Goal: Transaction & Acquisition: Book appointment/travel/reservation

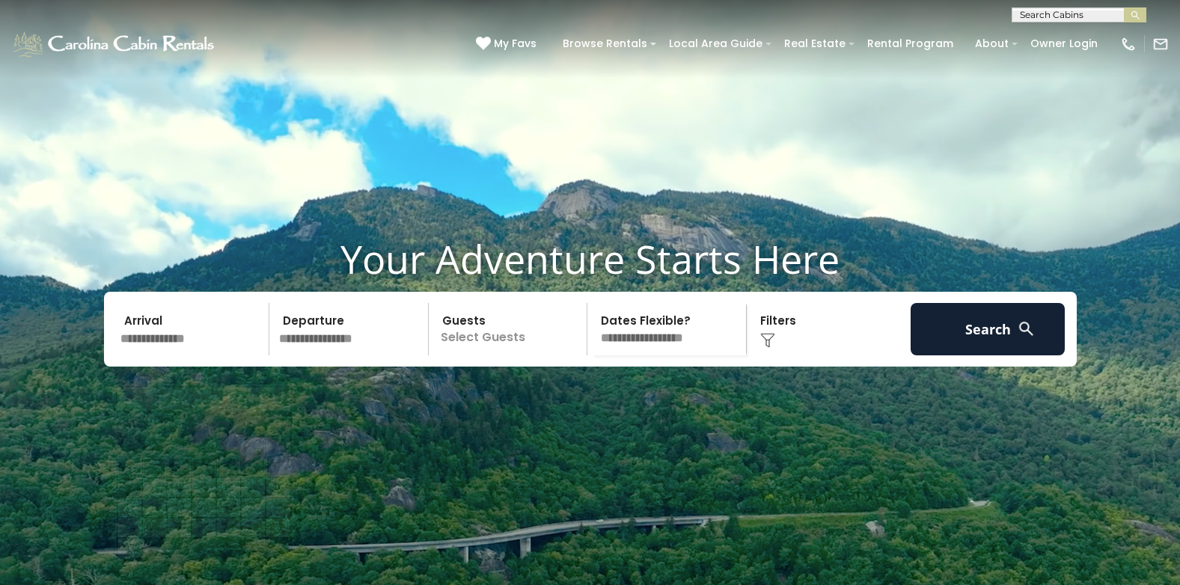
click at [196, 355] on input "text" at bounding box center [192, 329] width 155 height 52
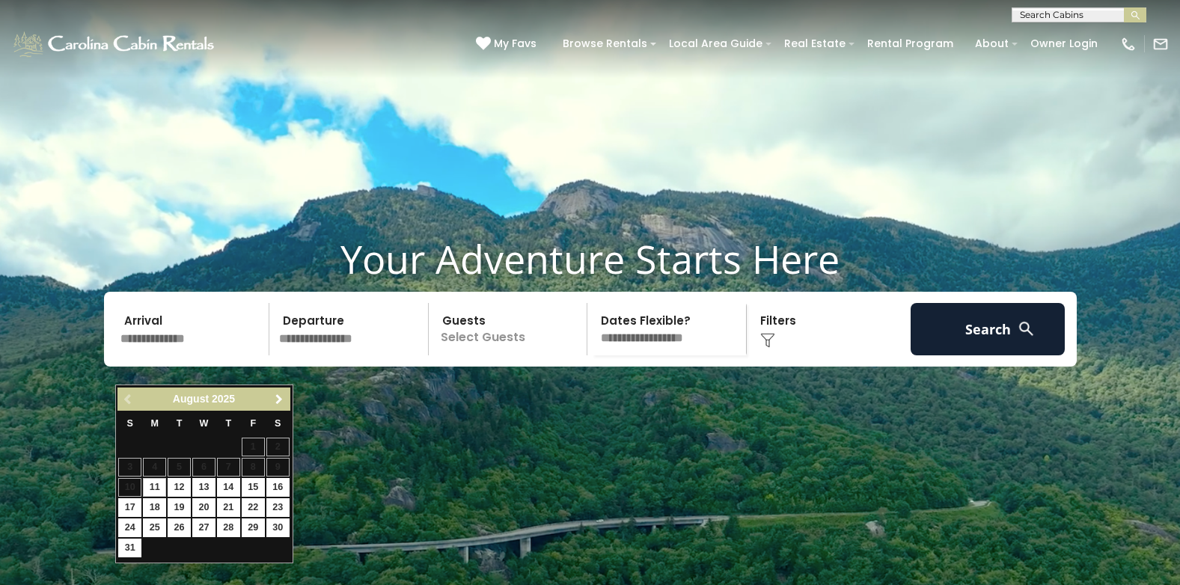
click at [279, 399] on span "Next" at bounding box center [279, 399] width 12 height 12
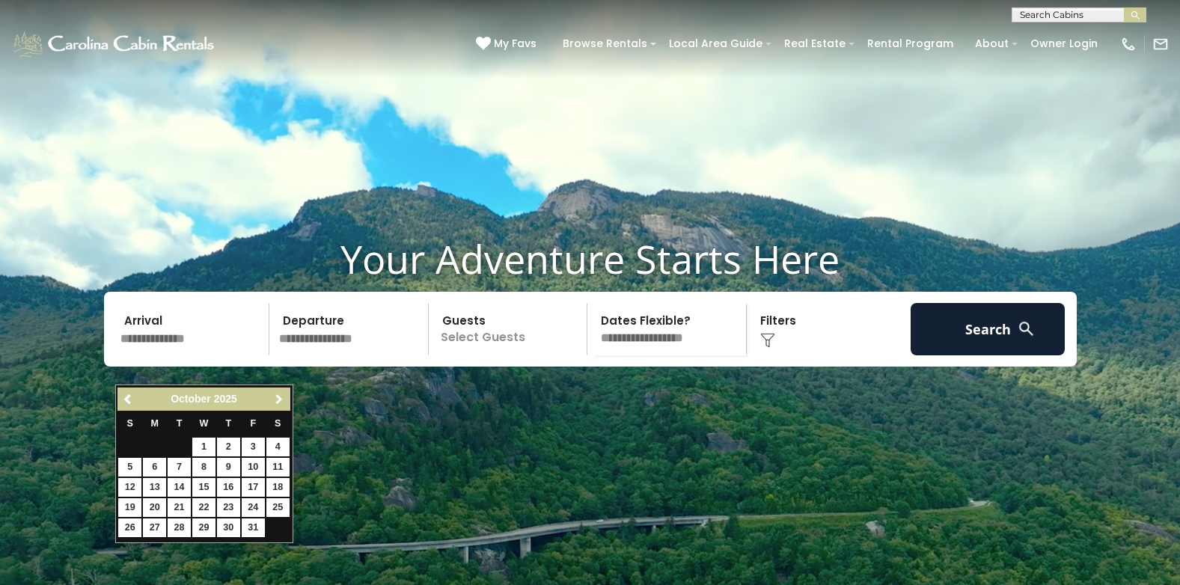
click at [279, 399] on span "Next" at bounding box center [279, 399] width 12 height 12
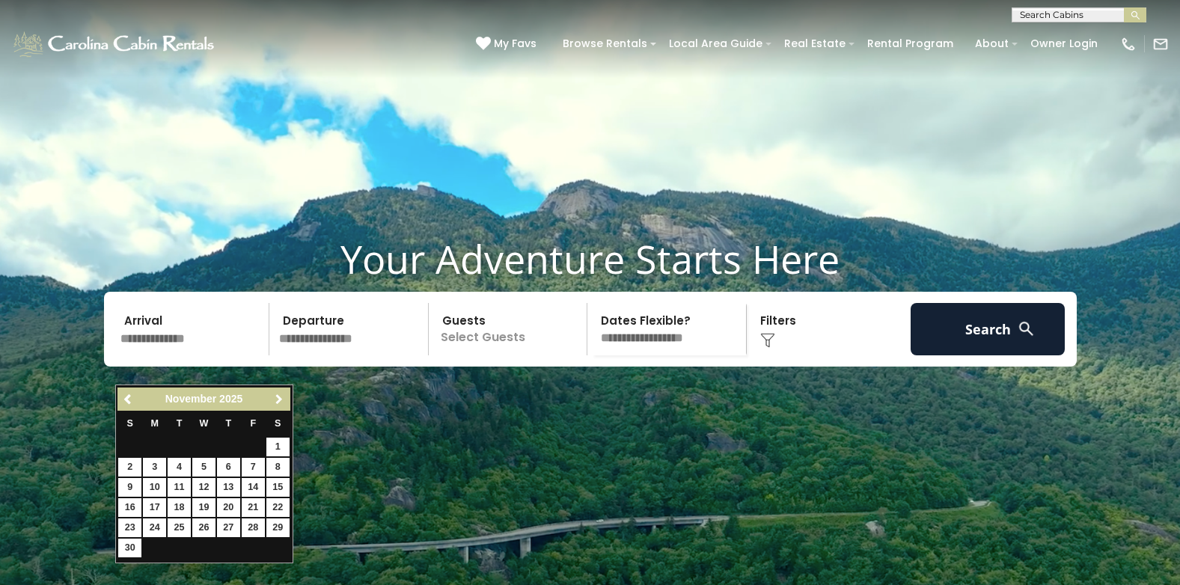
click at [279, 399] on span "Next" at bounding box center [279, 399] width 12 height 12
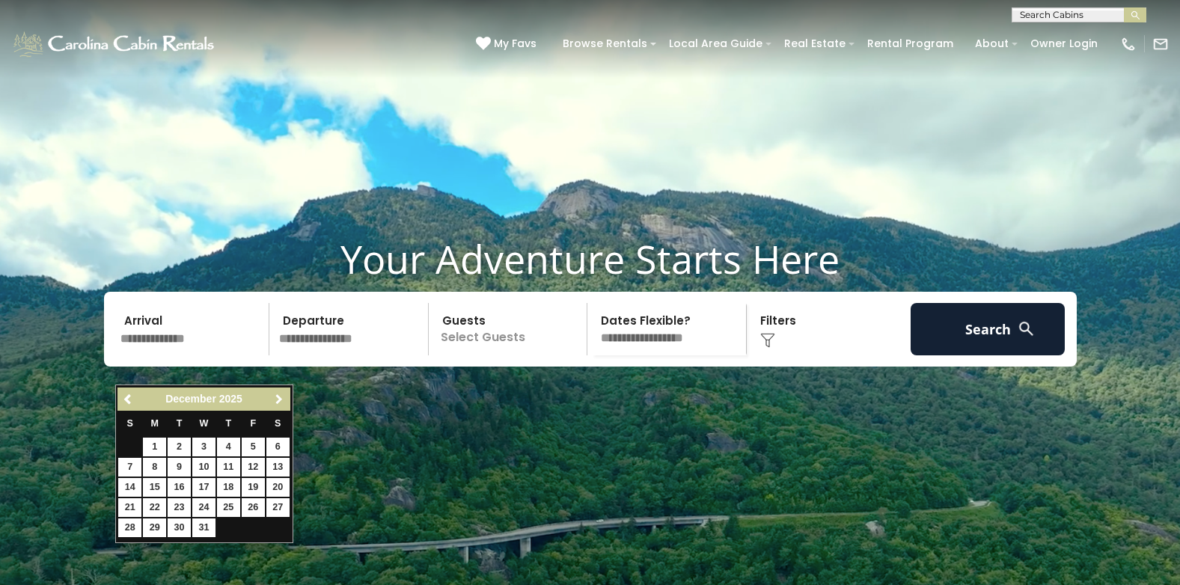
click at [279, 399] on span "Next" at bounding box center [279, 399] width 12 height 12
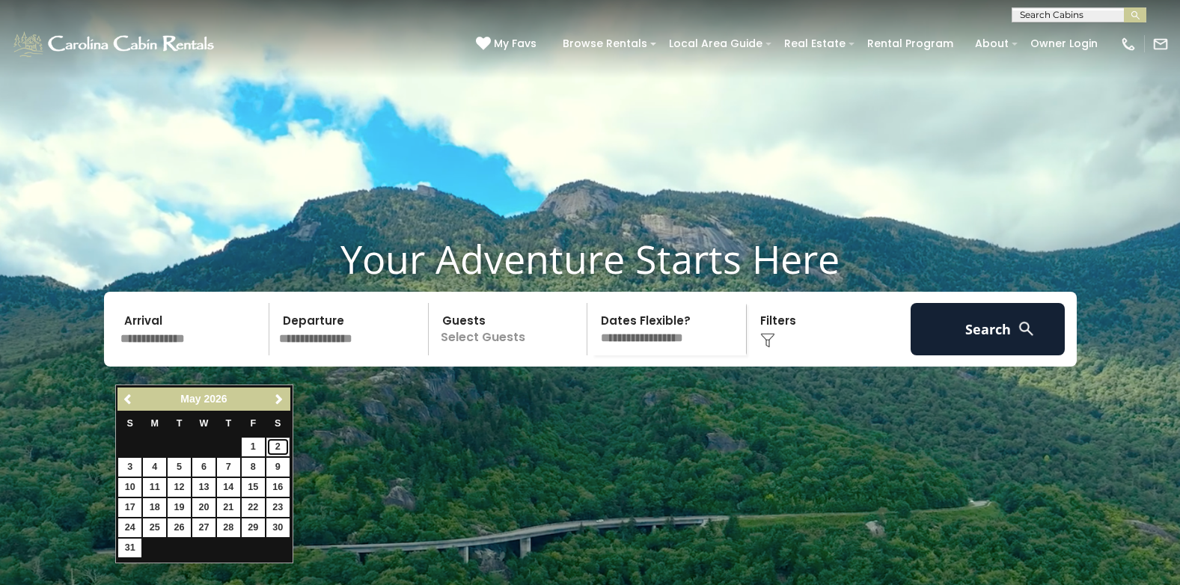
click at [275, 447] on link "2" at bounding box center [277, 447] width 23 height 19
type input "******"
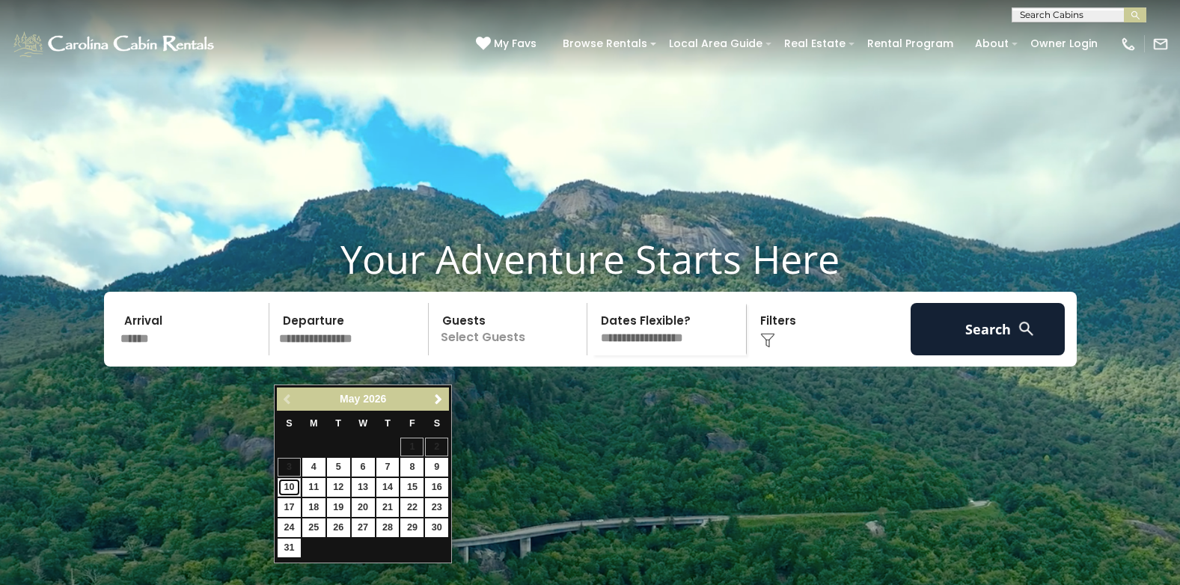
click at [288, 491] on link "10" at bounding box center [289, 487] width 23 height 19
type input "*******"
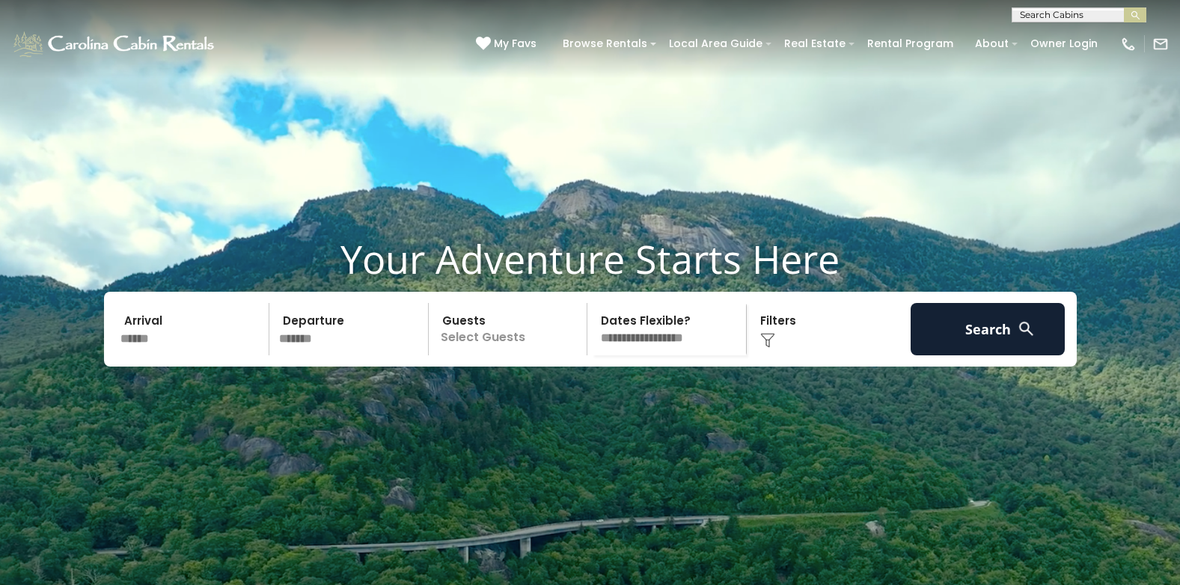
click at [518, 355] on p "Select Guests" at bounding box center [510, 329] width 154 height 52
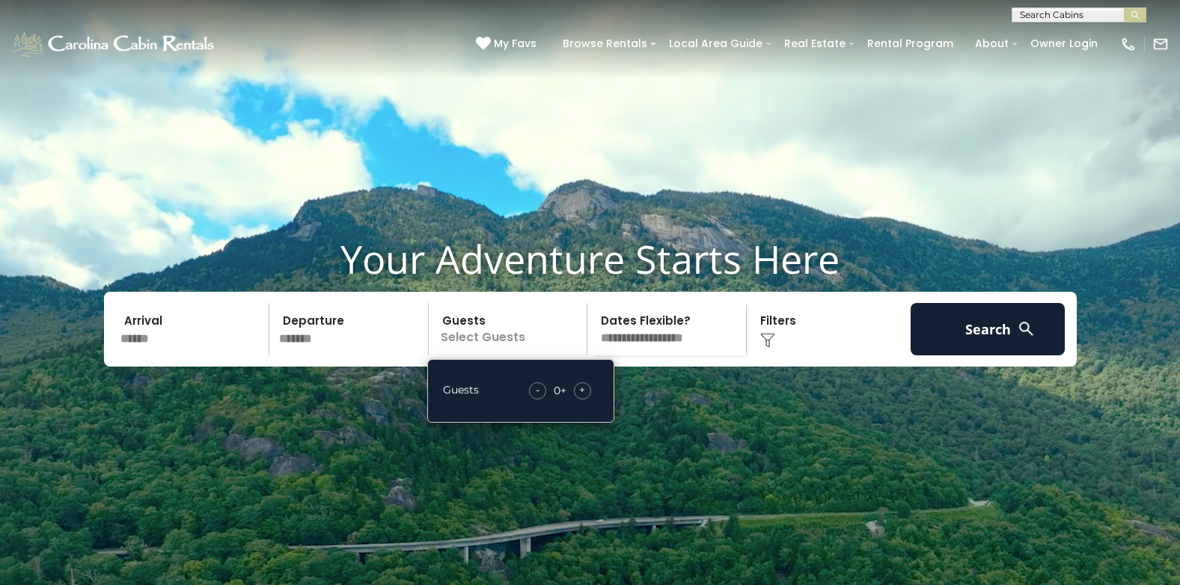
click at [584, 397] on span "+" at bounding box center [582, 389] width 6 height 15
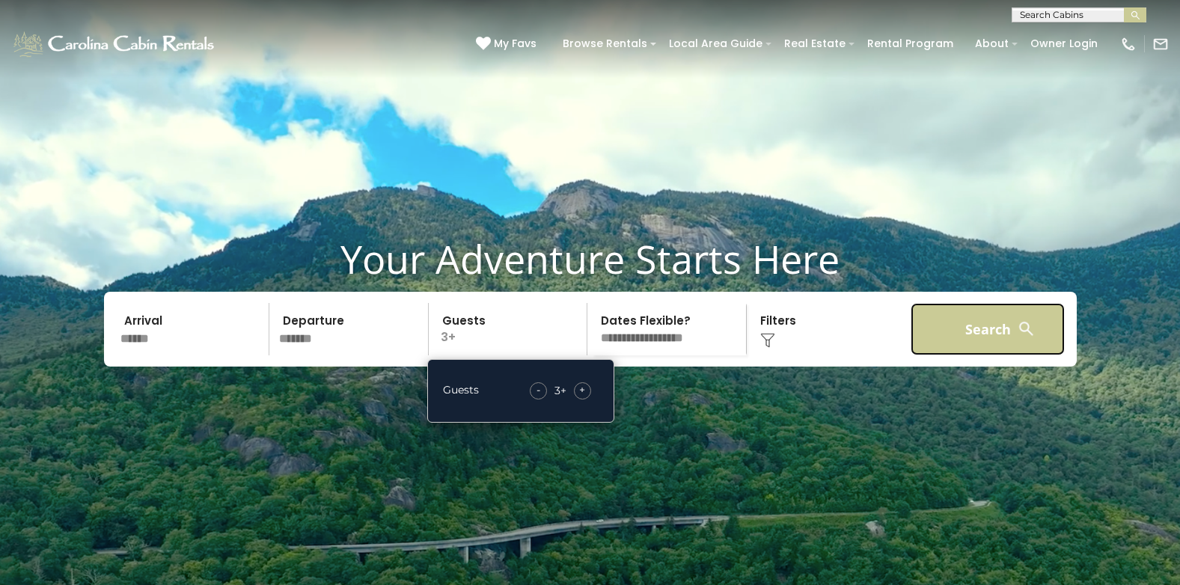
click at [940, 354] on button "Search" at bounding box center [987, 329] width 155 height 52
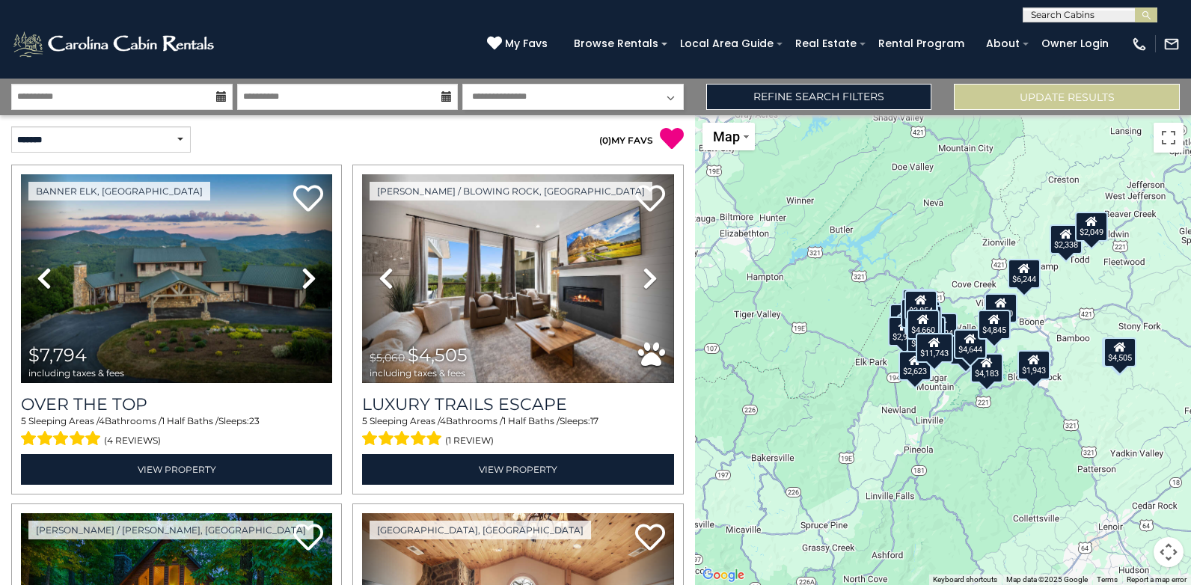
click at [669, 96] on select "**********" at bounding box center [572, 97] width 221 height 26
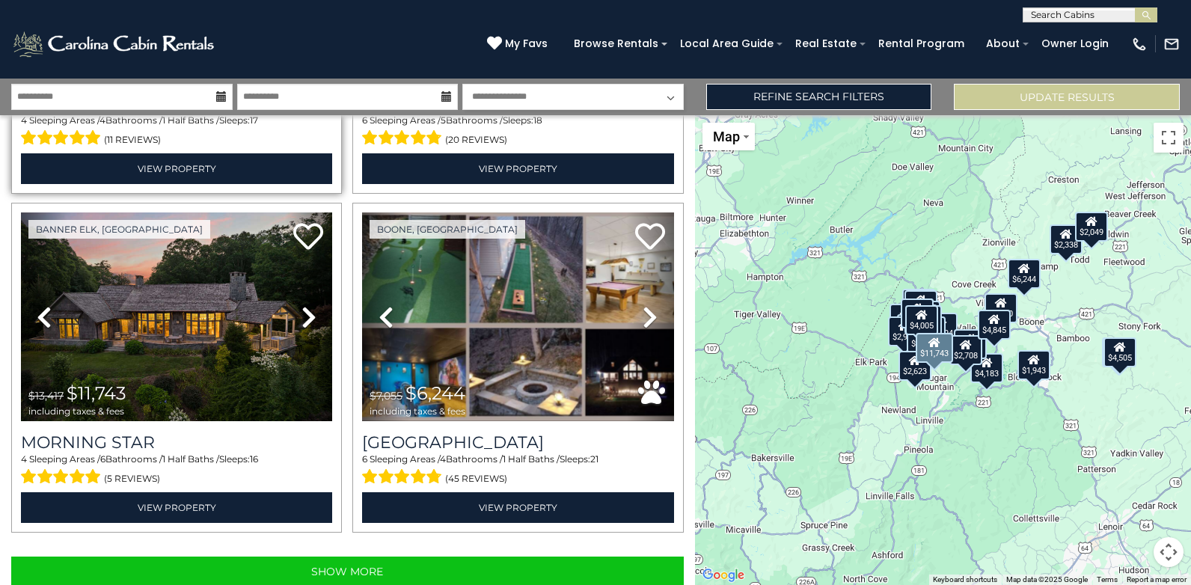
scroll to position [4710, 0]
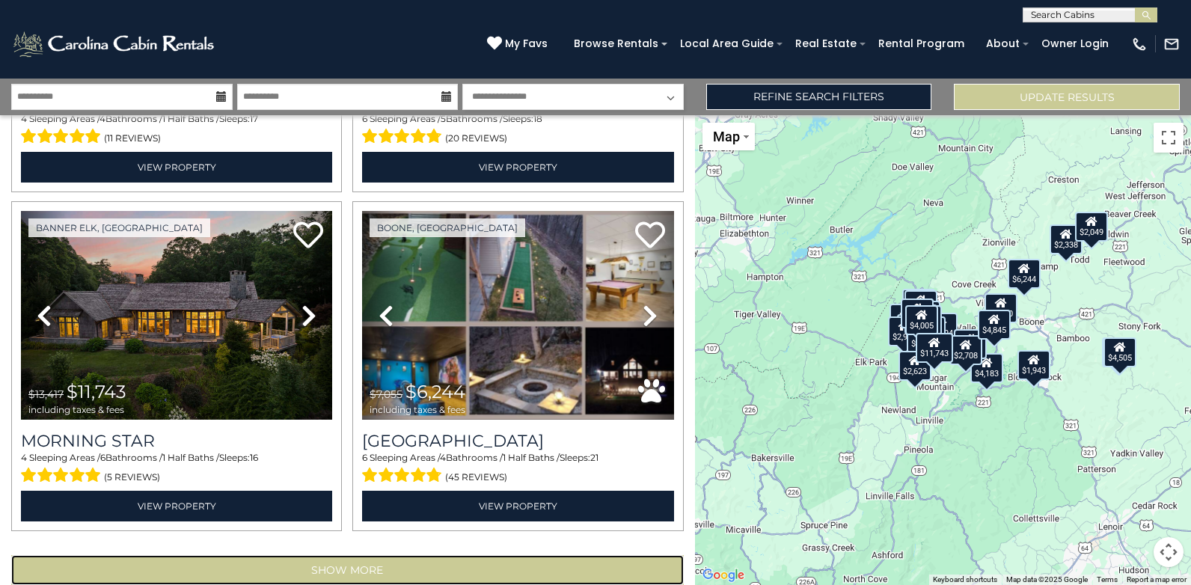
click at [362, 555] on button "Show More" at bounding box center [347, 570] width 672 height 30
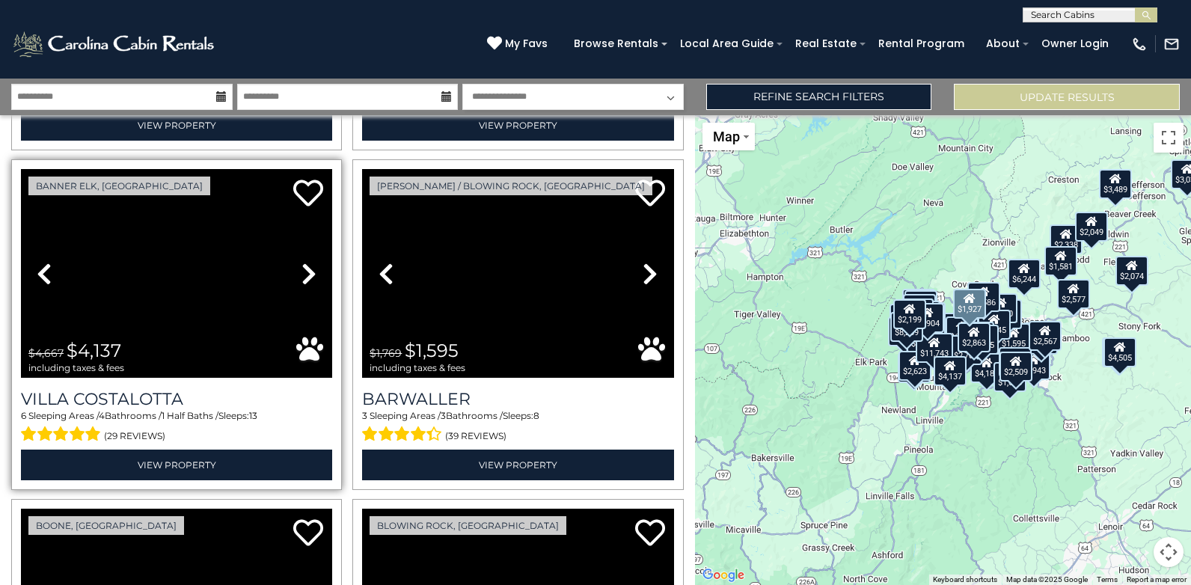
scroll to position [8375, 0]
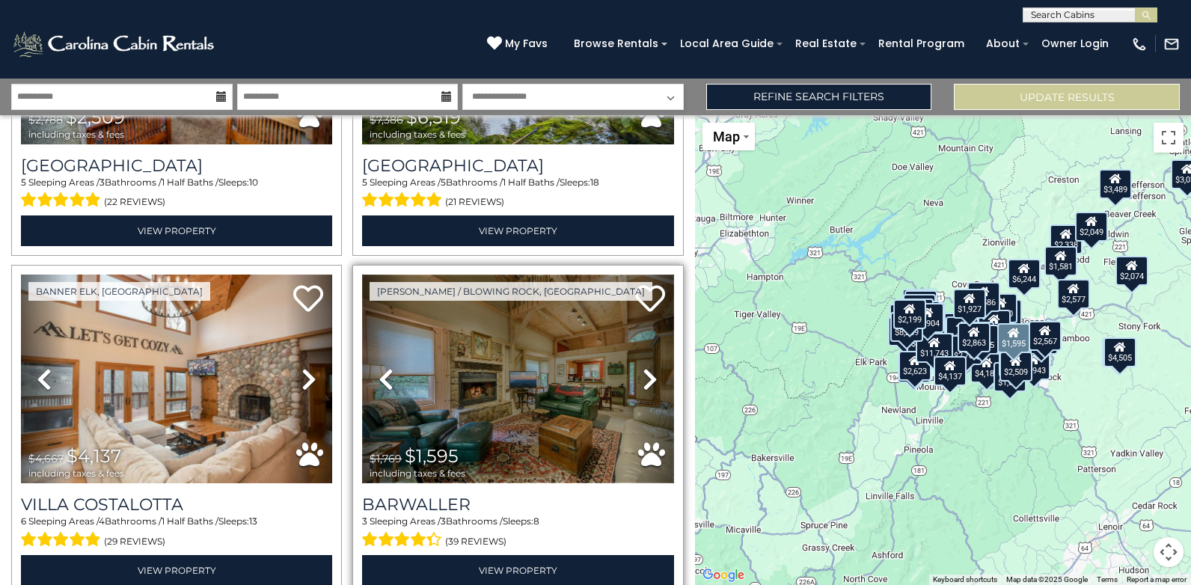
click at [497, 334] on img at bounding box center [517, 379] width 311 height 209
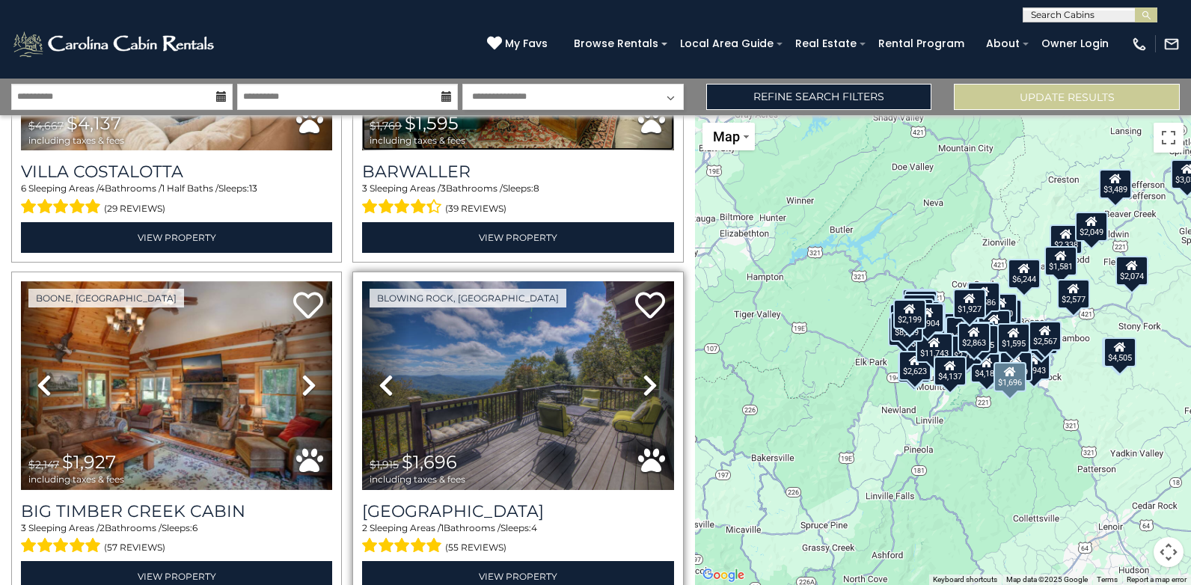
scroll to position [8749, 0]
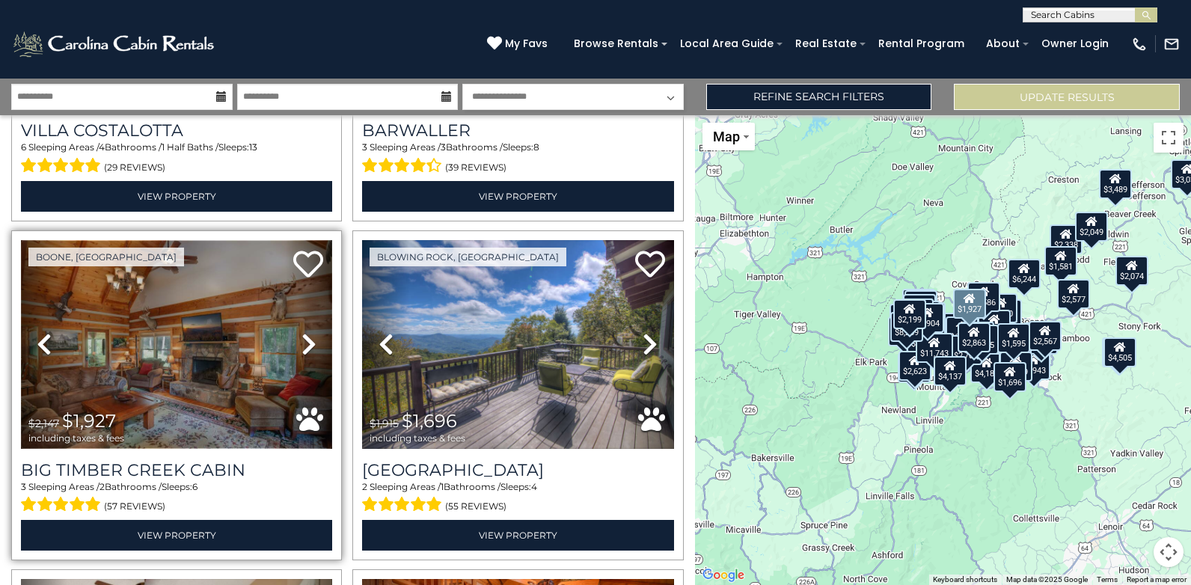
click at [172, 286] on img at bounding box center [176, 344] width 311 height 209
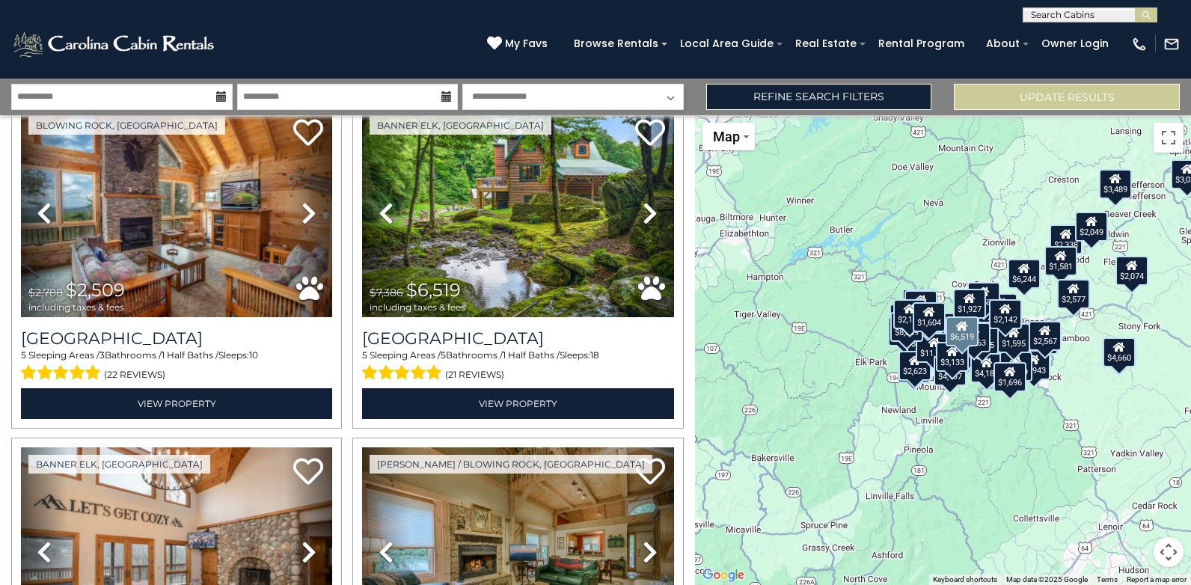
scroll to position [8303, 0]
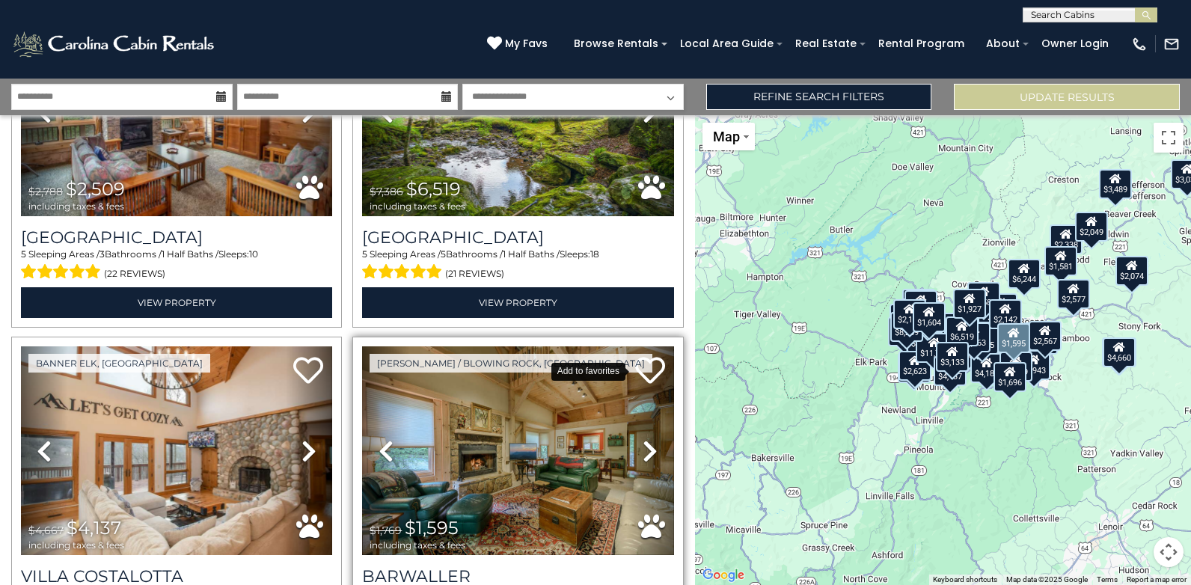
click at [640, 355] on icon at bounding box center [650, 370] width 30 height 30
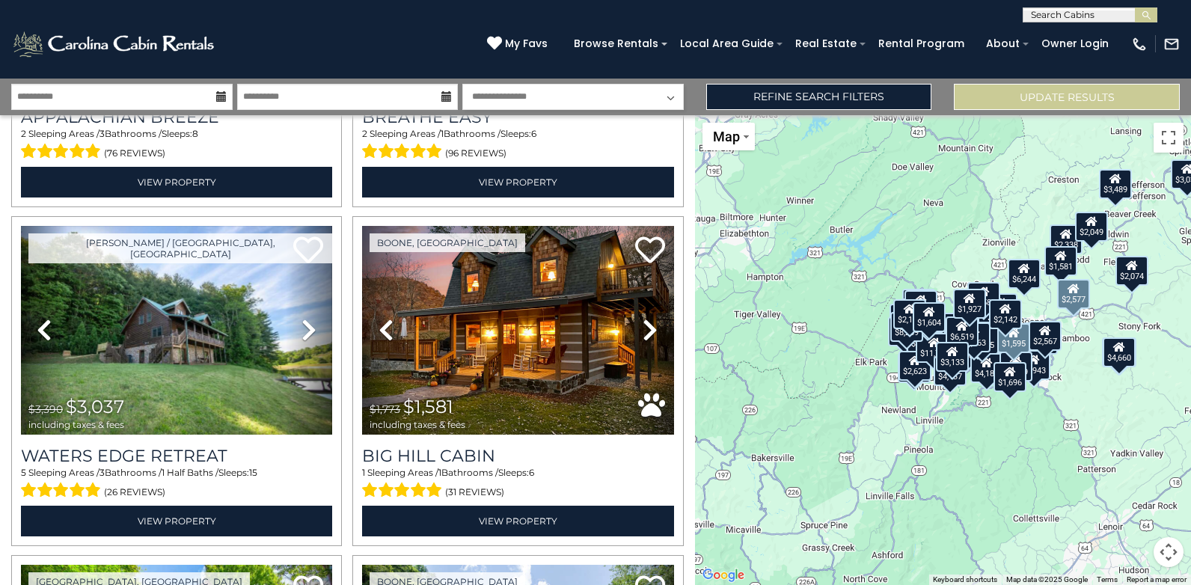
scroll to position [7406, 0]
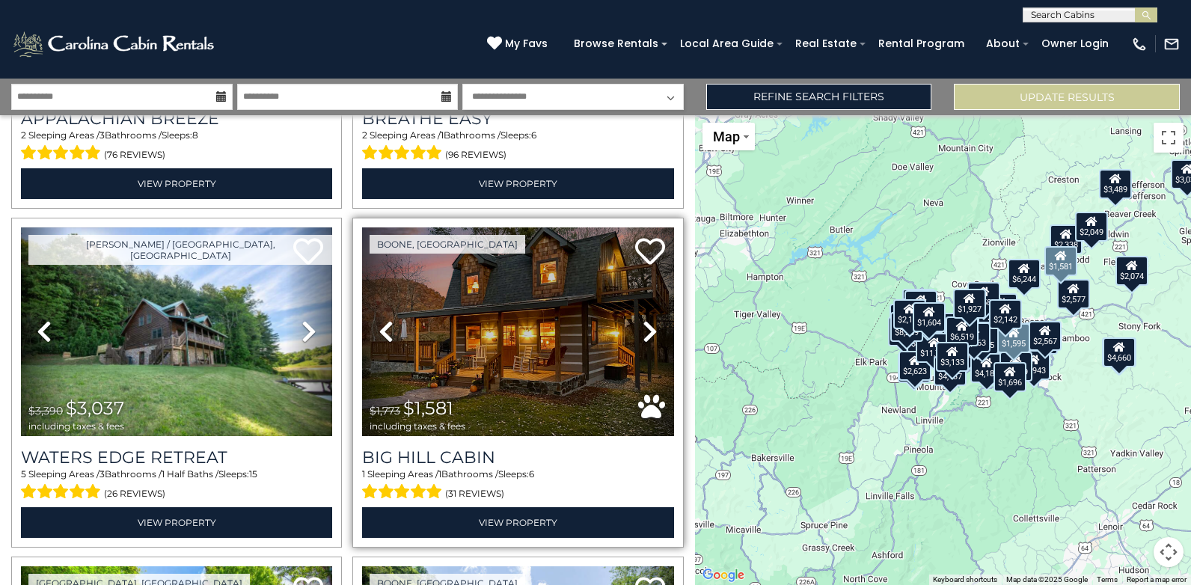
click at [643, 319] on icon at bounding box center [650, 331] width 15 height 24
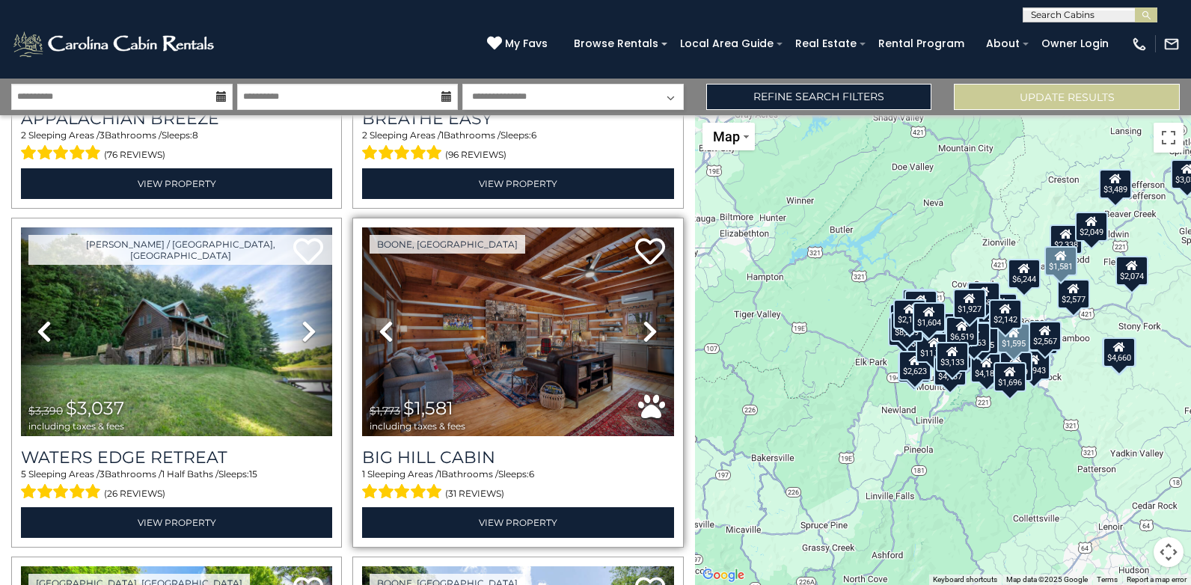
click at [643, 319] on icon at bounding box center [650, 331] width 15 height 24
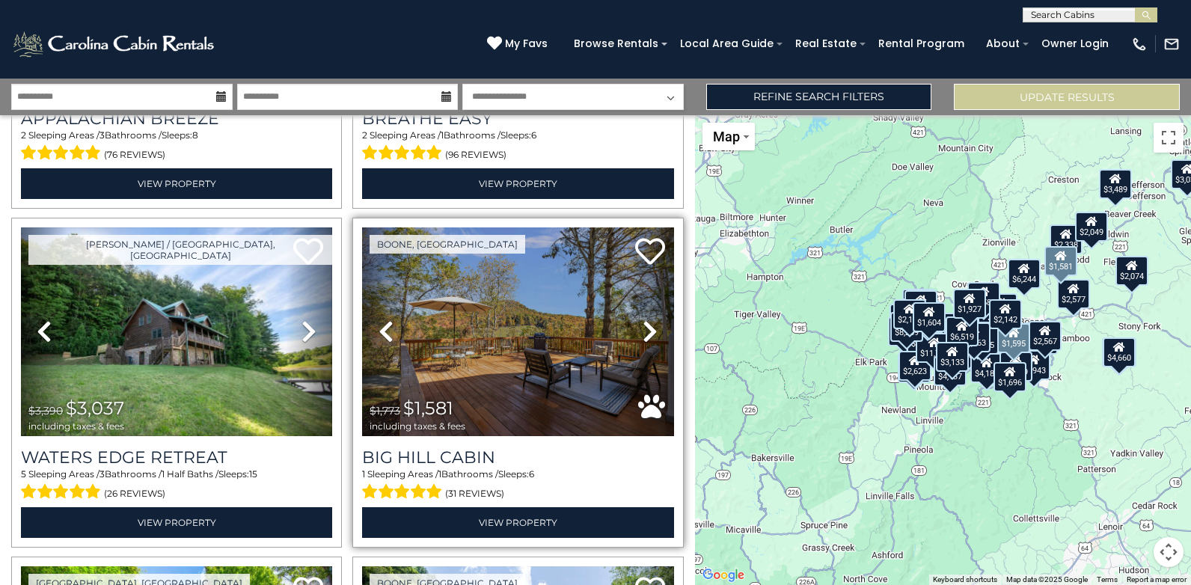
click at [643, 319] on icon at bounding box center [650, 331] width 15 height 24
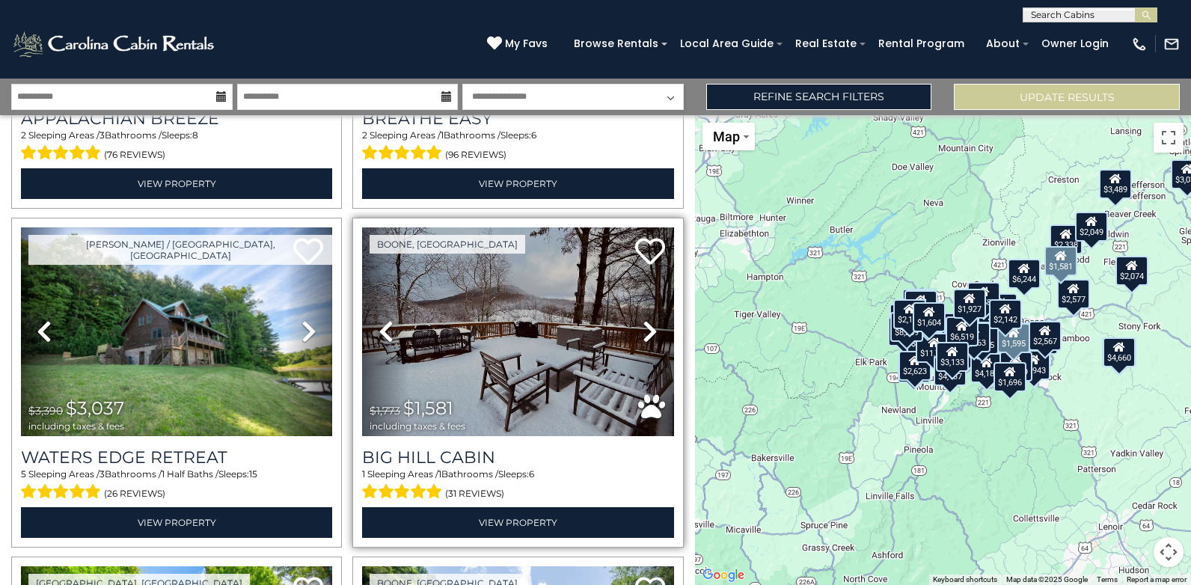
click at [643, 319] on icon at bounding box center [650, 331] width 15 height 24
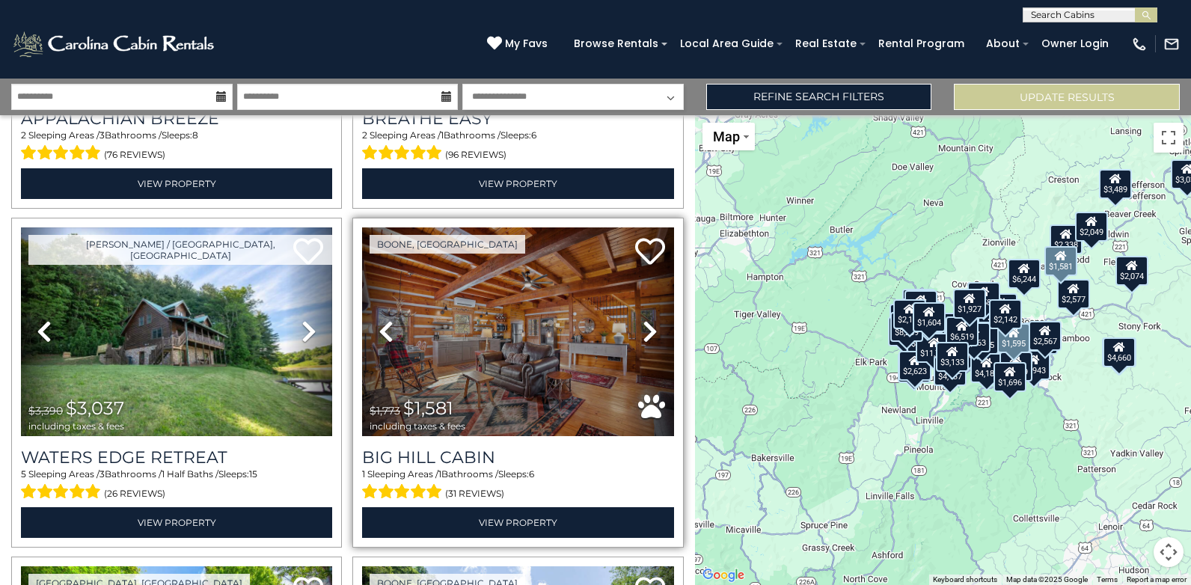
click at [643, 319] on icon at bounding box center [650, 331] width 15 height 24
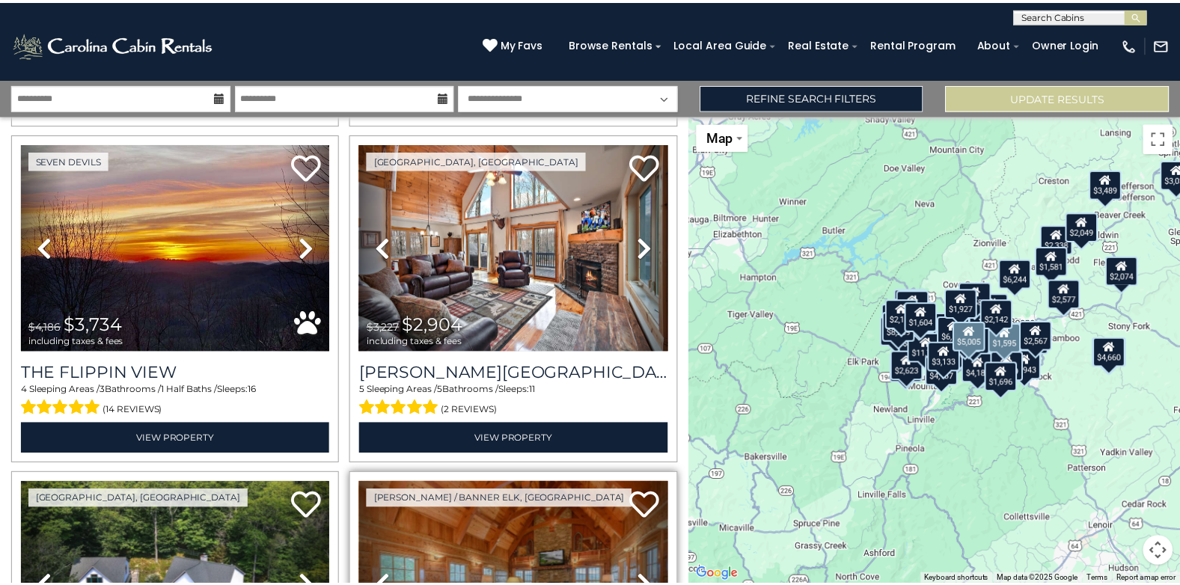
scroll to position [5311, 0]
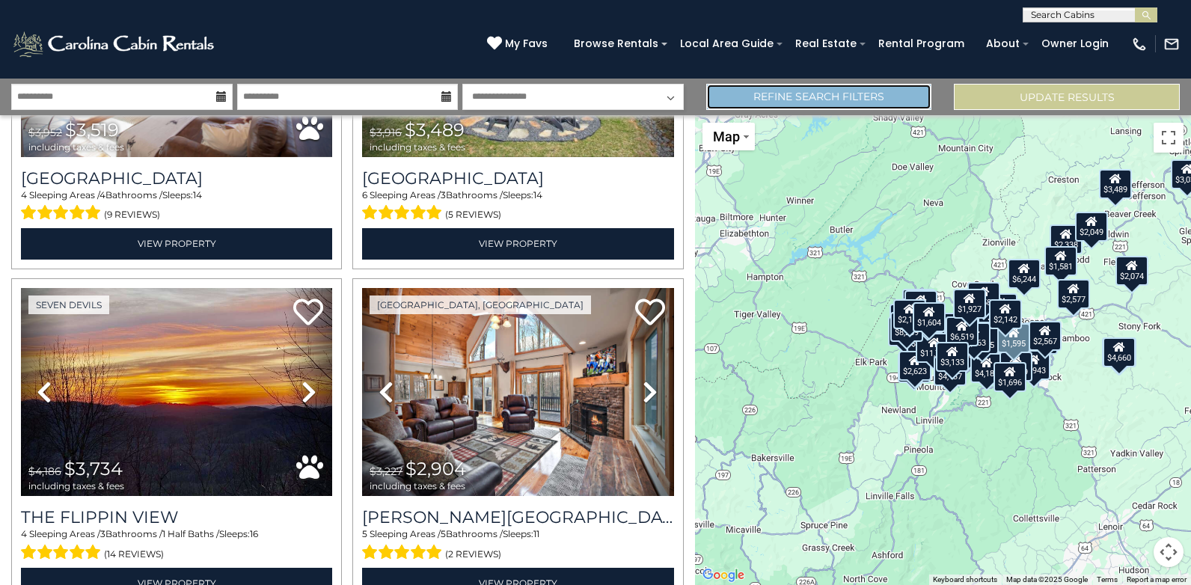
click at [880, 96] on link "Refine Search Filters" at bounding box center [819, 97] width 226 height 26
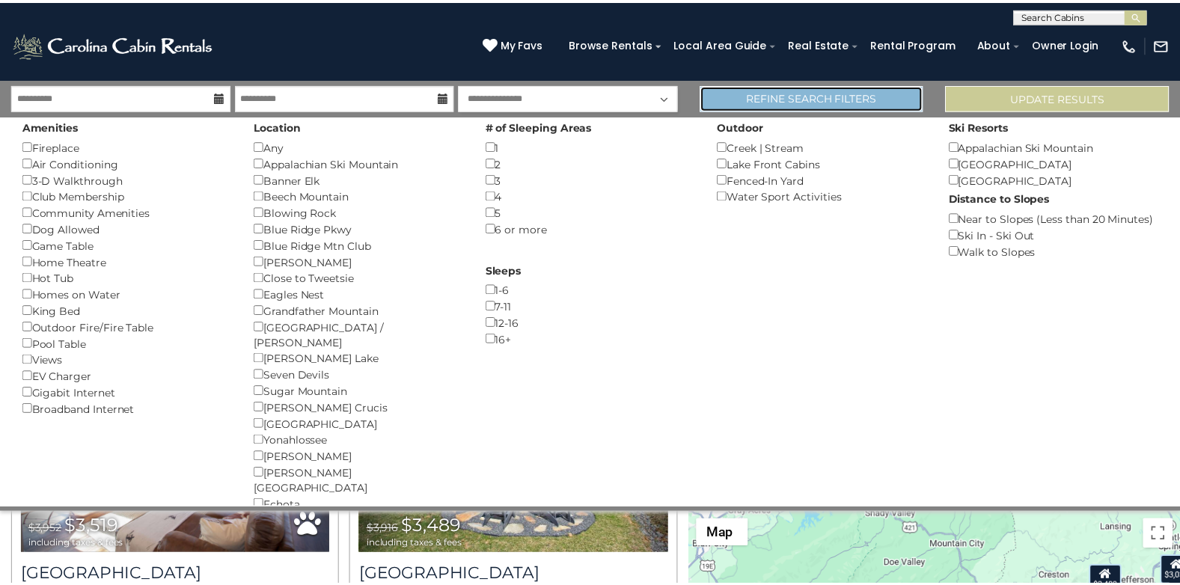
scroll to position [5278, 0]
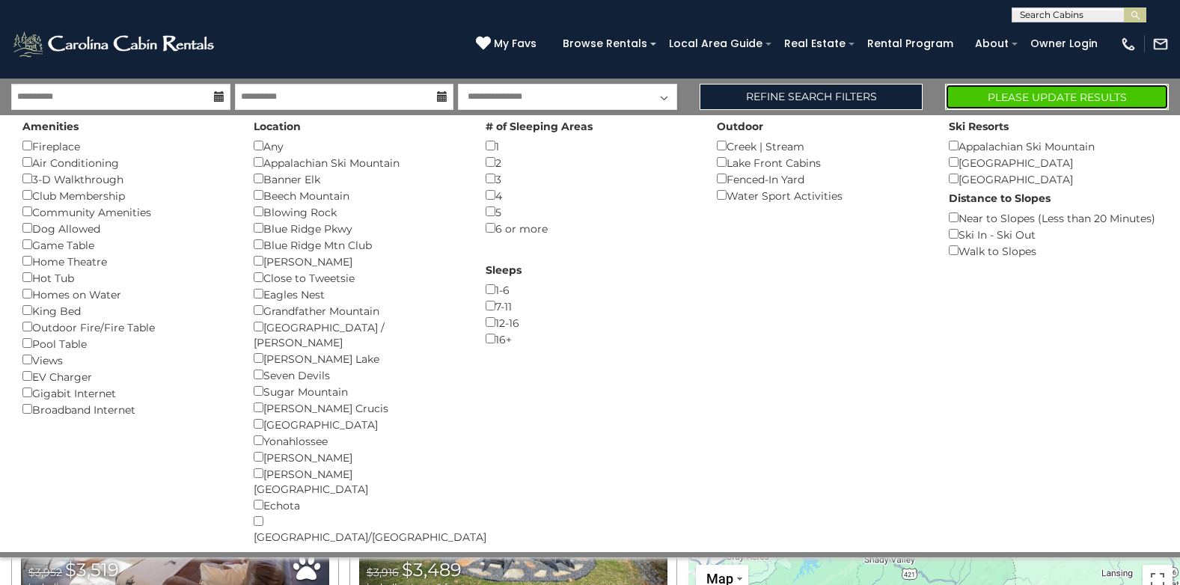
click at [1017, 96] on button "Please Update Results" at bounding box center [1057, 97] width 224 height 26
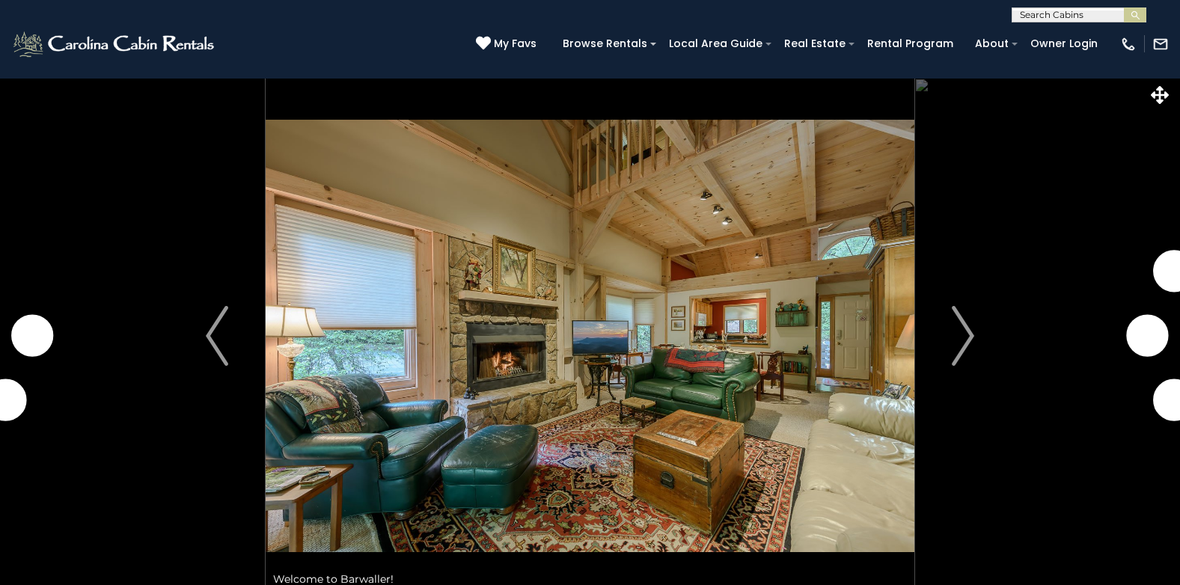
click at [957, 326] on img "Next" at bounding box center [962, 336] width 22 height 60
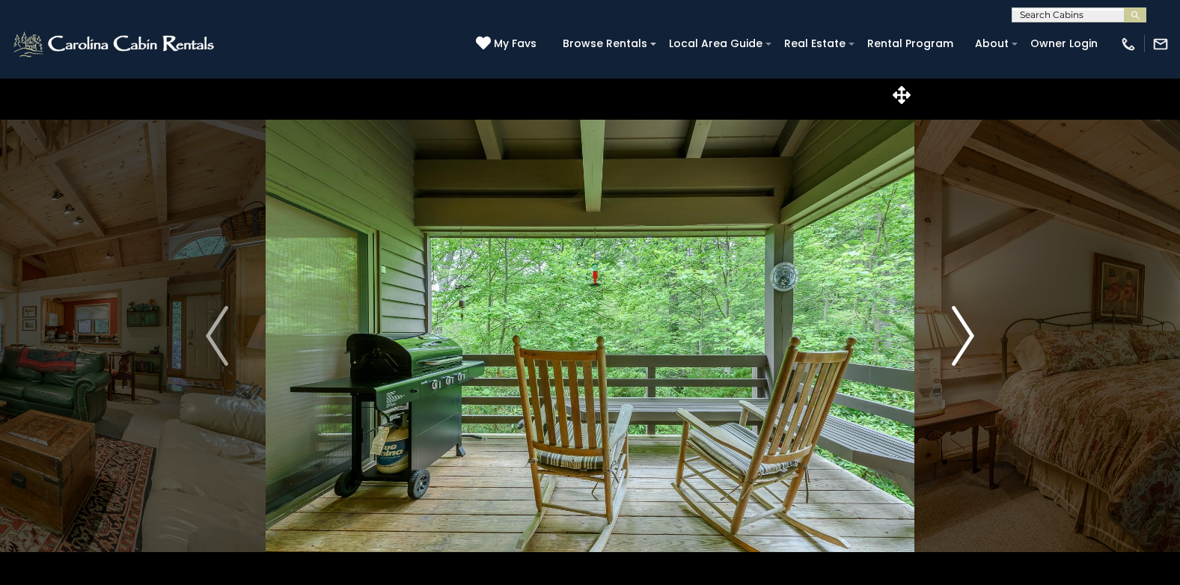
click at [961, 334] on img "Next" at bounding box center [962, 336] width 22 height 60
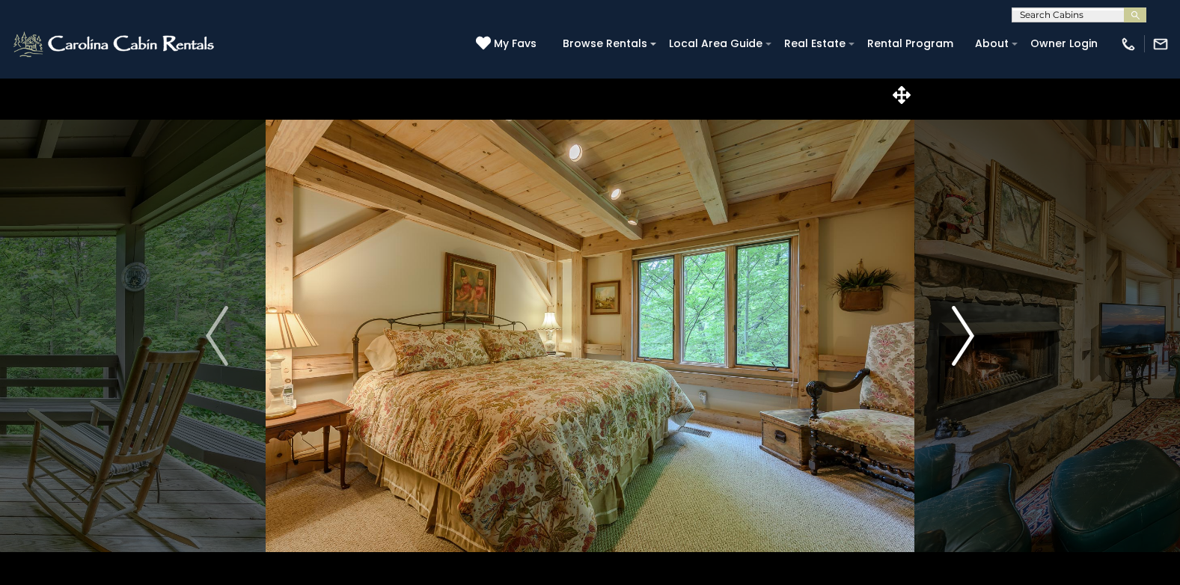
click at [963, 334] on img "Next" at bounding box center [962, 336] width 22 height 60
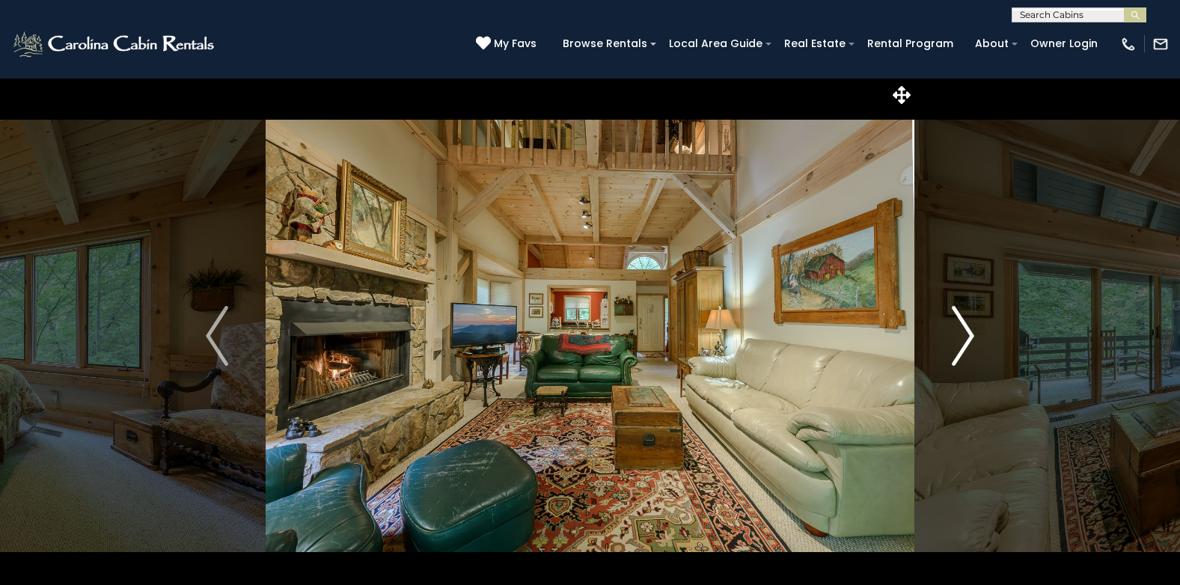
click at [963, 334] on img "Next" at bounding box center [962, 336] width 22 height 60
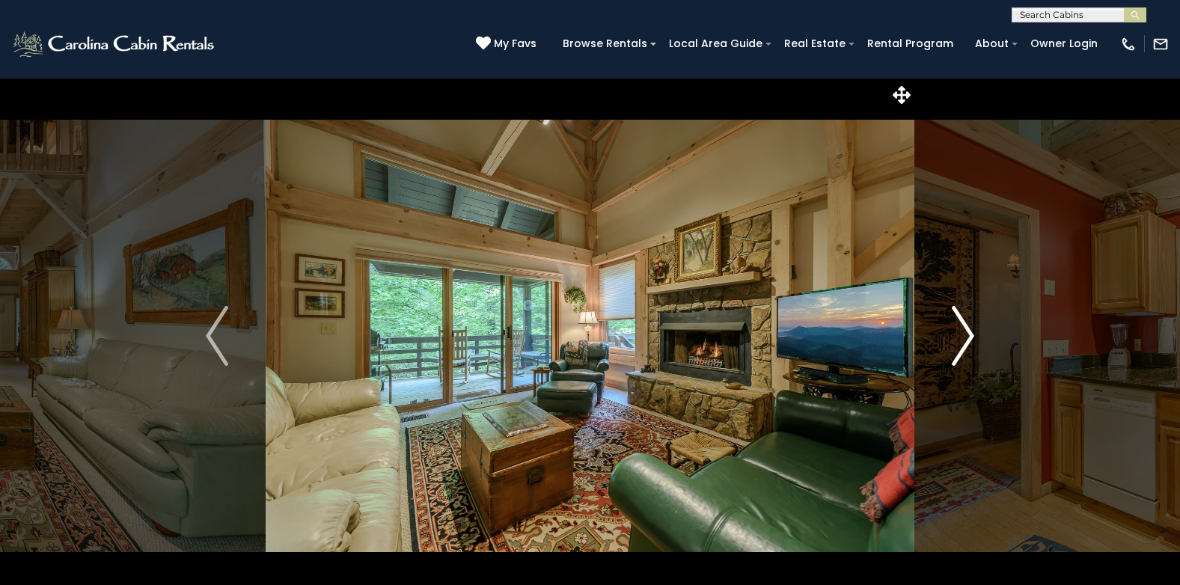
click at [963, 334] on img "Next" at bounding box center [962, 336] width 22 height 60
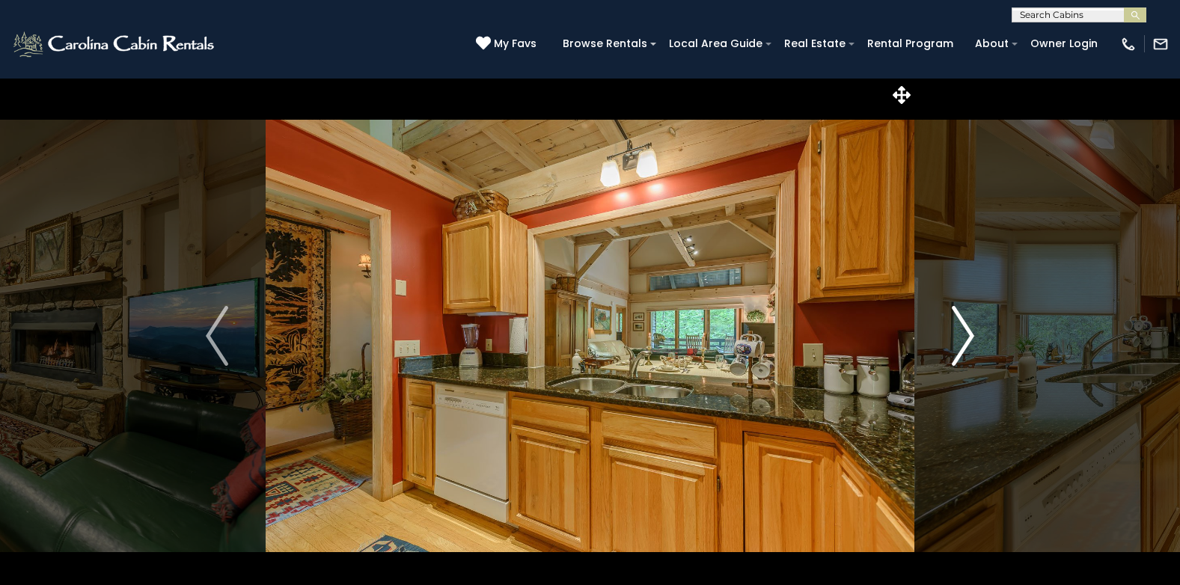
click at [963, 334] on img "Next" at bounding box center [962, 336] width 22 height 60
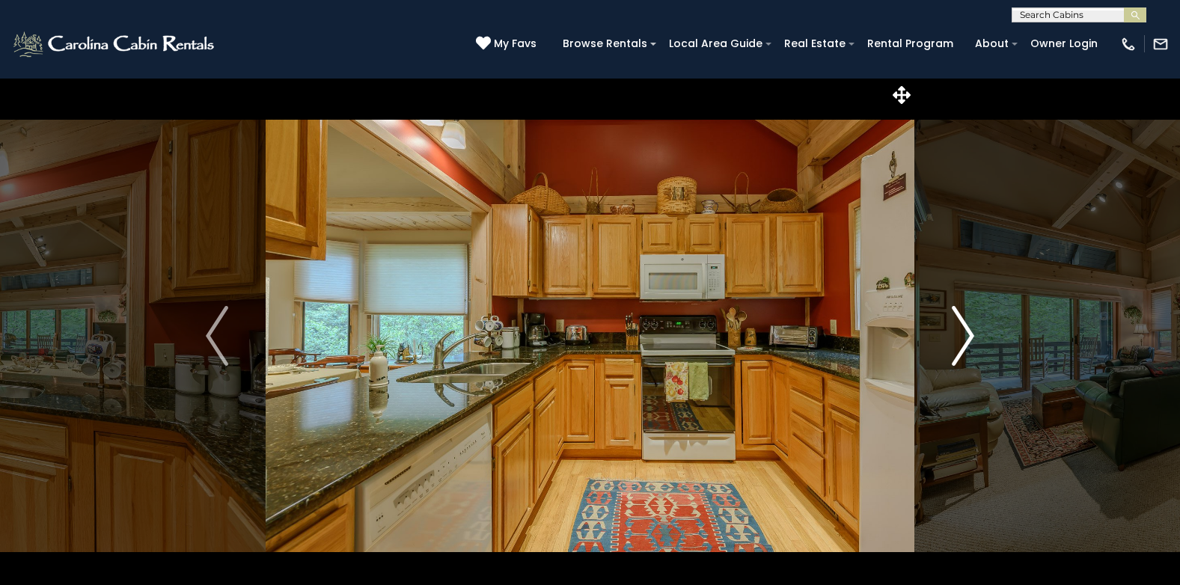
click at [963, 334] on img "Next" at bounding box center [962, 336] width 22 height 60
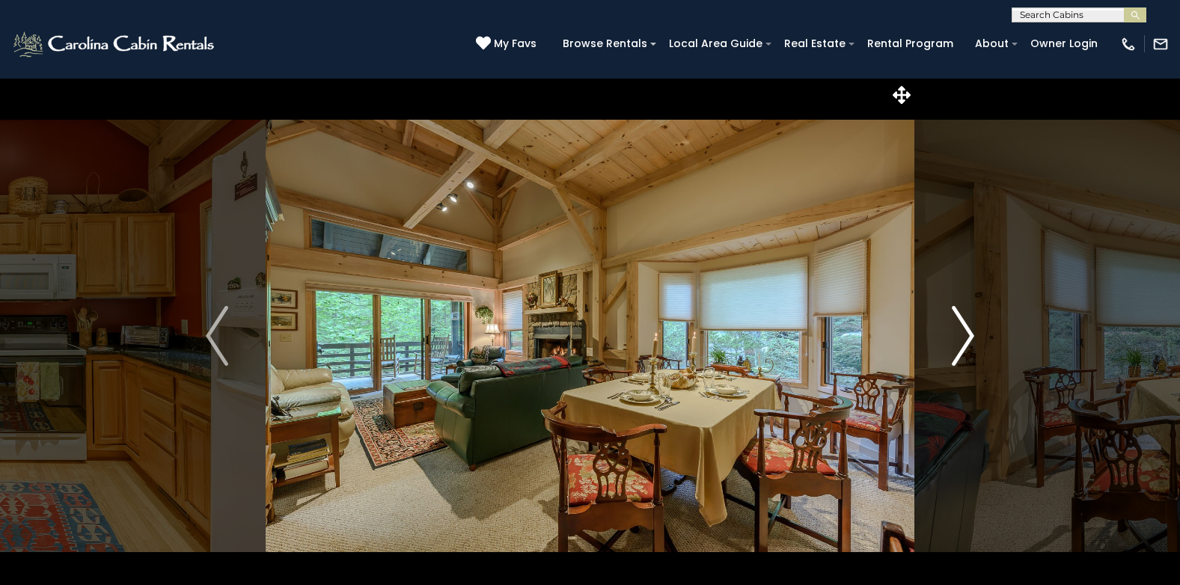
click at [963, 334] on img "Next" at bounding box center [962, 336] width 22 height 60
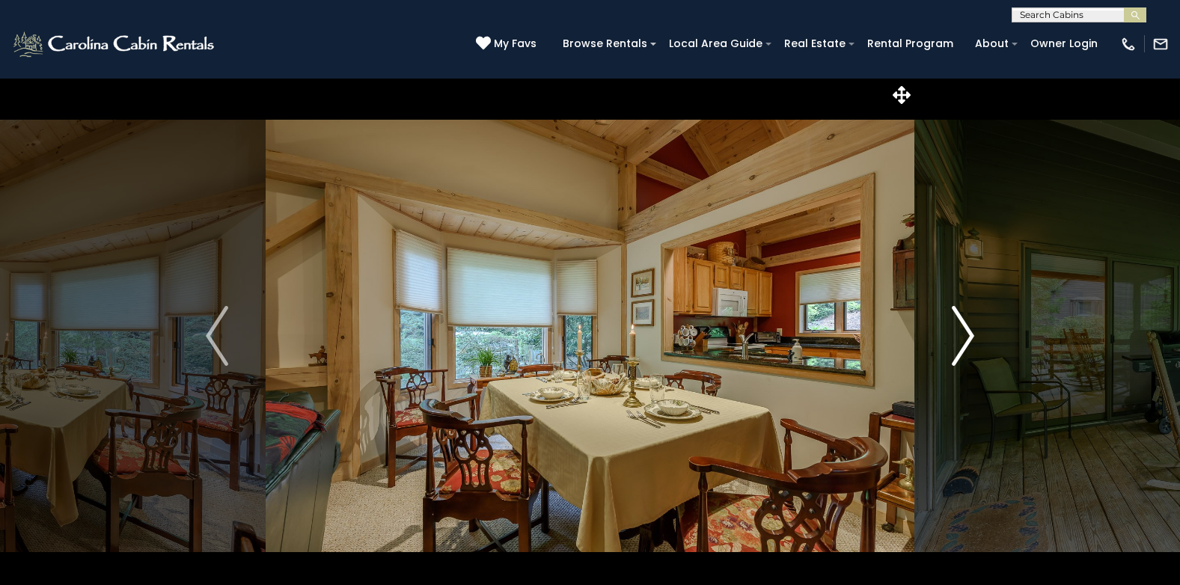
click at [963, 334] on img "Next" at bounding box center [962, 336] width 22 height 60
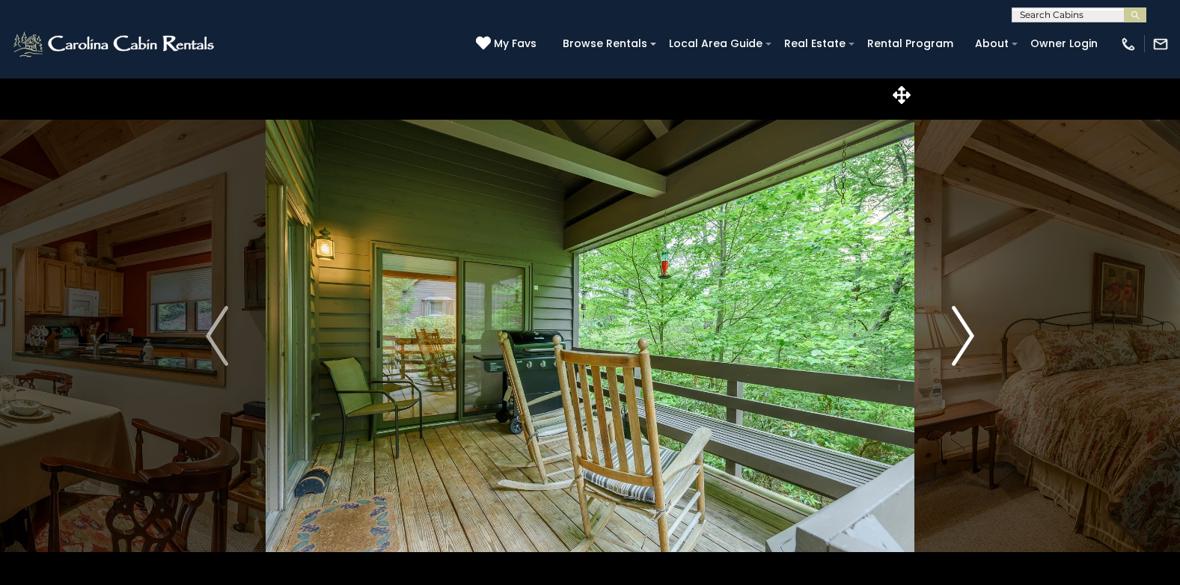
click at [963, 334] on img "Next" at bounding box center [962, 336] width 22 height 60
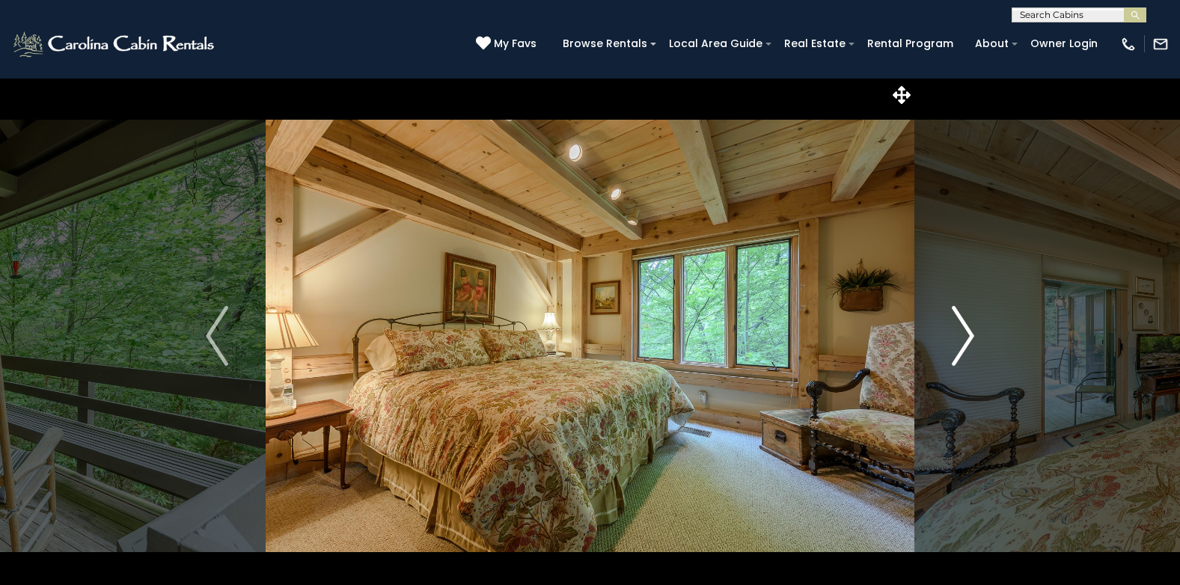
click at [963, 334] on img "Next" at bounding box center [962, 336] width 22 height 60
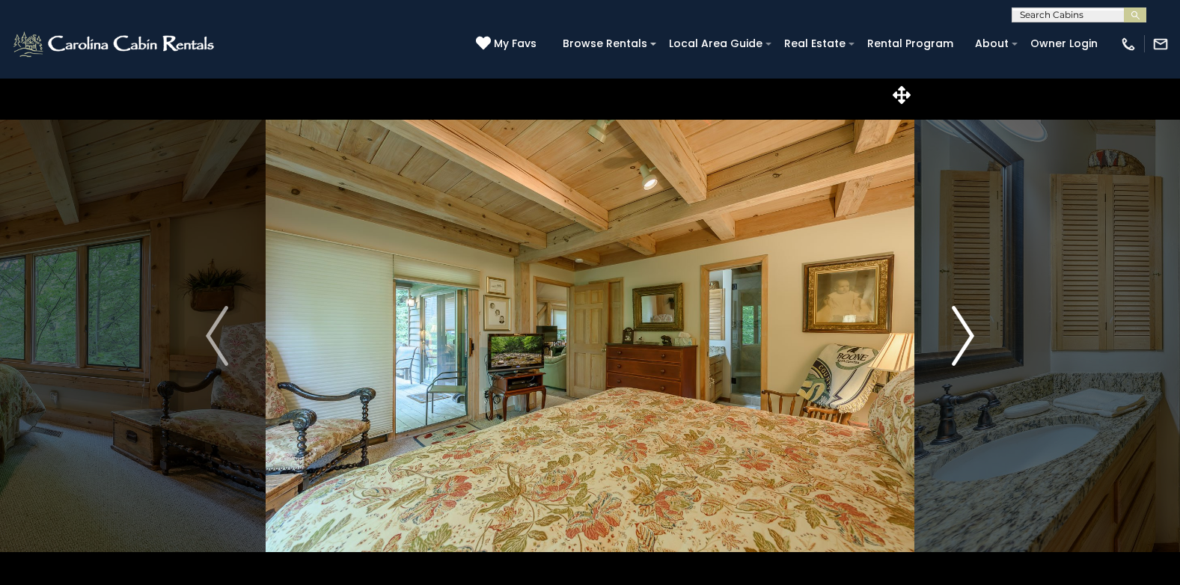
click at [963, 334] on img "Next" at bounding box center [962, 336] width 22 height 60
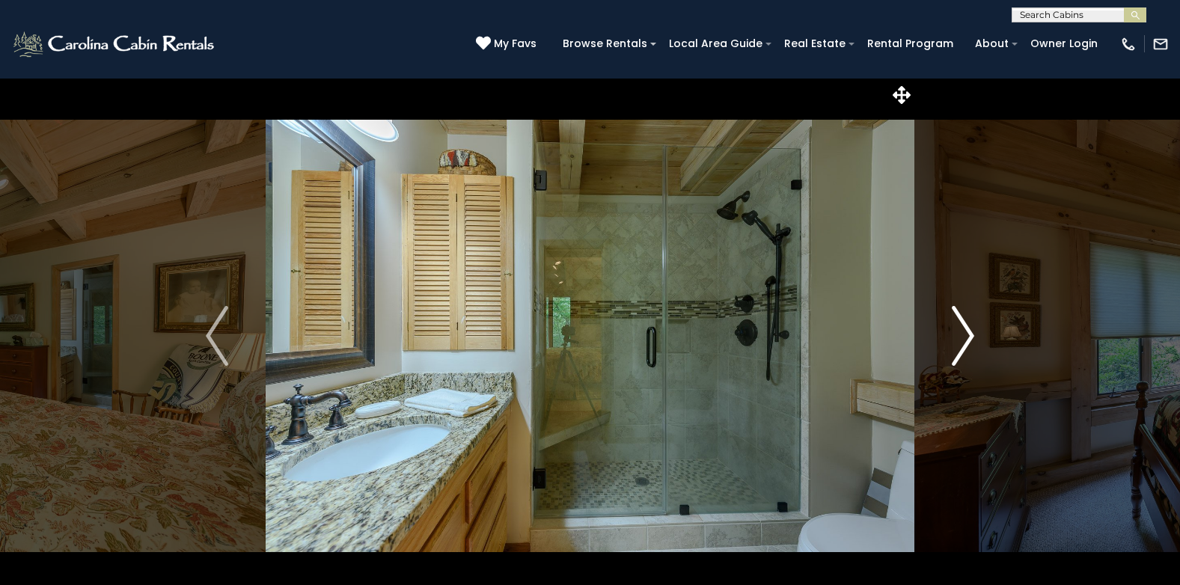
click at [963, 334] on img "Next" at bounding box center [962, 336] width 22 height 60
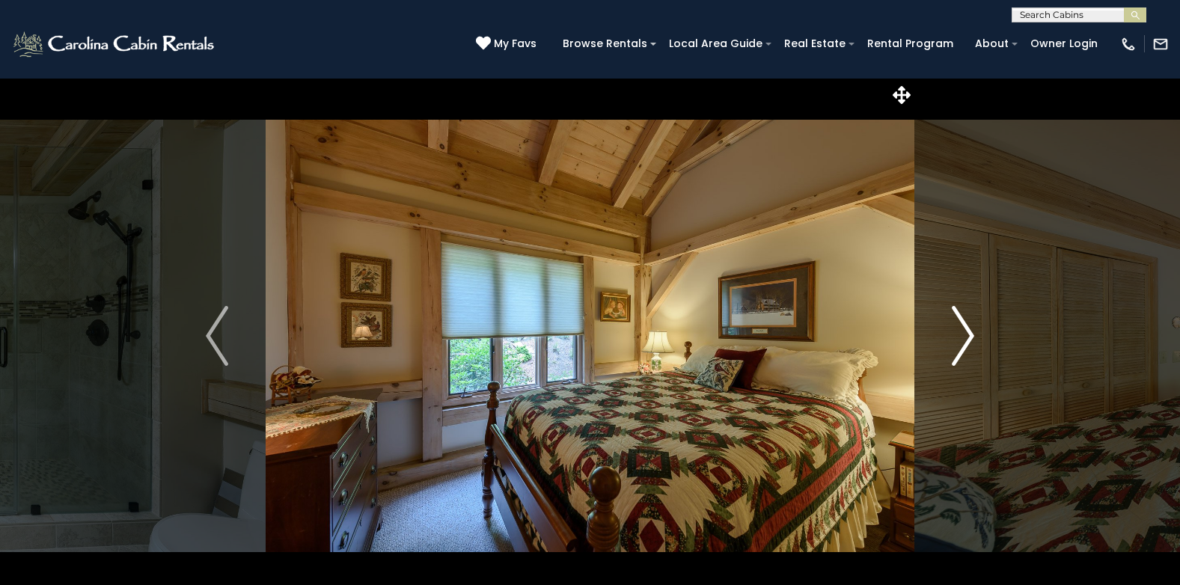
click at [963, 334] on img "Next" at bounding box center [962, 336] width 22 height 60
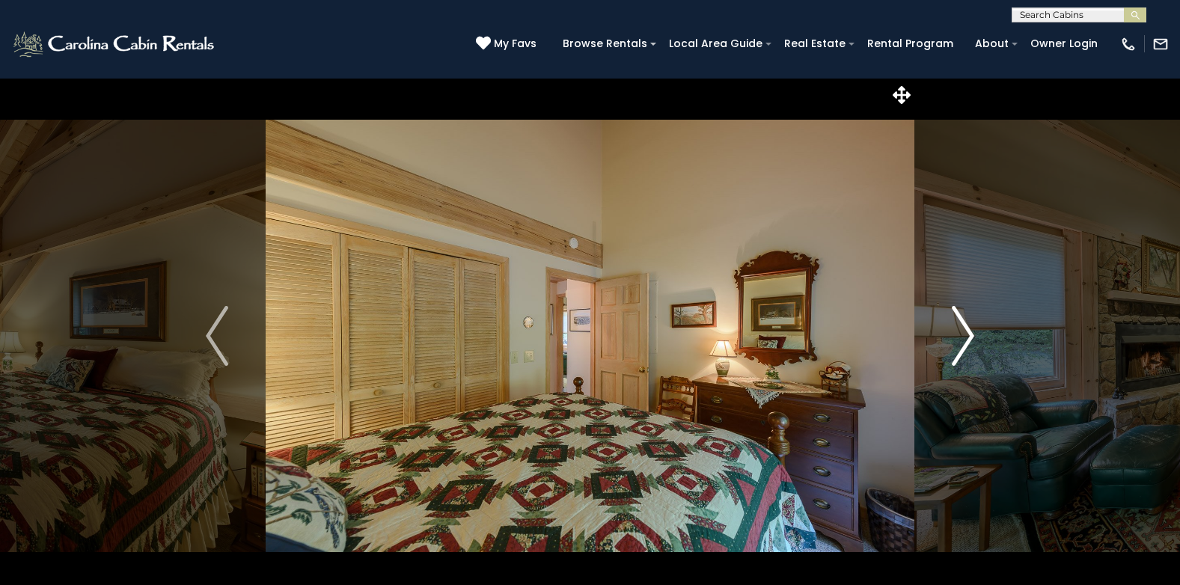
click at [963, 334] on img "Next" at bounding box center [962, 336] width 22 height 60
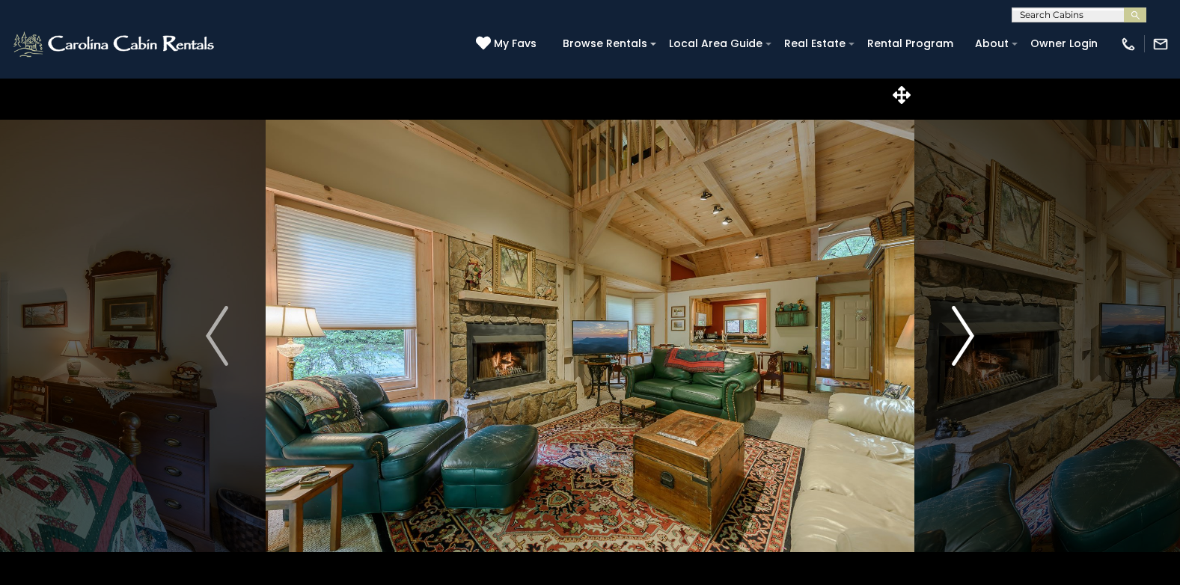
click at [963, 334] on img "Next" at bounding box center [962, 336] width 22 height 60
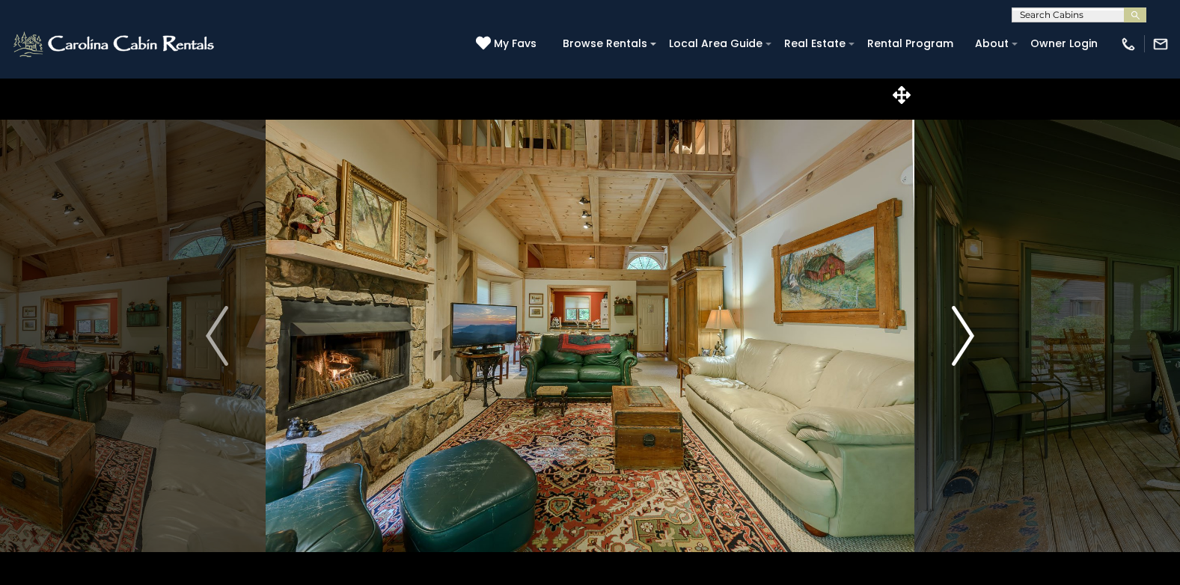
click at [963, 334] on img "Next" at bounding box center [962, 336] width 22 height 60
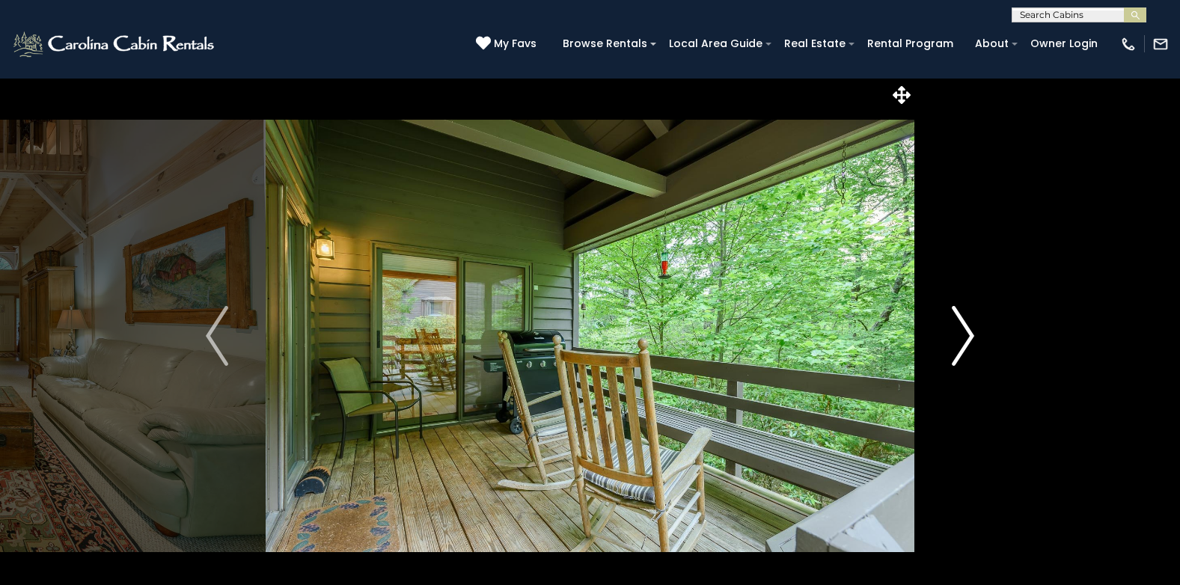
click at [963, 334] on img "Next" at bounding box center [962, 336] width 22 height 60
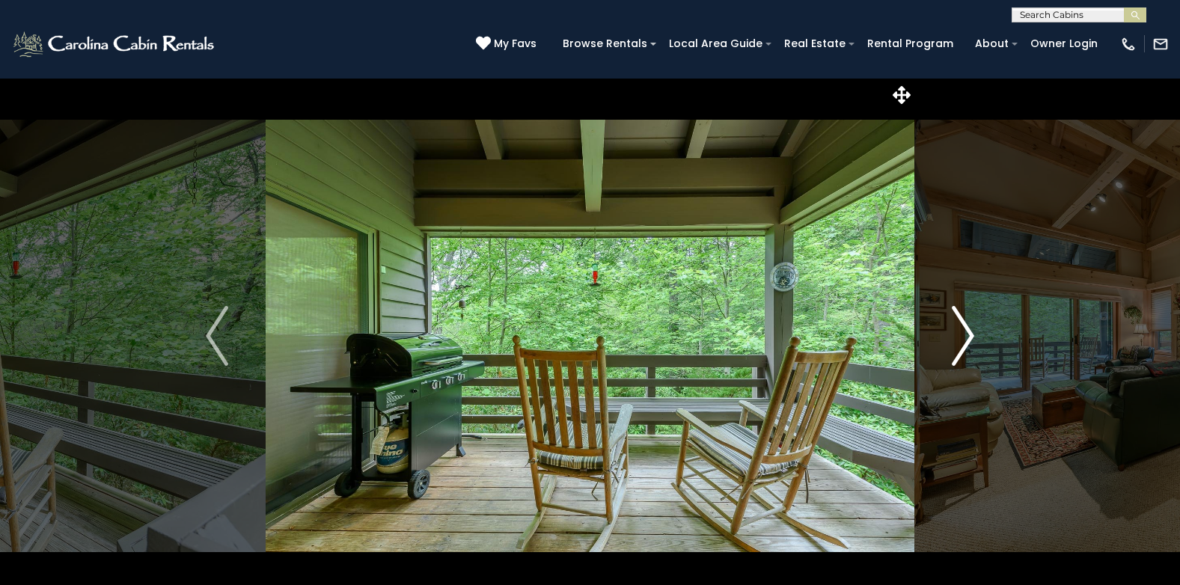
click at [963, 334] on img "Next" at bounding box center [962, 336] width 22 height 60
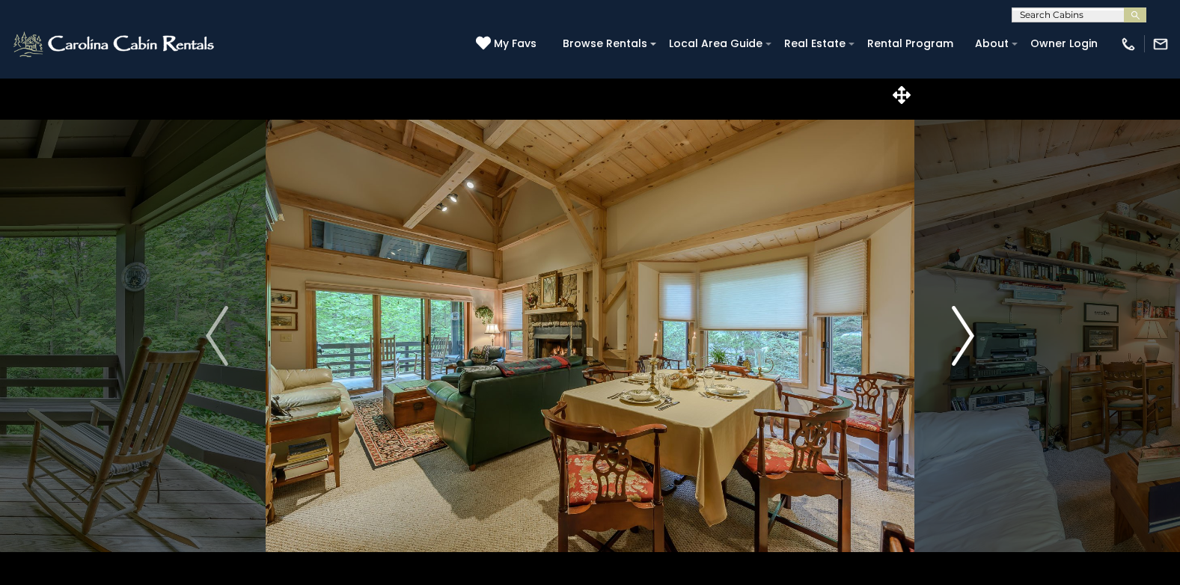
click at [963, 334] on img "Next" at bounding box center [962, 336] width 22 height 60
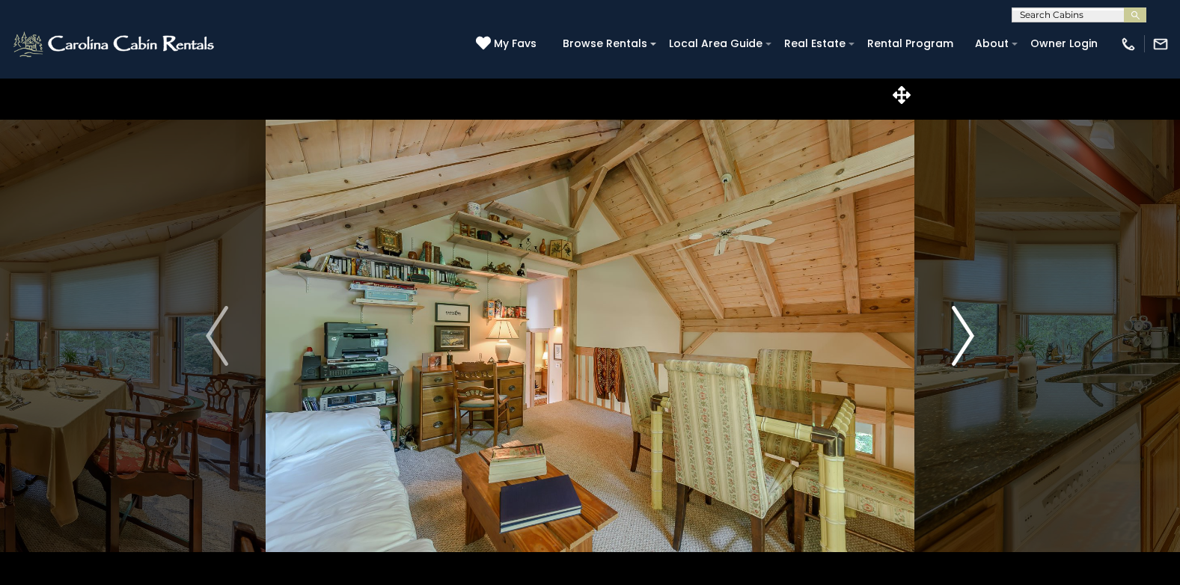
click at [963, 334] on img "Next" at bounding box center [962, 336] width 22 height 60
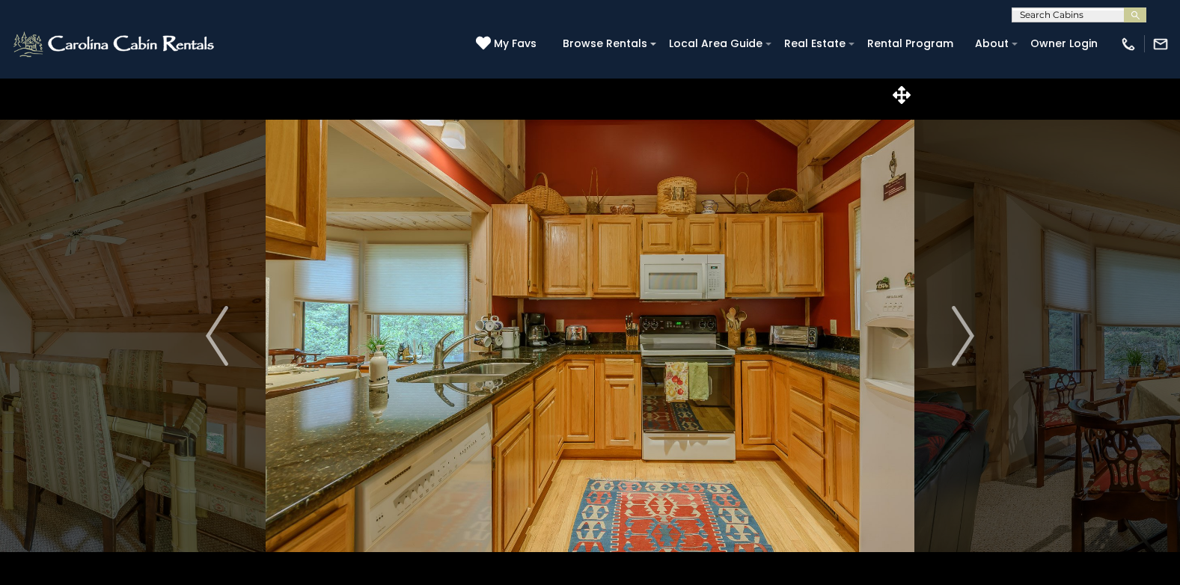
drag, startPoint x: 907, startPoint y: 95, endPoint x: 896, endPoint y: 143, distance: 49.0
click at [896, 142] on div "Welcome to Barwaller!" at bounding box center [590, 389] width 1180 height 622
click at [527, 46] on span "My Favs" at bounding box center [515, 44] width 43 height 16
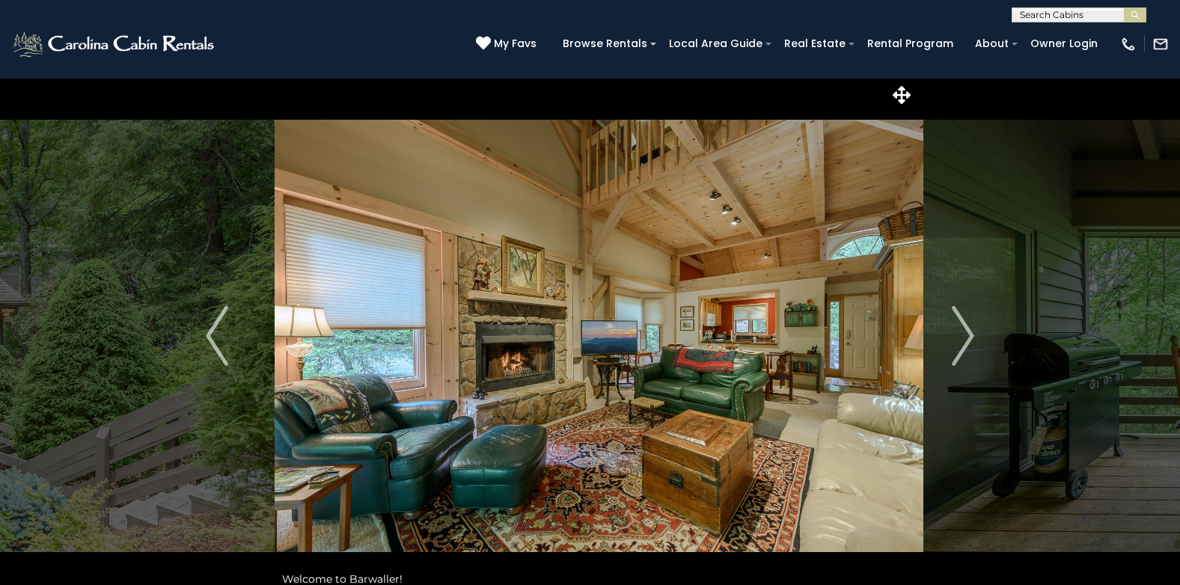
drag, startPoint x: 135, startPoint y: 312, endPoint x: 144, endPoint y: 312, distance: 9.0
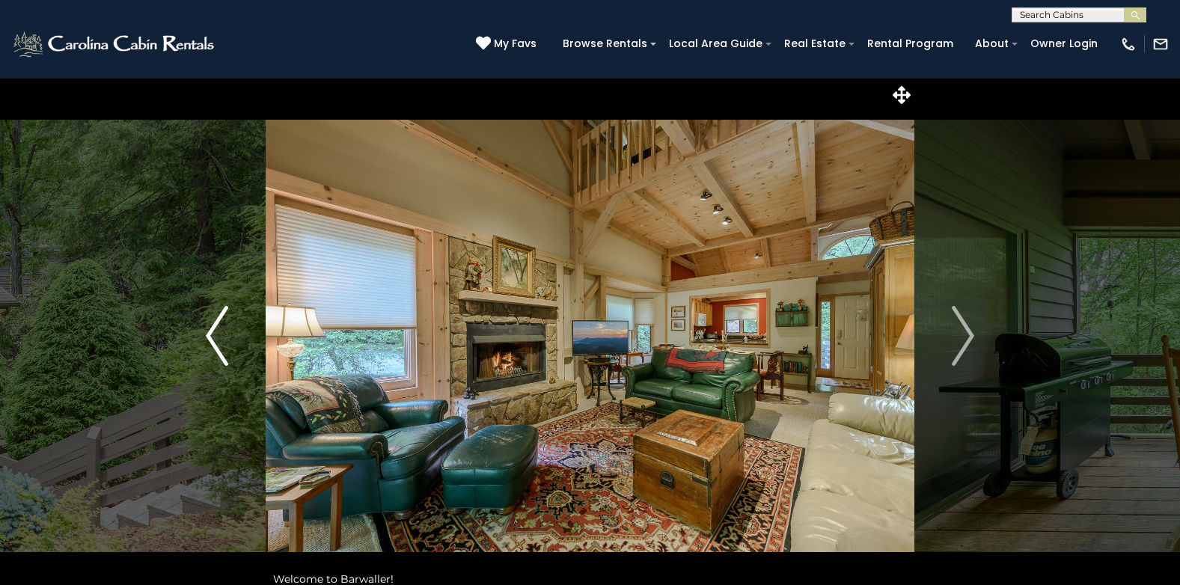
click at [216, 331] on img "Previous" at bounding box center [217, 336] width 22 height 60
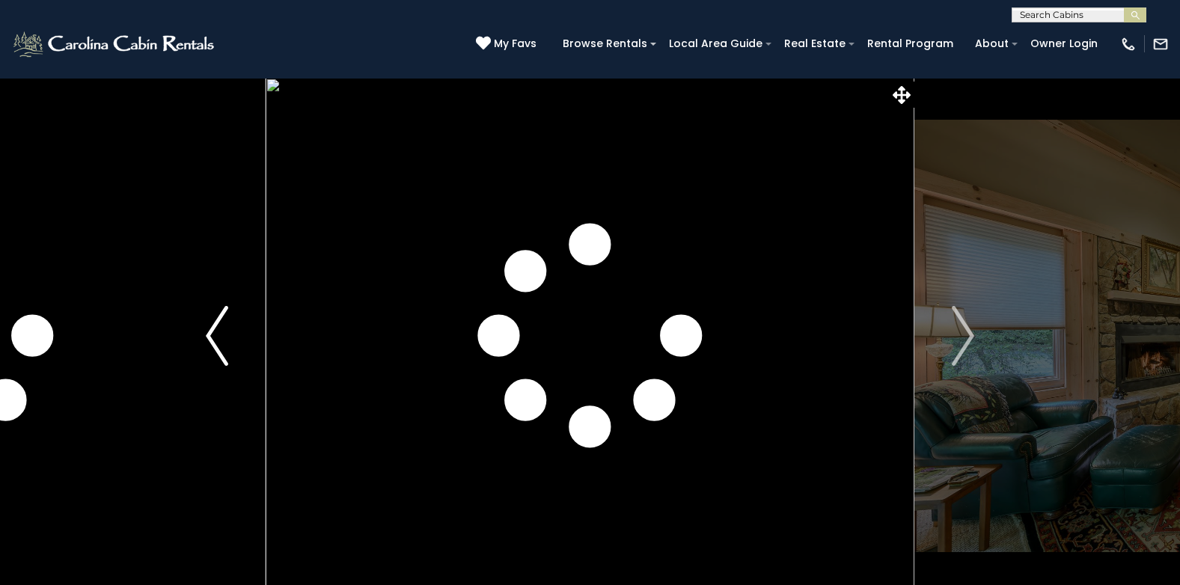
click at [211, 337] on img "Previous" at bounding box center [217, 336] width 22 height 60
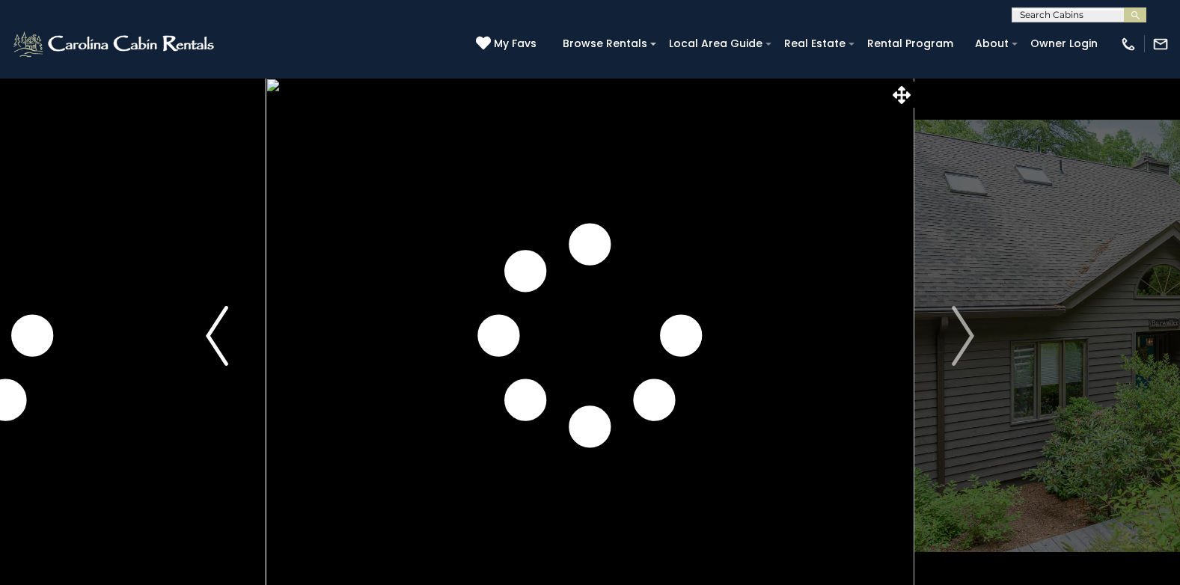
click at [211, 337] on img "Previous" at bounding box center [217, 336] width 22 height 60
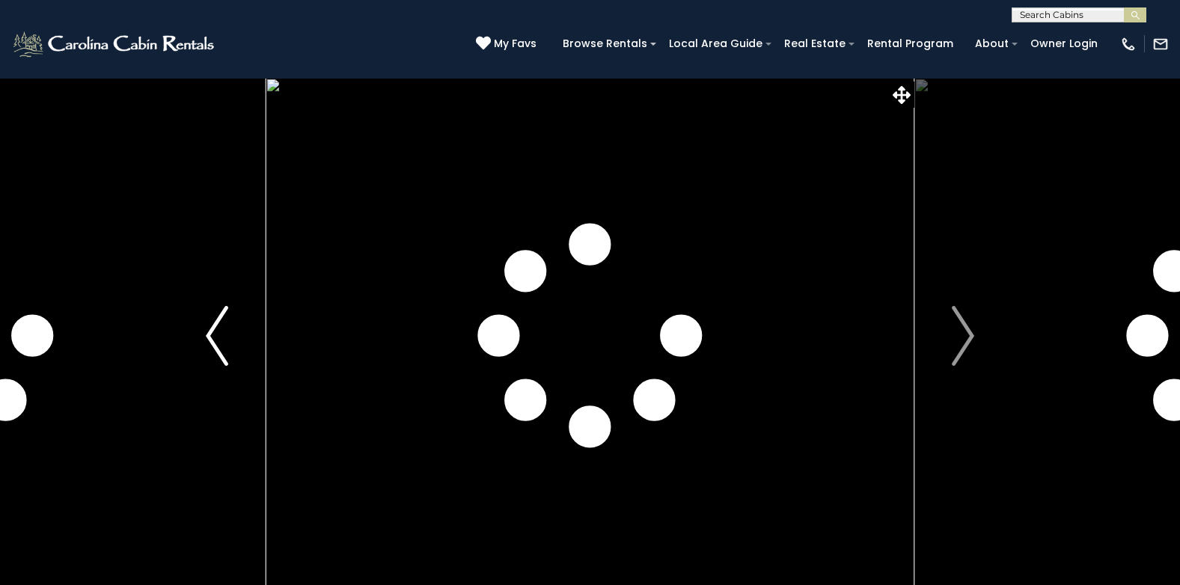
click at [210, 337] on img "Previous" at bounding box center [217, 336] width 22 height 60
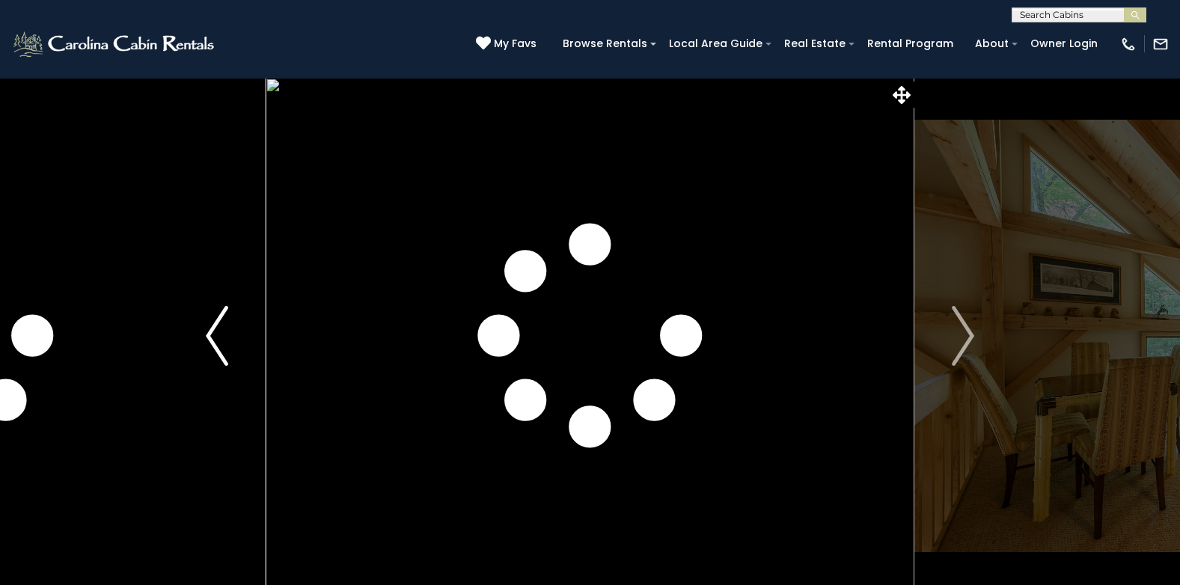
click at [210, 337] on img "Previous" at bounding box center [217, 336] width 22 height 60
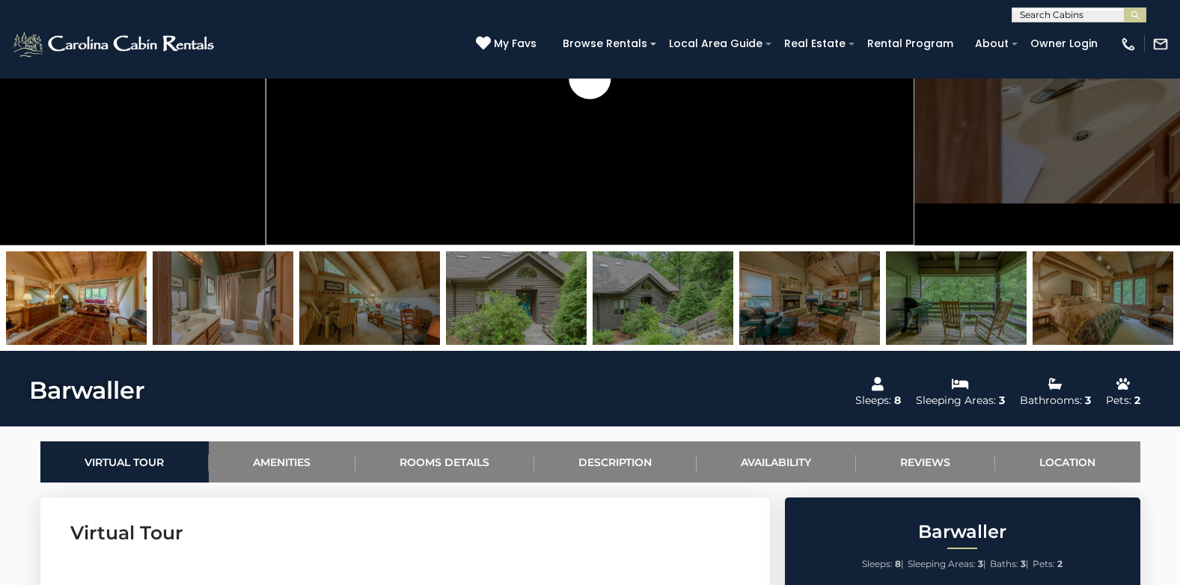
scroll to position [374, 0]
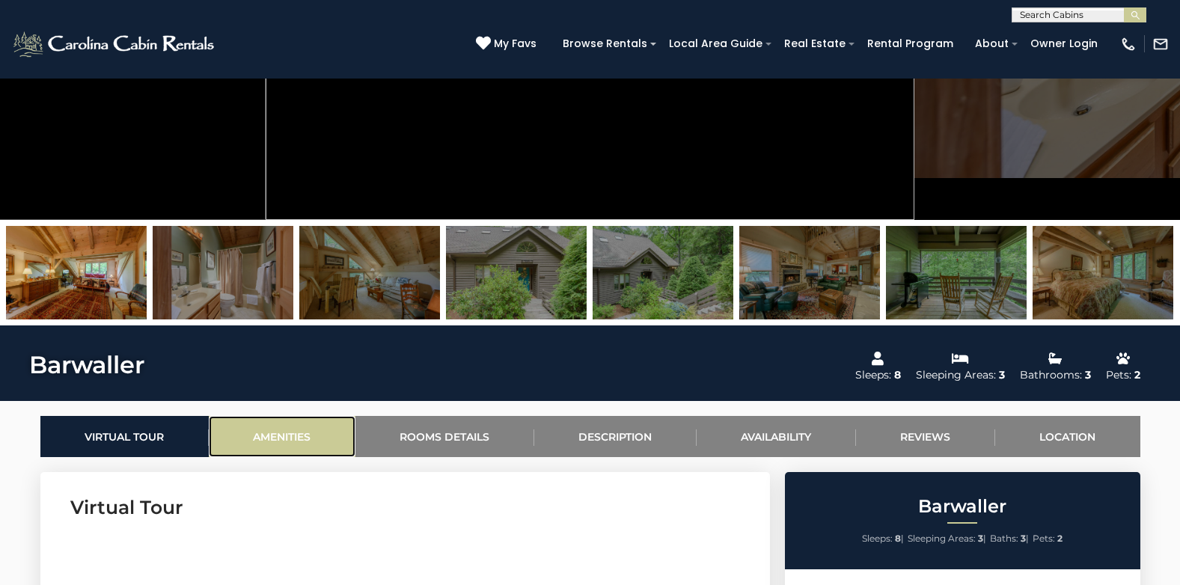
click at [299, 435] on link "Amenities" at bounding box center [282, 436] width 147 height 41
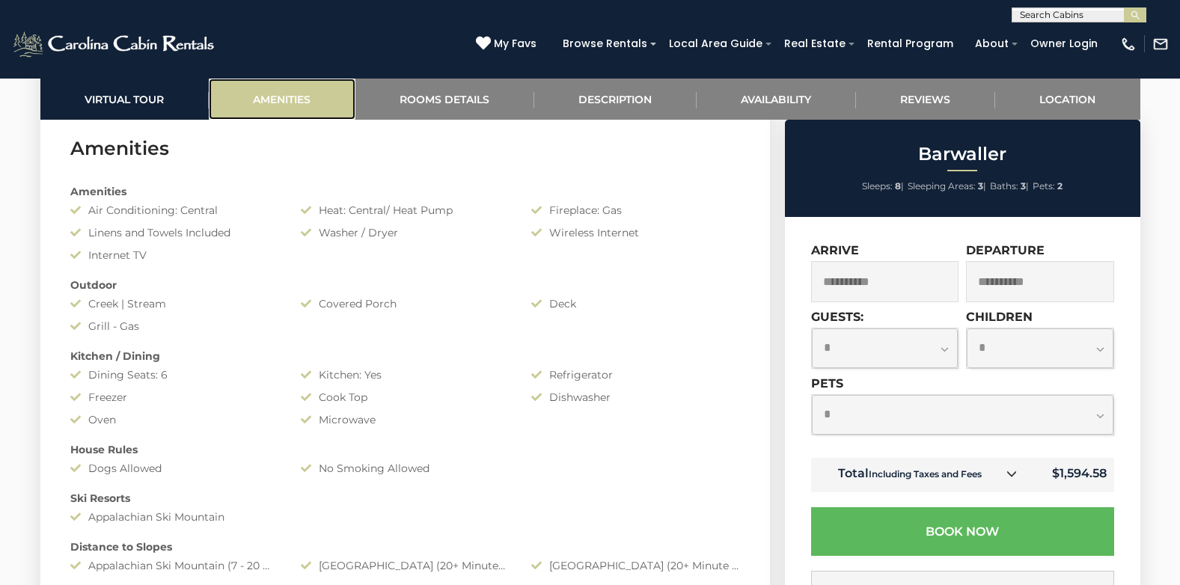
scroll to position [0, 0]
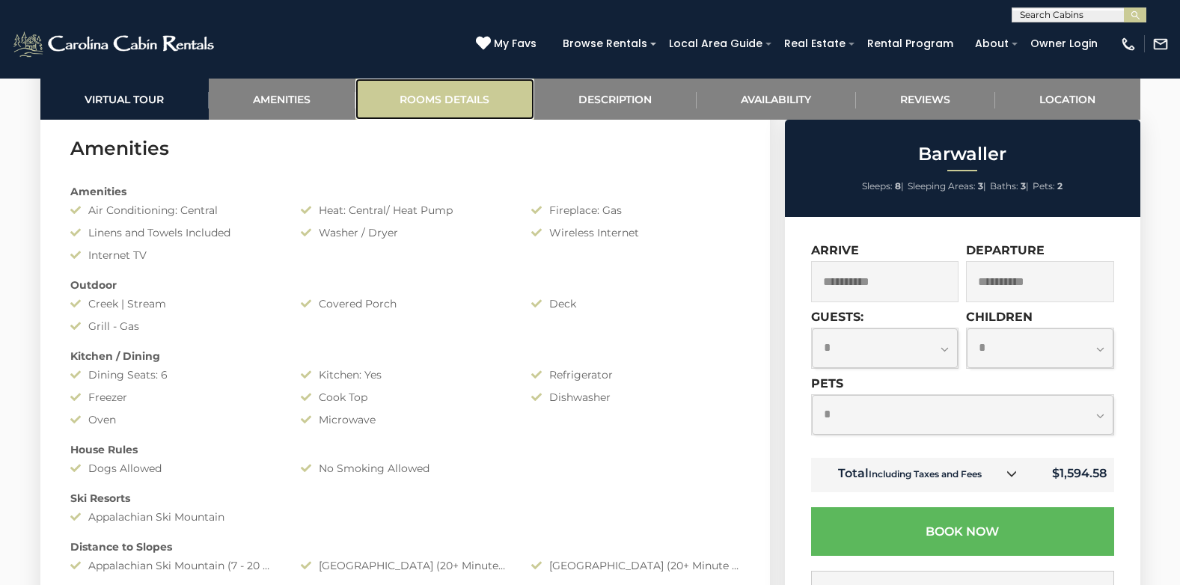
click at [446, 97] on link "Rooms Details" at bounding box center [444, 99] width 179 height 41
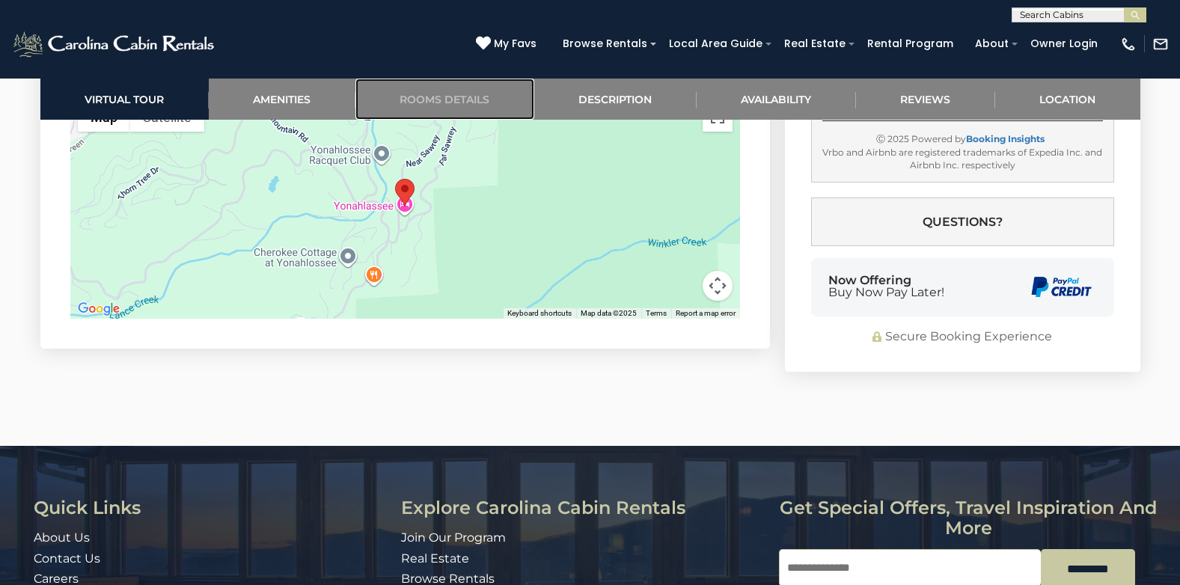
scroll to position [3306, 0]
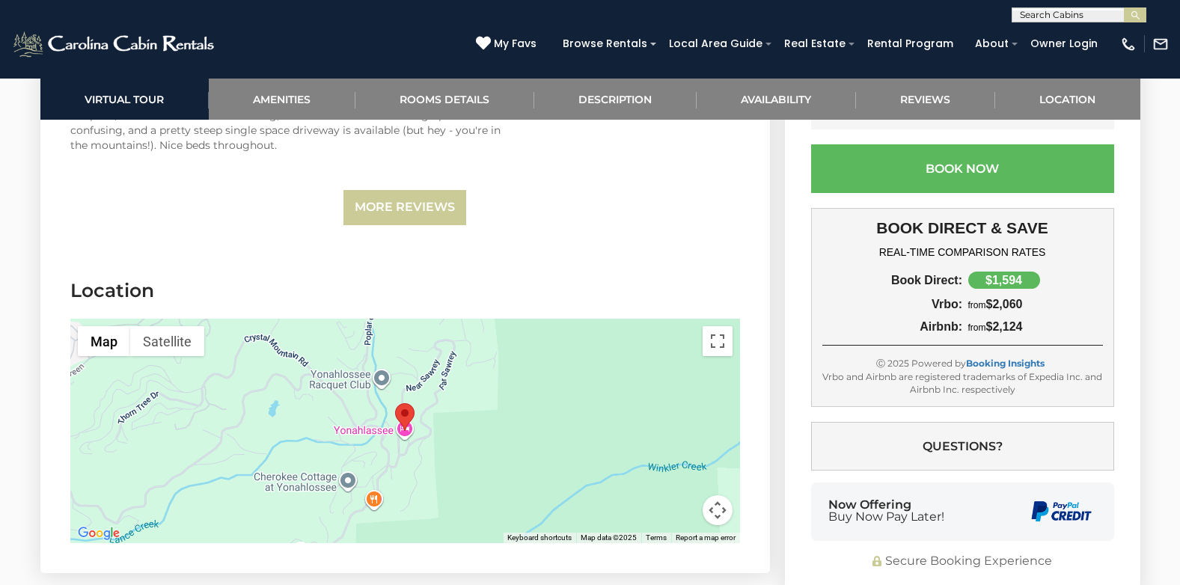
click at [573, 390] on div at bounding box center [404, 431] width 669 height 224
drag, startPoint x: 719, startPoint y: 344, endPoint x: 722, endPoint y: 399, distance: 55.4
click at [719, 344] on button "Toggle fullscreen view" at bounding box center [717, 341] width 30 height 30
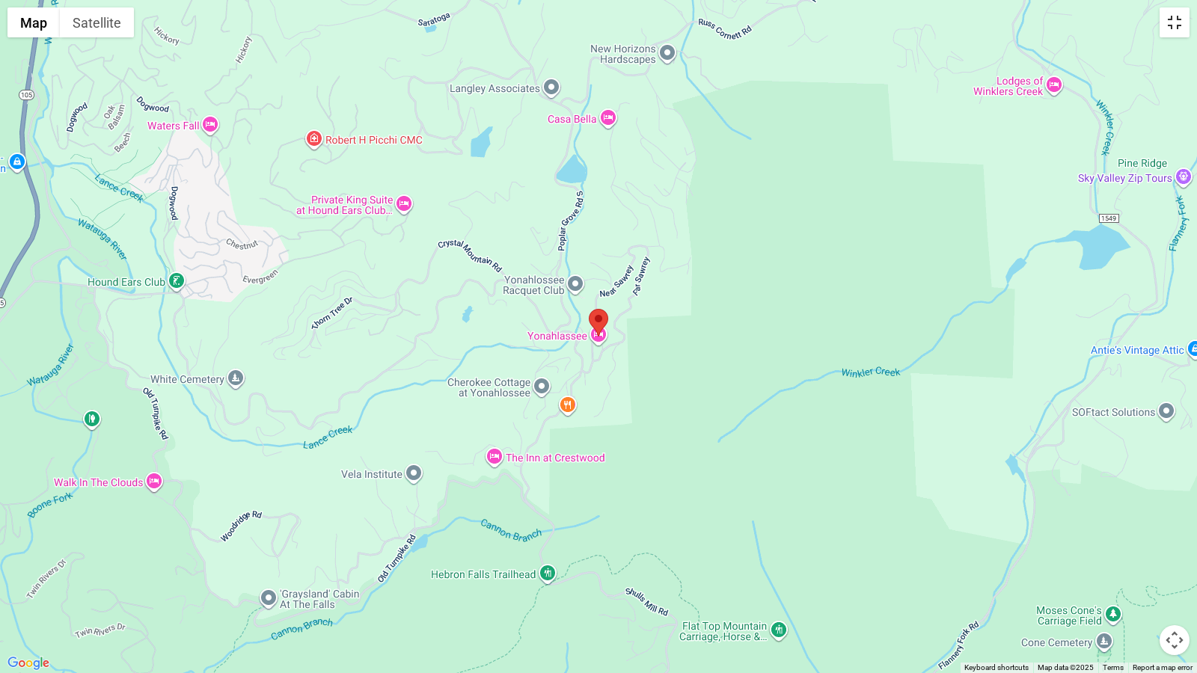
click at [1174, 28] on button "Toggle fullscreen view" at bounding box center [1174, 22] width 30 height 30
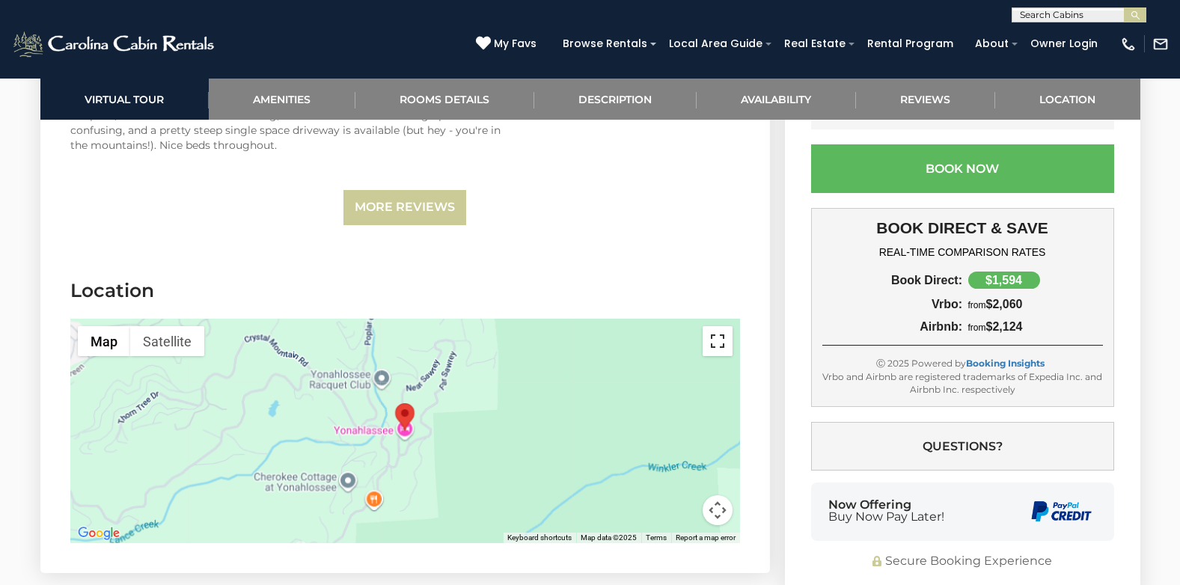
click at [725, 340] on button "Toggle fullscreen view" at bounding box center [717, 341] width 30 height 30
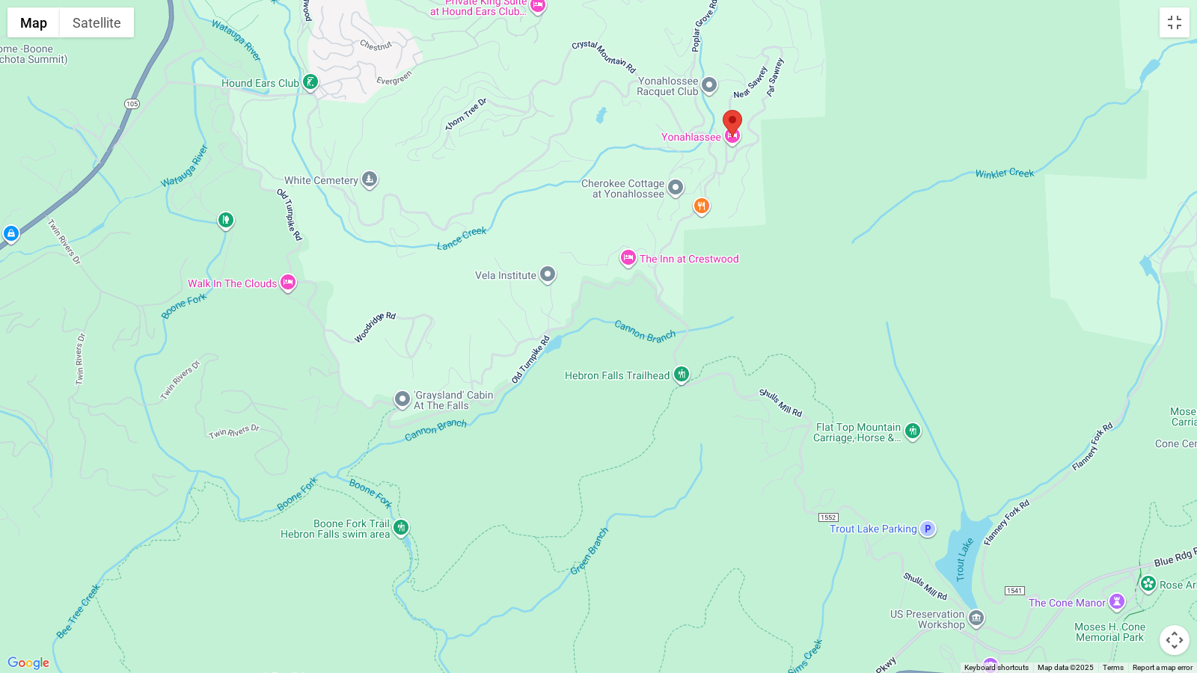
drag, startPoint x: 756, startPoint y: 521, endPoint x: 471, endPoint y: 298, distance: 361.8
click at [877, 318] on div at bounding box center [598, 336] width 1197 height 673
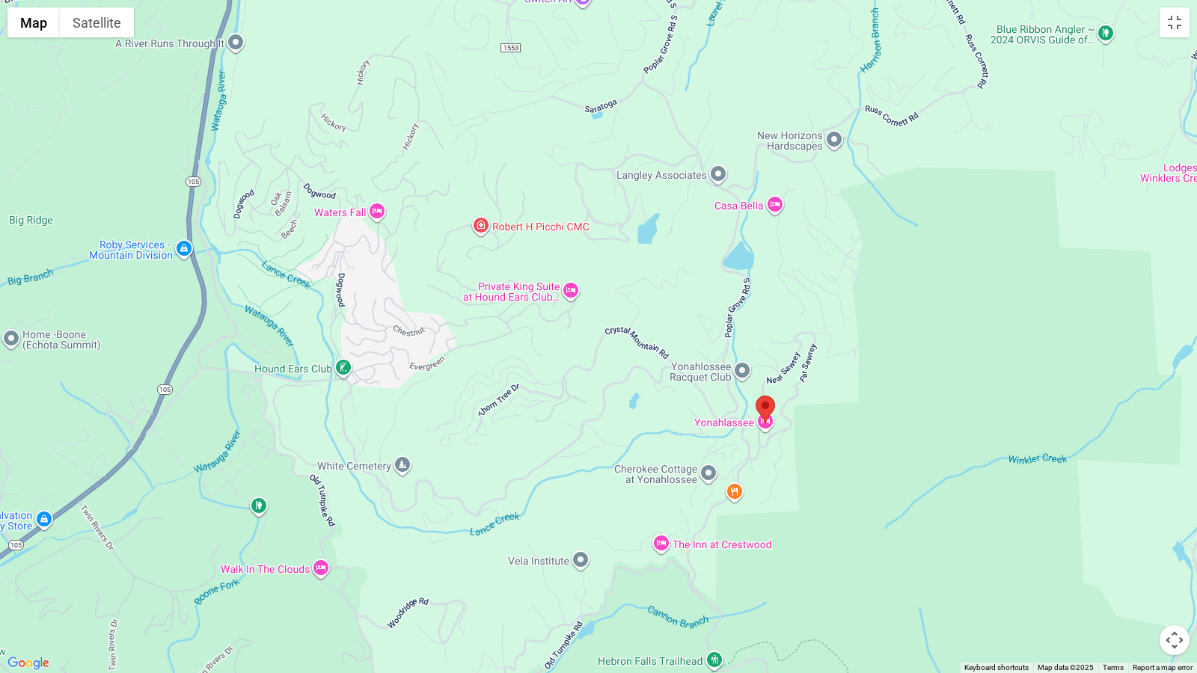
drag, startPoint x: 429, startPoint y: 393, endPoint x: 450, endPoint y: 577, distance: 184.5
click at [450, 577] on div at bounding box center [598, 336] width 1197 height 673
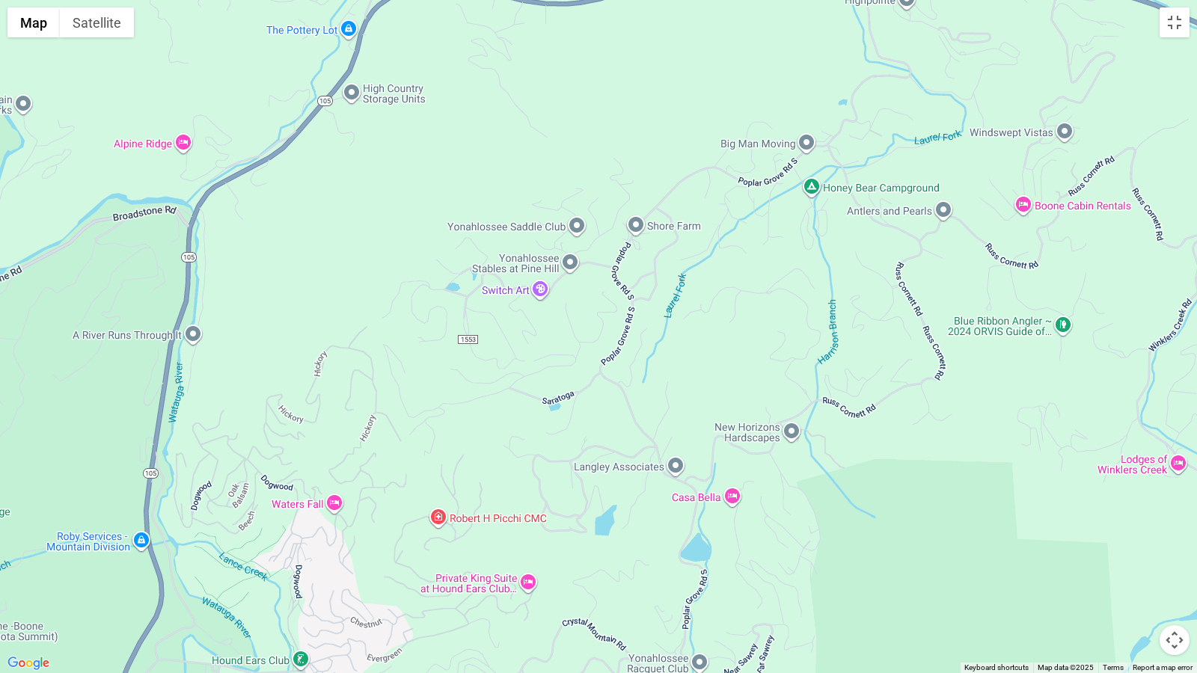
drag, startPoint x: 571, startPoint y: 307, endPoint x: 551, endPoint y: 459, distance: 153.9
click at [551, 459] on div at bounding box center [598, 336] width 1197 height 673
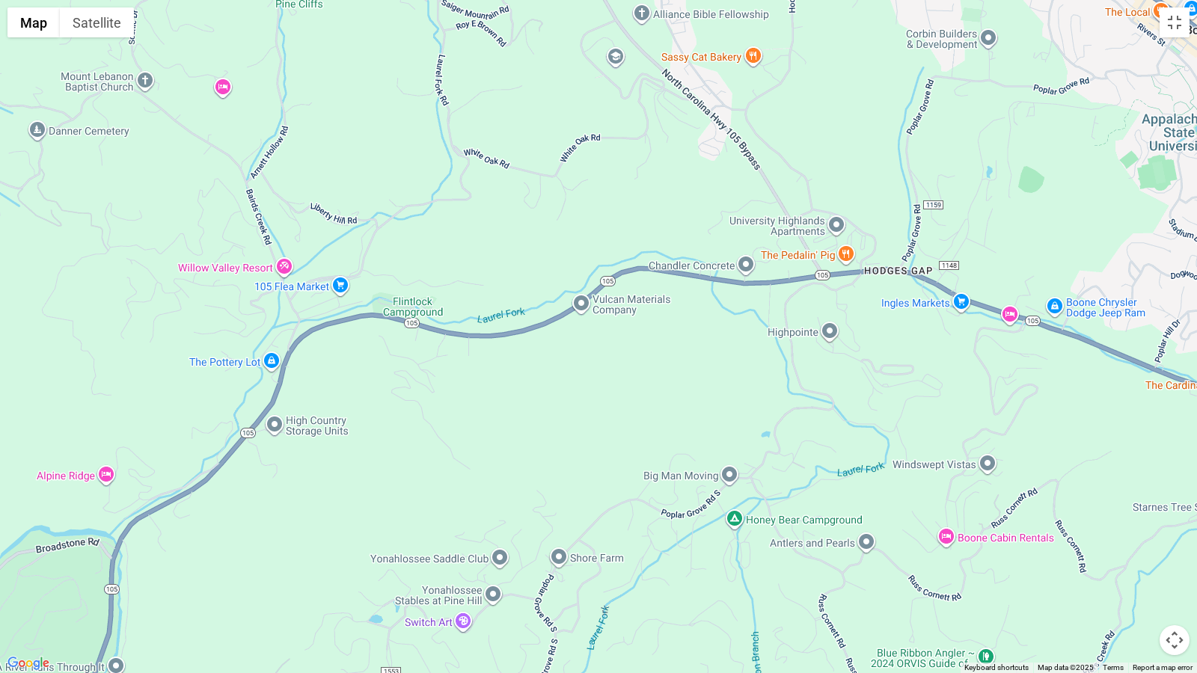
drag, startPoint x: 533, startPoint y: 164, endPoint x: 455, endPoint y: 500, distance: 344.8
click at [455, 500] on div at bounding box center [598, 336] width 1197 height 673
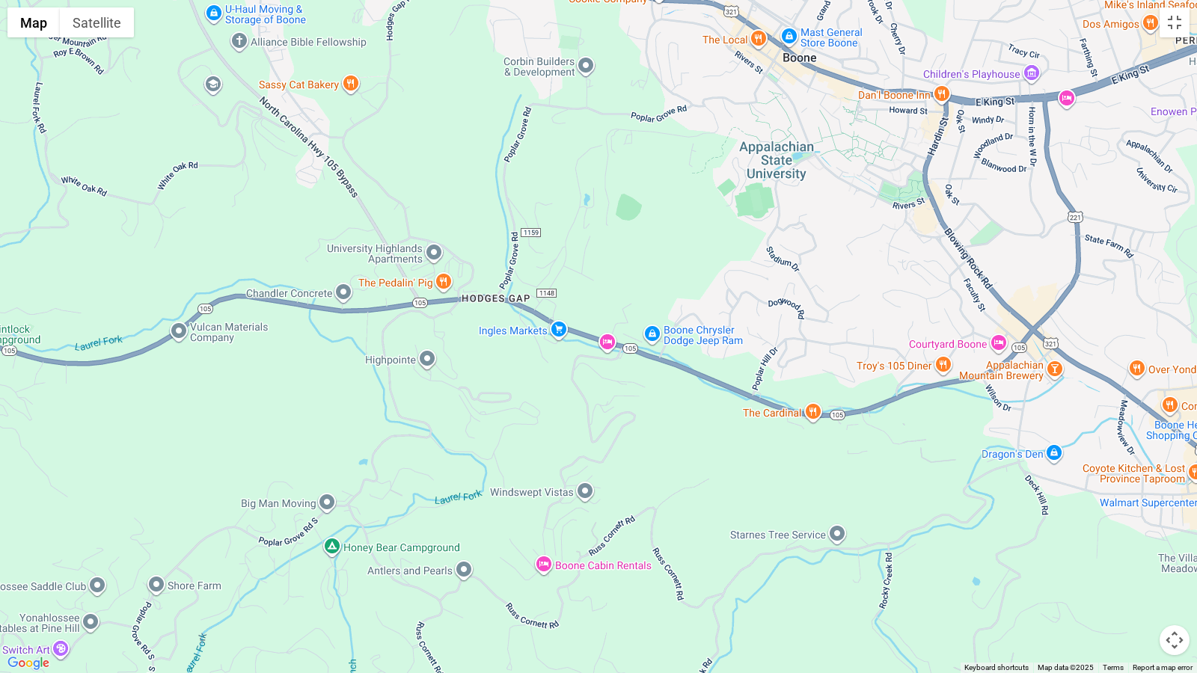
drag, startPoint x: 924, startPoint y: 374, endPoint x: 506, endPoint y: 401, distance: 419.0
click at [506, 401] on div at bounding box center [598, 336] width 1197 height 673
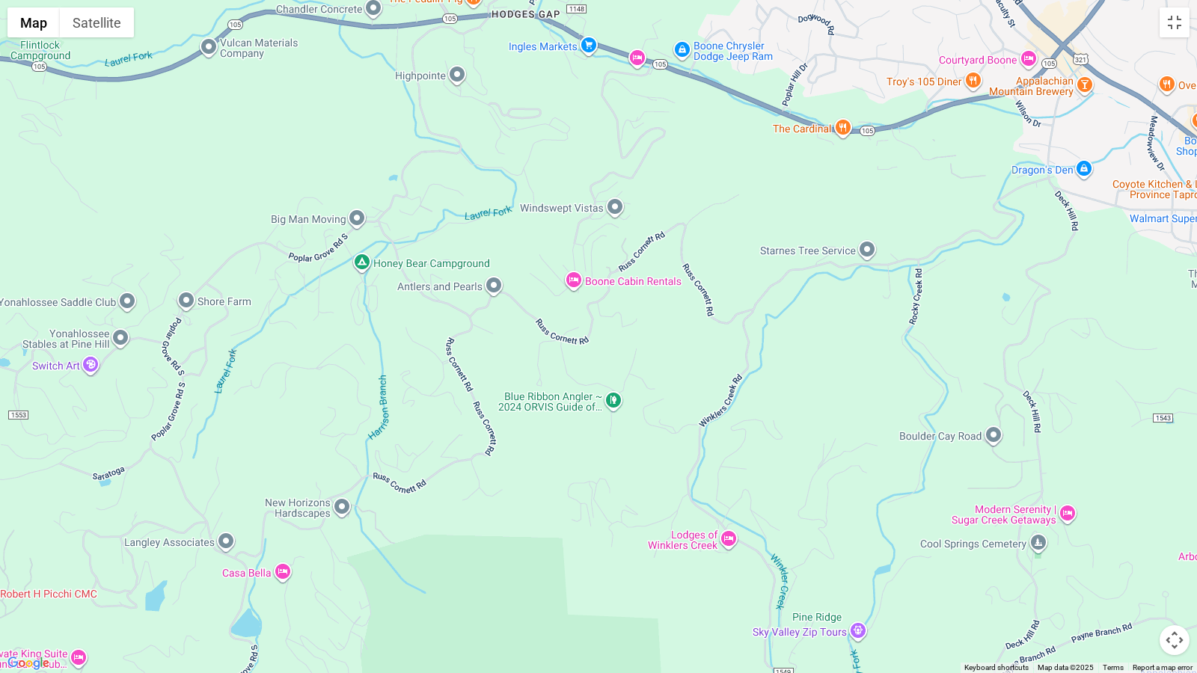
drag, startPoint x: 640, startPoint y: 500, endPoint x: 672, endPoint y: 214, distance: 287.5
click at [672, 214] on div at bounding box center [598, 336] width 1197 height 673
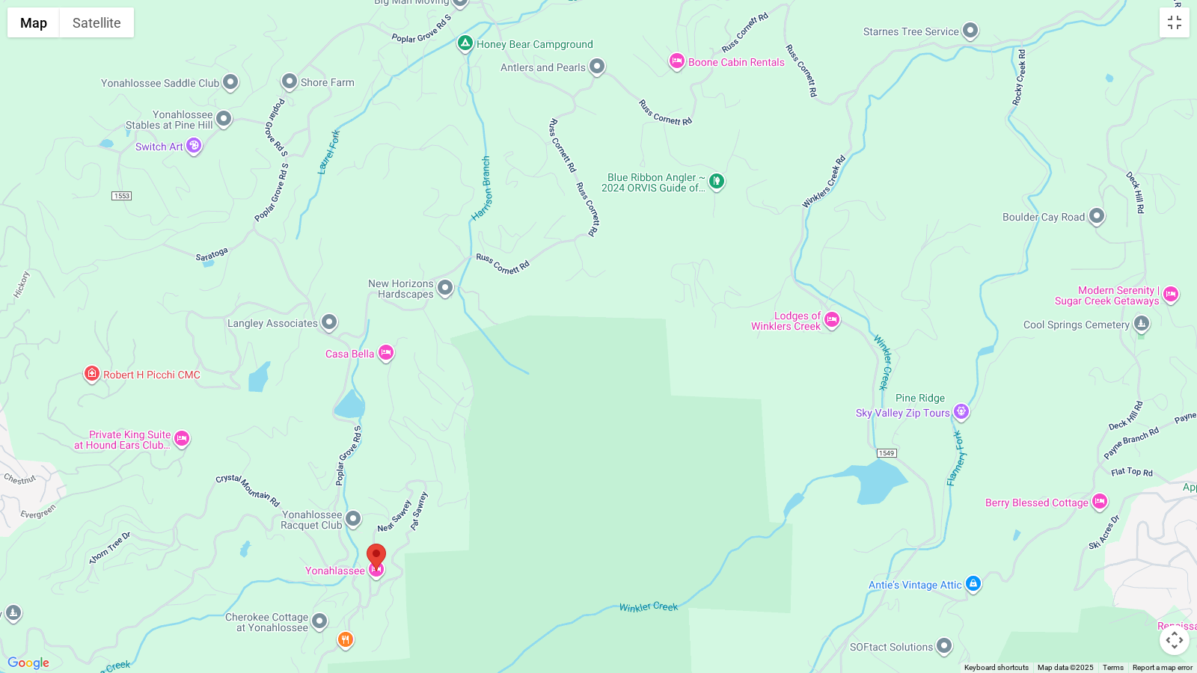
drag, startPoint x: 526, startPoint y: 506, endPoint x: 630, endPoint y: 285, distance: 243.9
click at [630, 285] on div at bounding box center [598, 336] width 1197 height 673
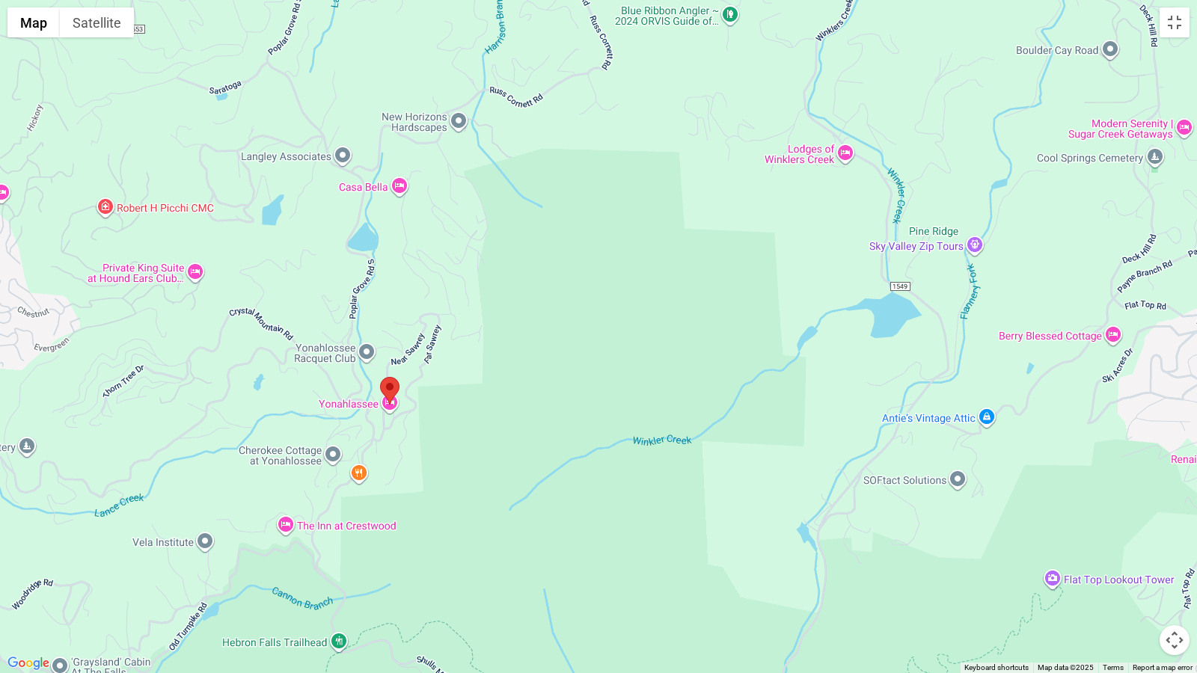
drag, startPoint x: 527, startPoint y: 528, endPoint x: 541, endPoint y: 360, distance: 168.9
click at [541, 360] on div at bounding box center [598, 336] width 1197 height 673
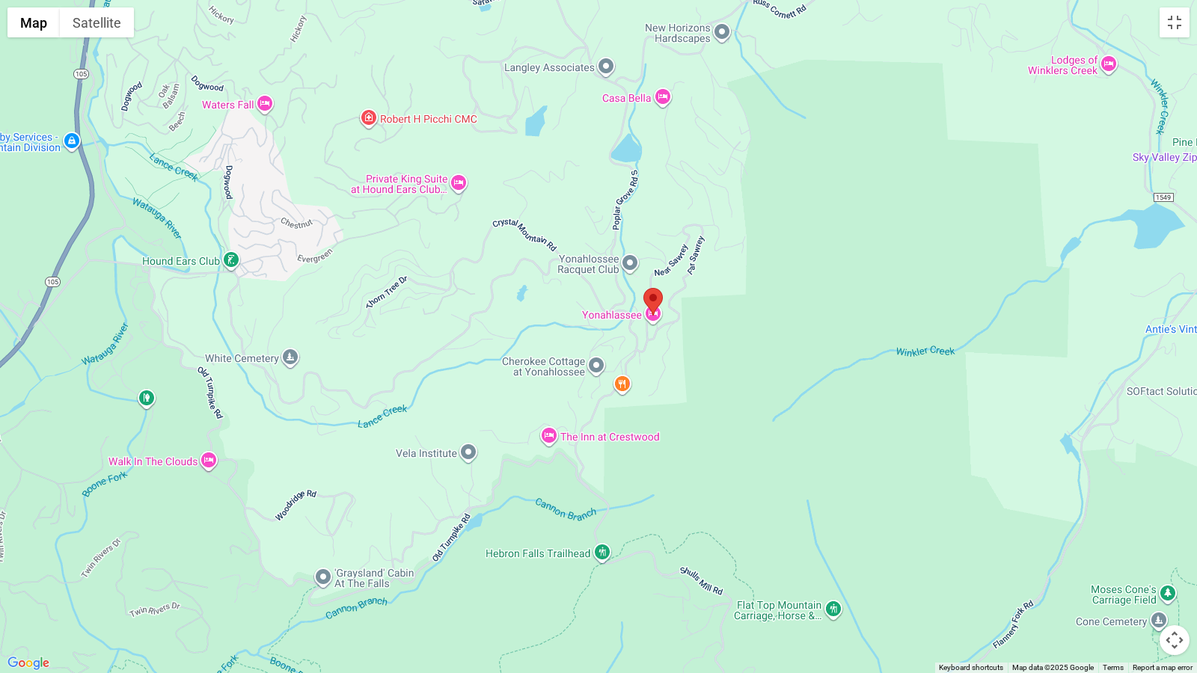
drag, startPoint x: 441, startPoint y: 423, endPoint x: 706, endPoint y: 334, distance: 280.1
click at [706, 334] on div at bounding box center [598, 336] width 1197 height 673
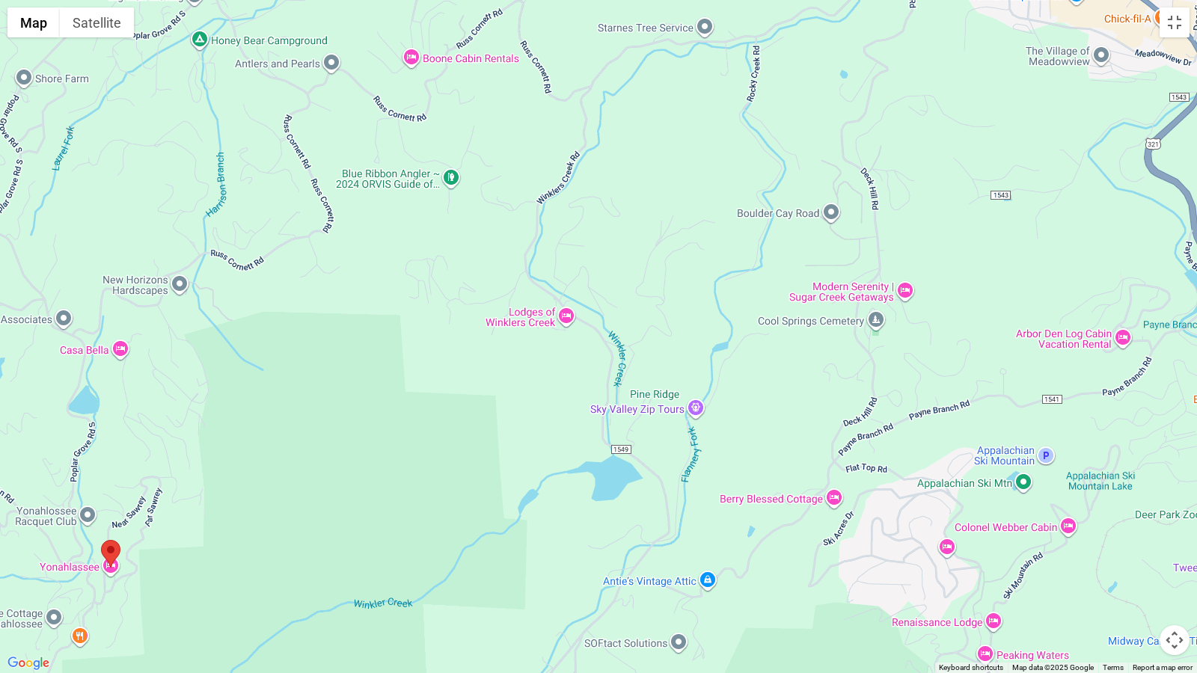
drag, startPoint x: 1058, startPoint y: 110, endPoint x: 513, endPoint y: 365, distance: 601.3
click at [513, 365] on div at bounding box center [598, 336] width 1197 height 673
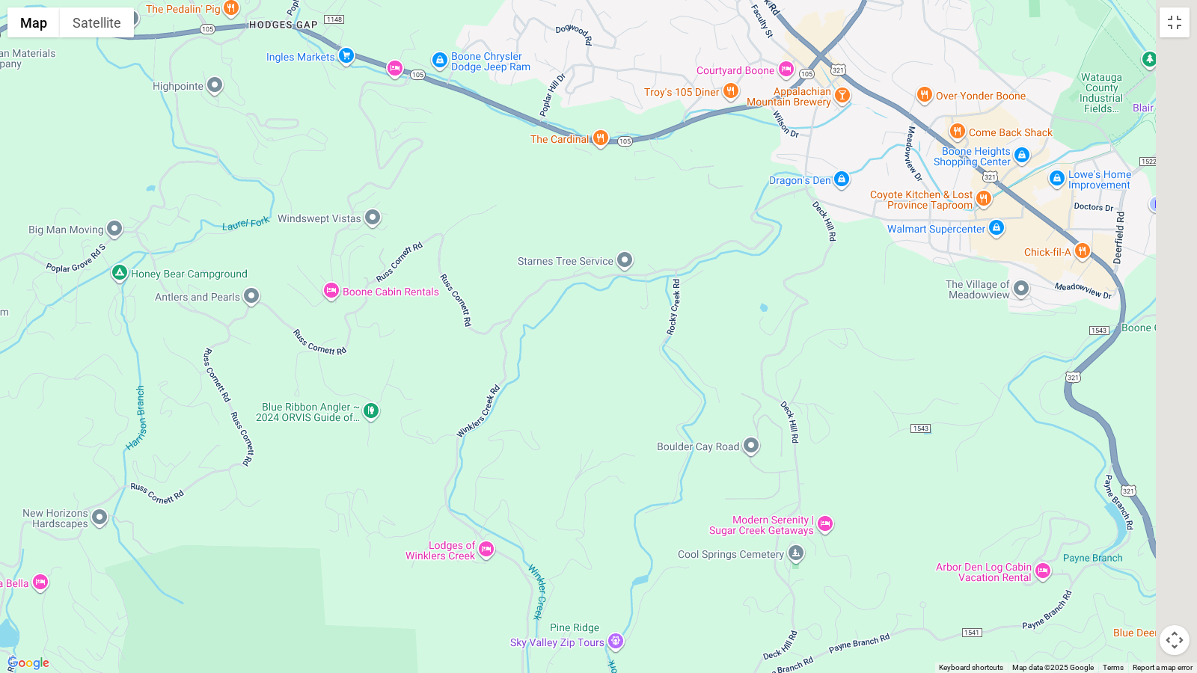
drag, startPoint x: 875, startPoint y: 192, endPoint x: 744, endPoint y: 489, distance: 324.5
click at [744, 489] on div at bounding box center [598, 336] width 1197 height 673
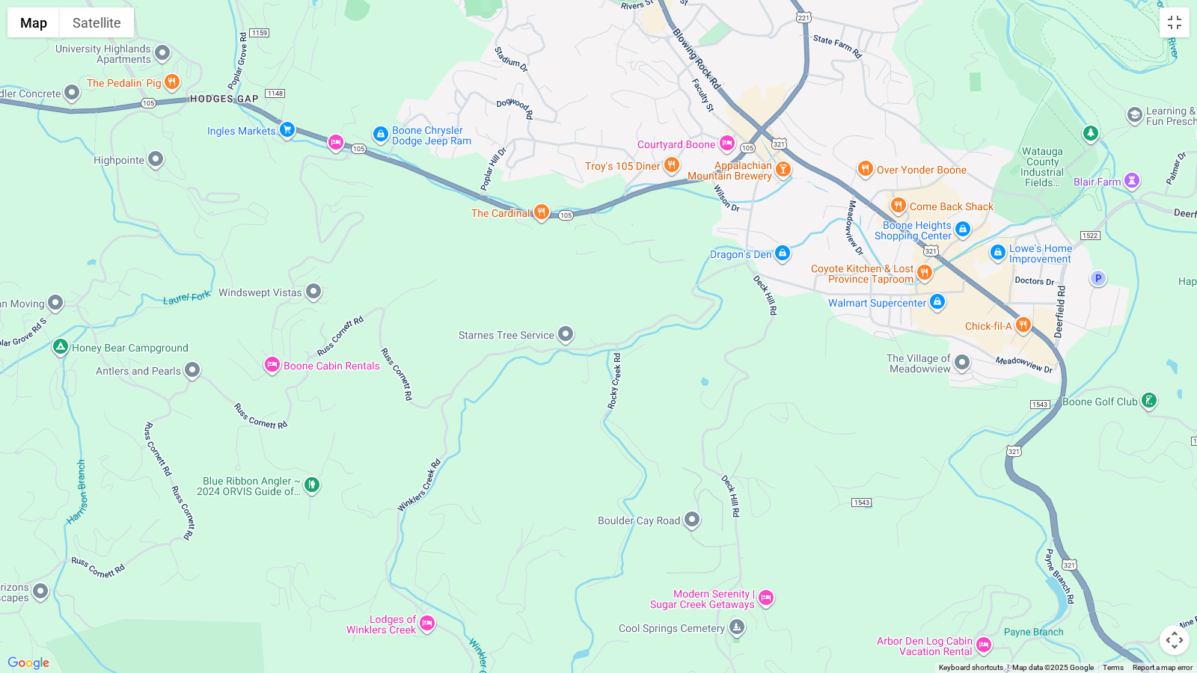
click at [790, 315] on div at bounding box center [598, 336] width 1197 height 673
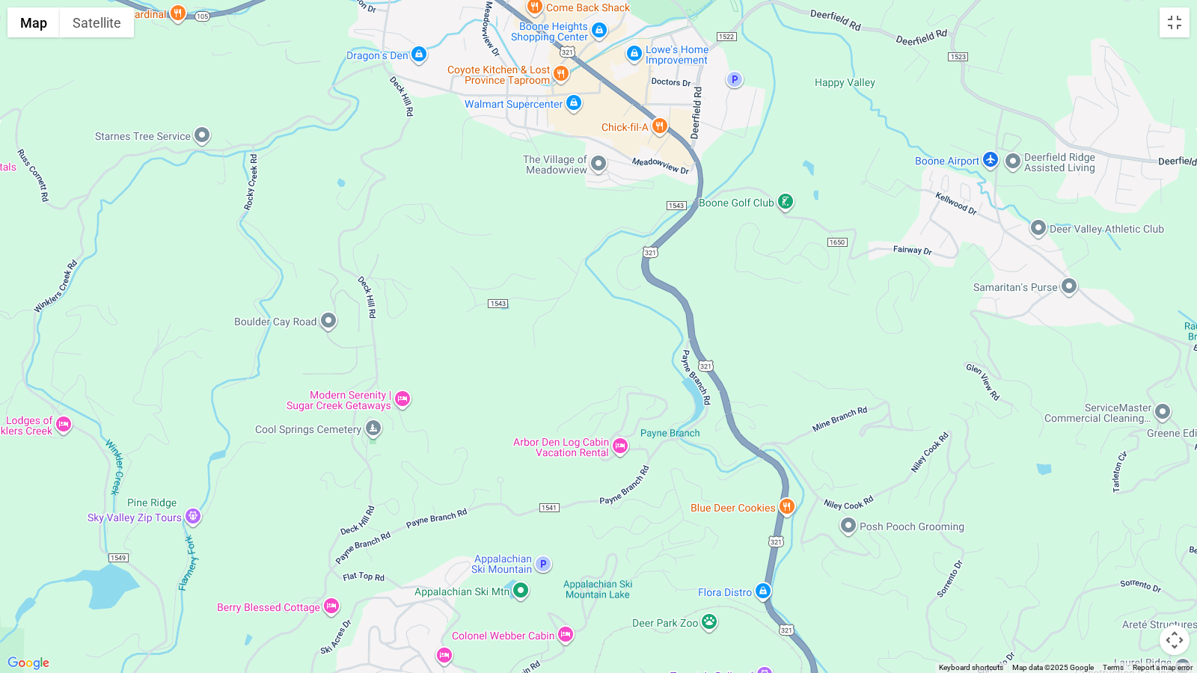
drag, startPoint x: 851, startPoint y: 478, endPoint x: 482, endPoint y: 275, distance: 421.2
click at [482, 275] on div at bounding box center [598, 336] width 1197 height 673
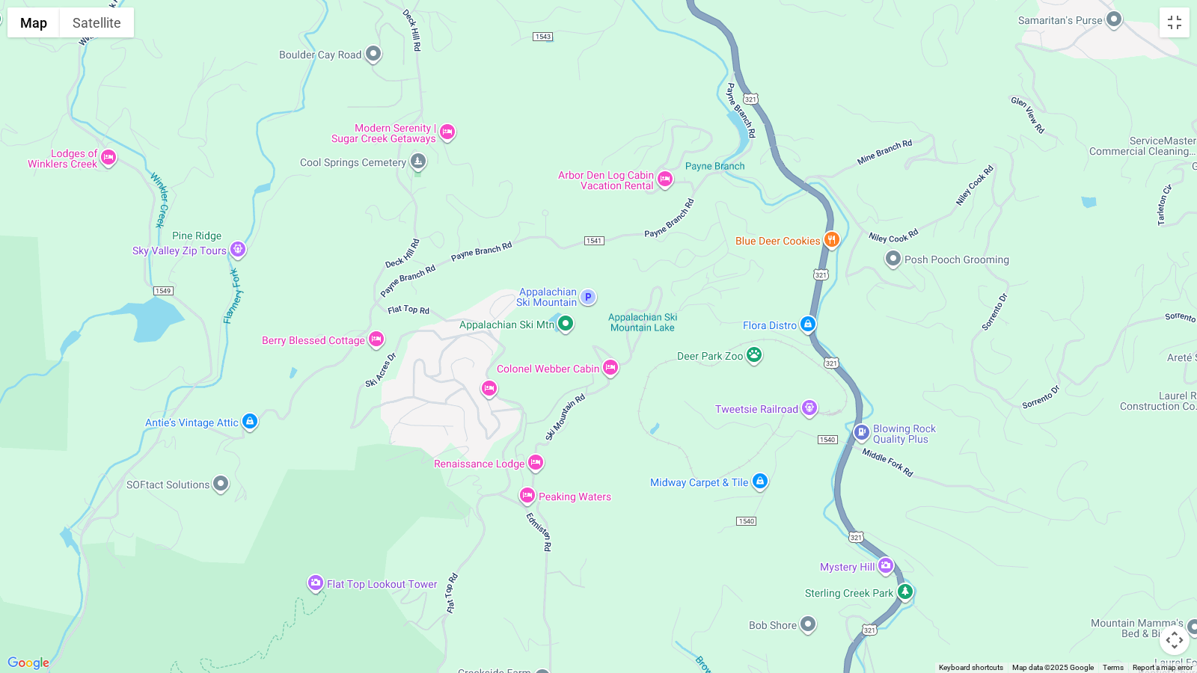
drag, startPoint x: 653, startPoint y: 589, endPoint x: 699, endPoint y: 316, distance: 276.1
click at [699, 316] on div at bounding box center [598, 336] width 1197 height 673
click at [1168, 25] on button "Toggle fullscreen view" at bounding box center [1174, 22] width 30 height 30
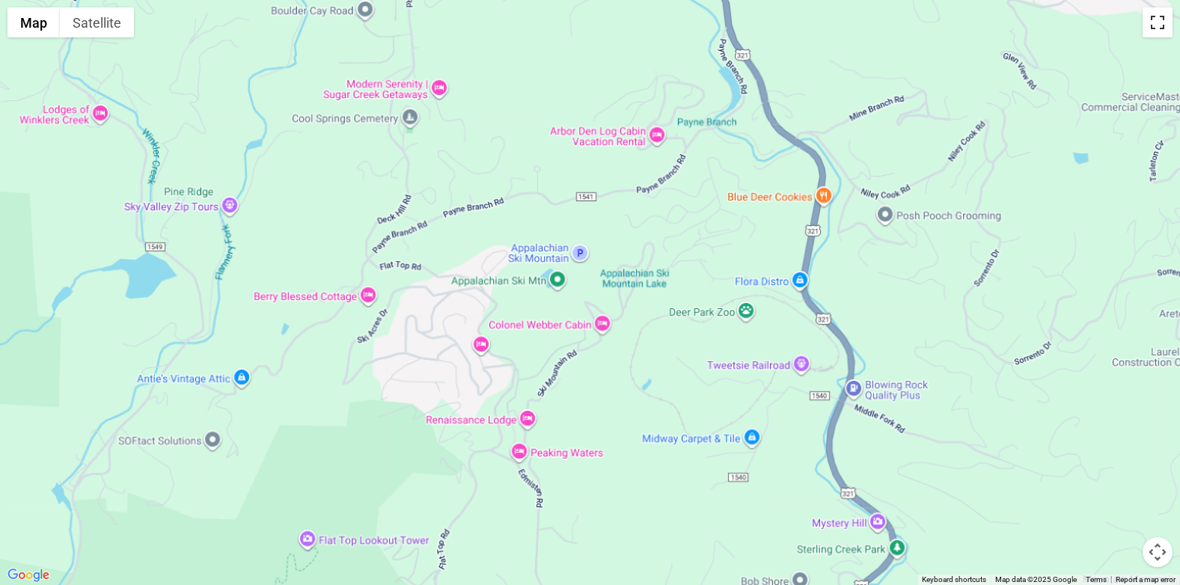
scroll to position [613, 0]
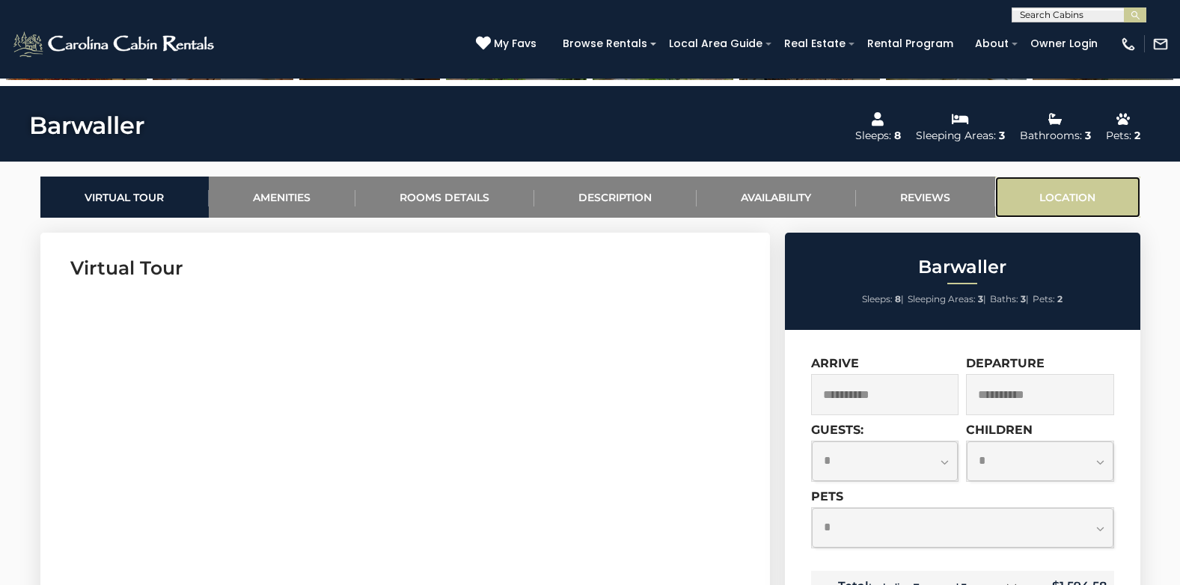
click at [1043, 193] on link "Location" at bounding box center [1067, 197] width 145 height 41
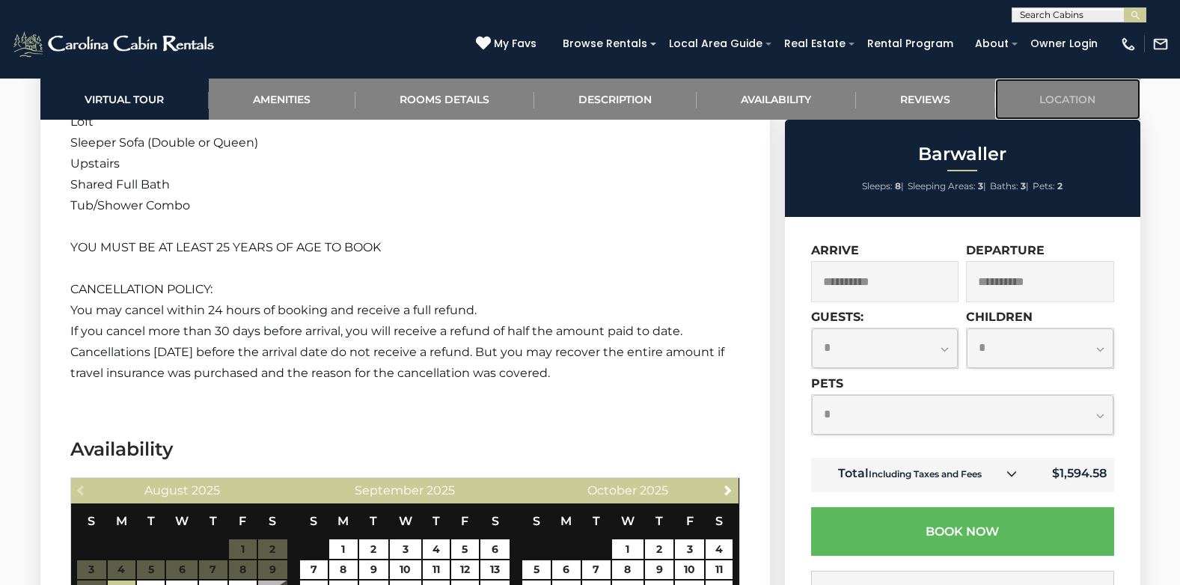
scroll to position [1611, 0]
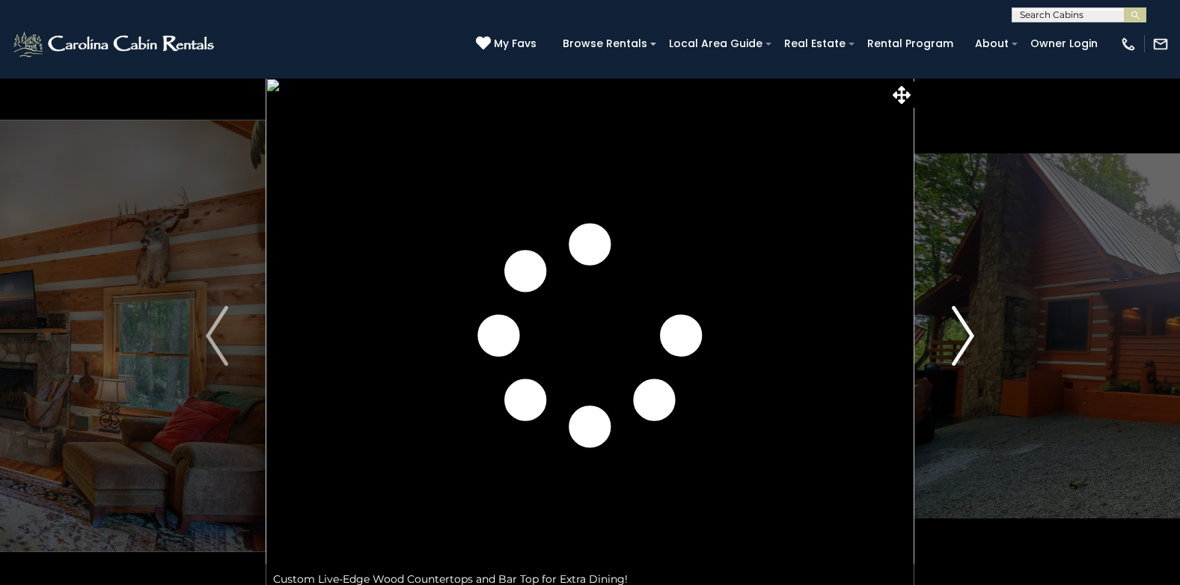
click at [966, 337] on img "Next" at bounding box center [962, 336] width 22 height 60
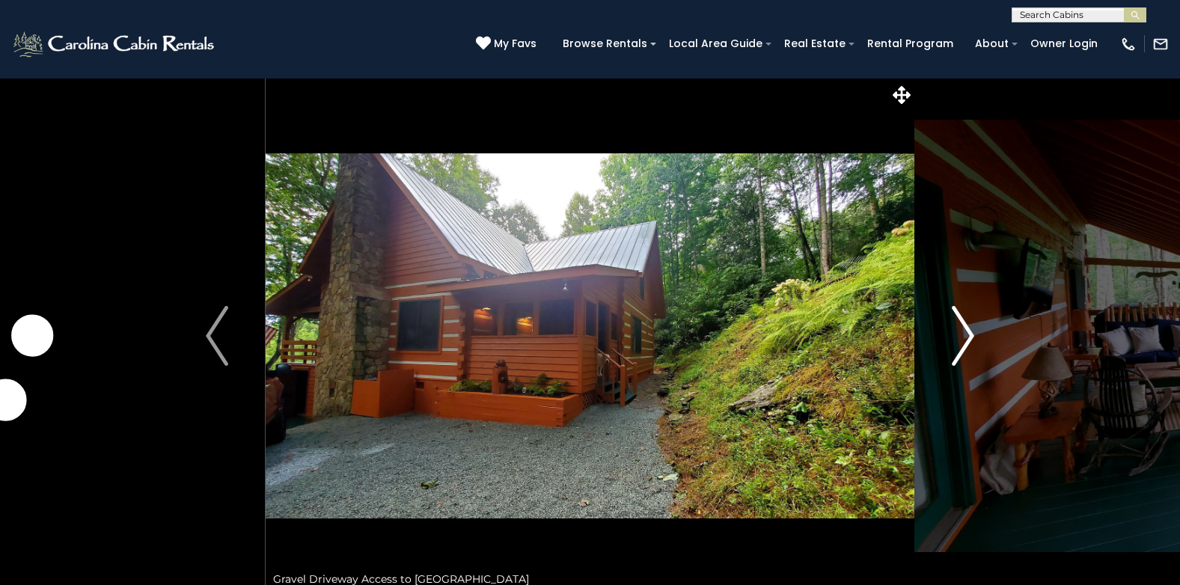
click at [966, 337] on img "Next" at bounding box center [962, 336] width 22 height 60
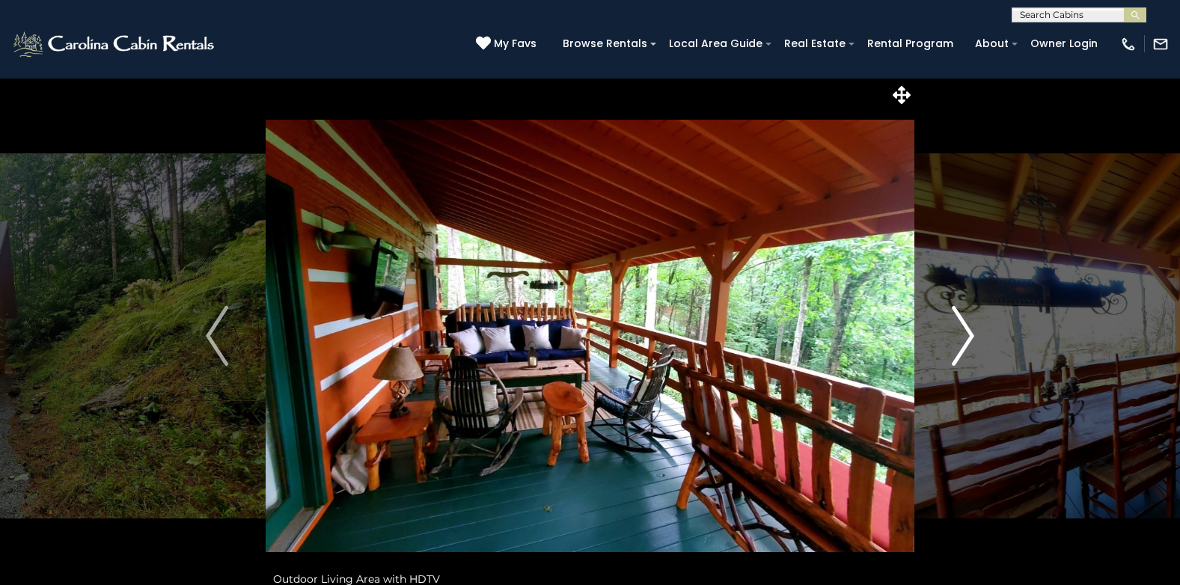
click at [966, 337] on img "Next" at bounding box center [962, 336] width 22 height 60
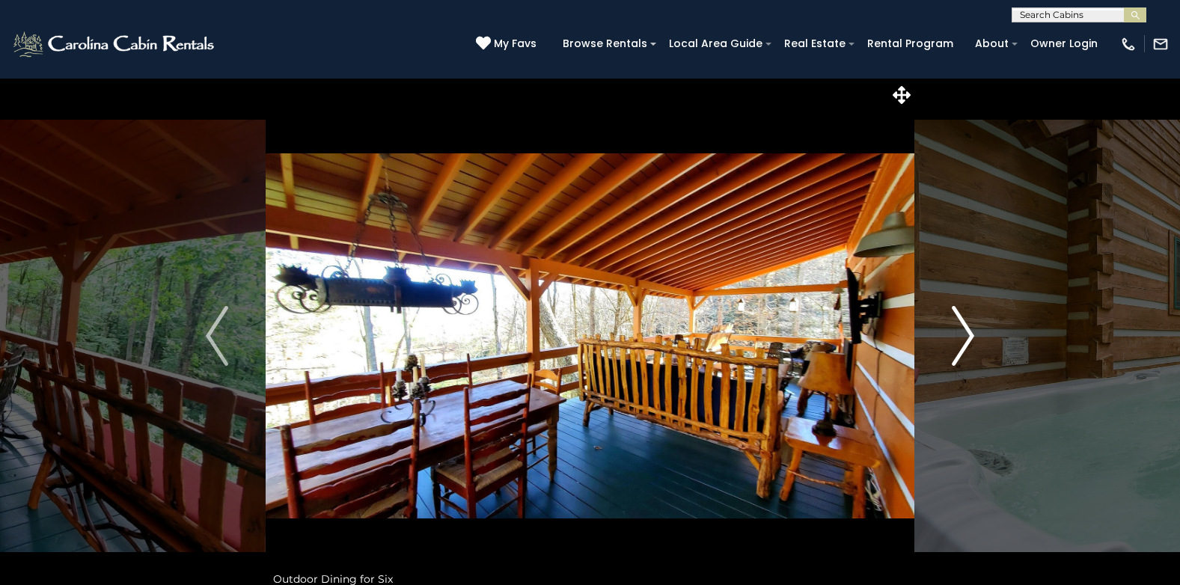
click at [966, 337] on img "Next" at bounding box center [962, 336] width 22 height 60
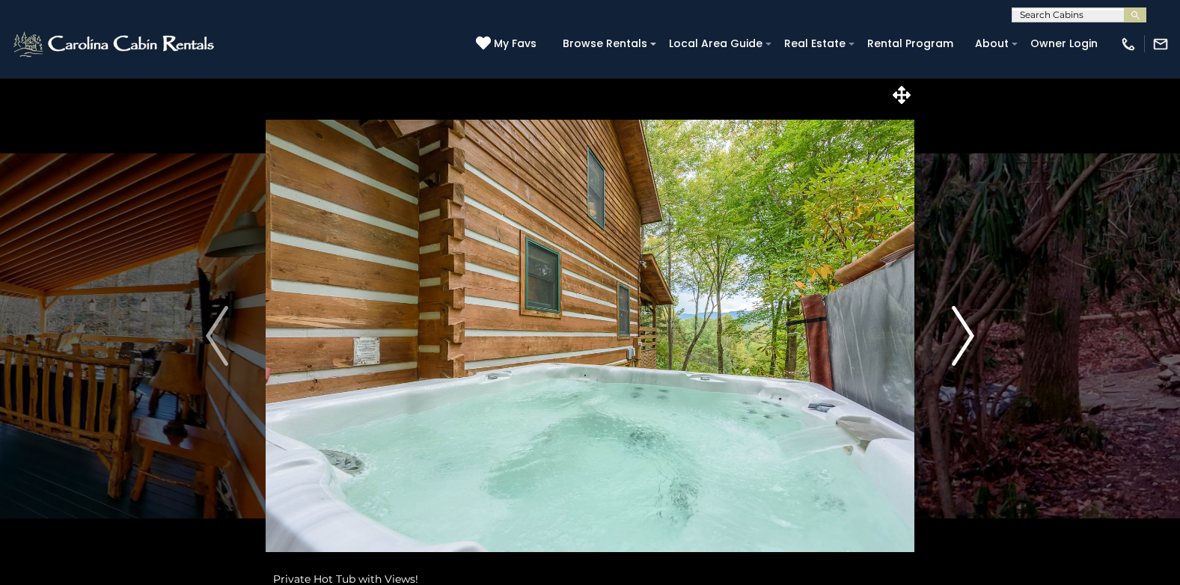
click at [966, 337] on img "Next" at bounding box center [962, 336] width 22 height 60
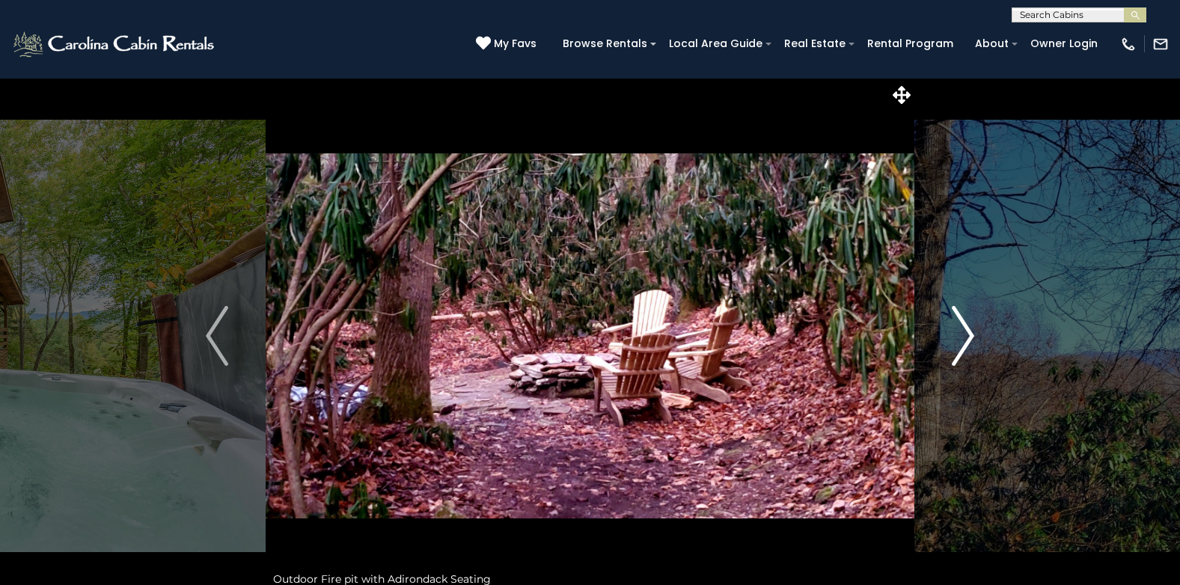
click at [966, 337] on img "Next" at bounding box center [962, 336] width 22 height 60
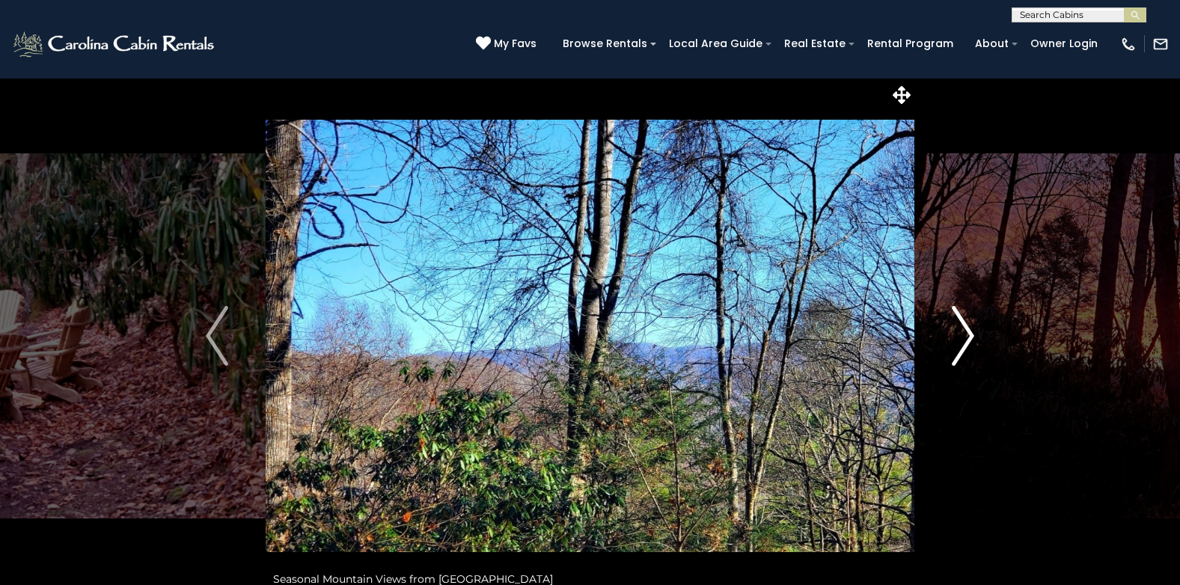
click at [966, 337] on img "Next" at bounding box center [962, 336] width 22 height 60
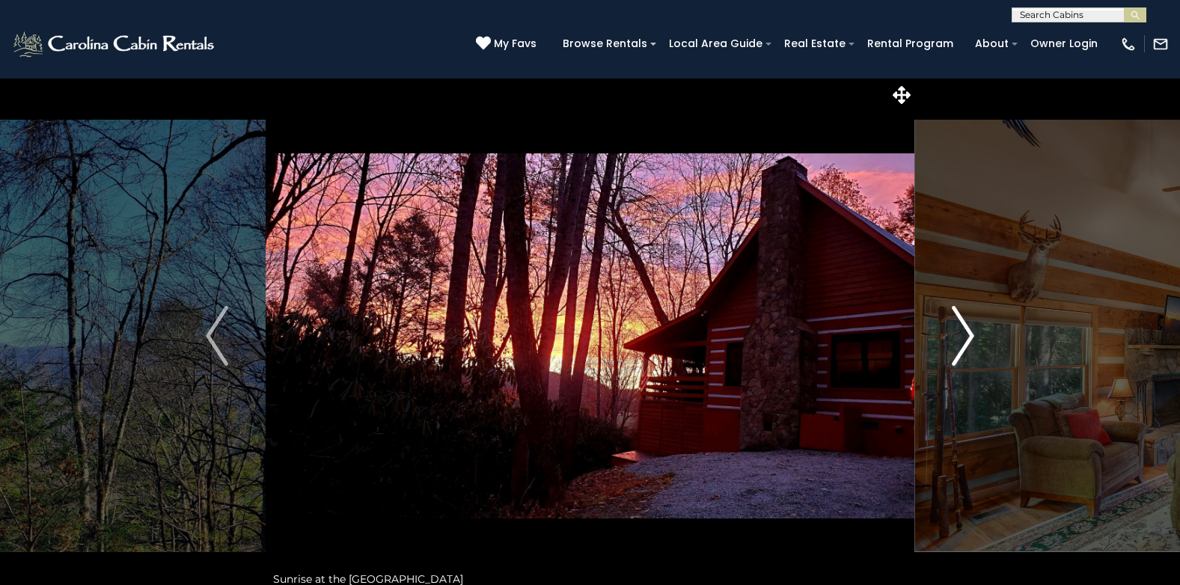
click at [966, 337] on img "Next" at bounding box center [962, 336] width 22 height 60
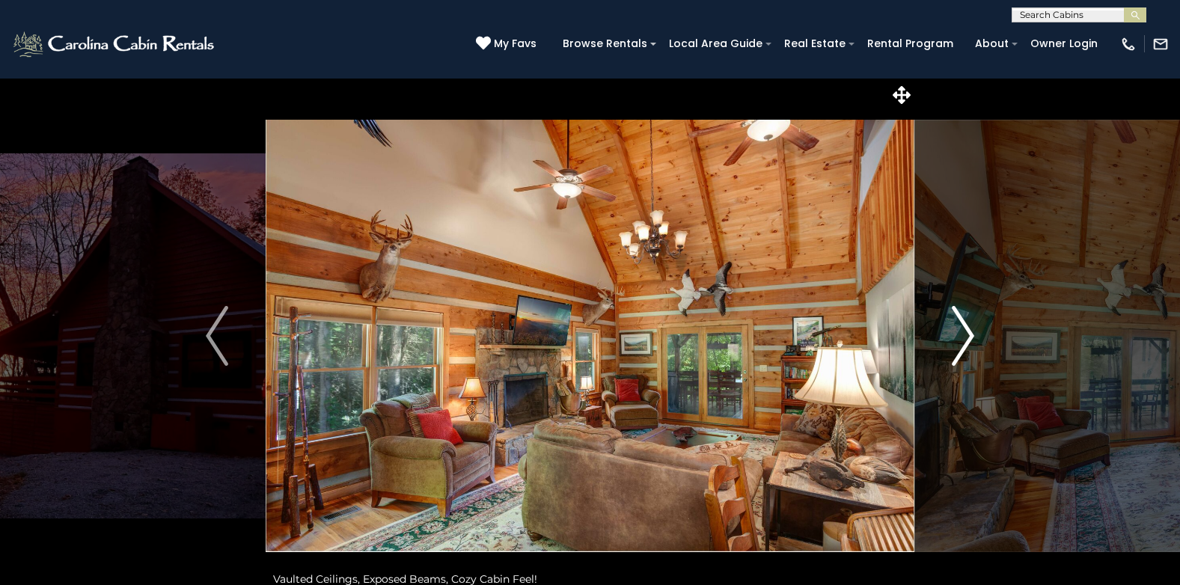
click at [966, 337] on img "Next" at bounding box center [962, 336] width 22 height 60
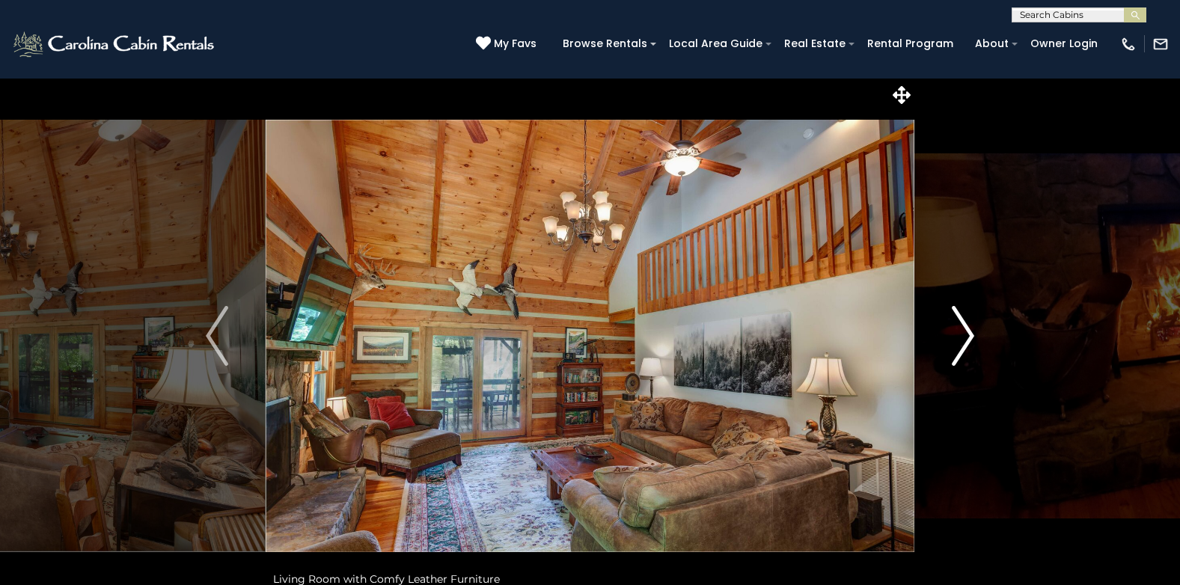
click at [966, 337] on img "Next" at bounding box center [962, 336] width 22 height 60
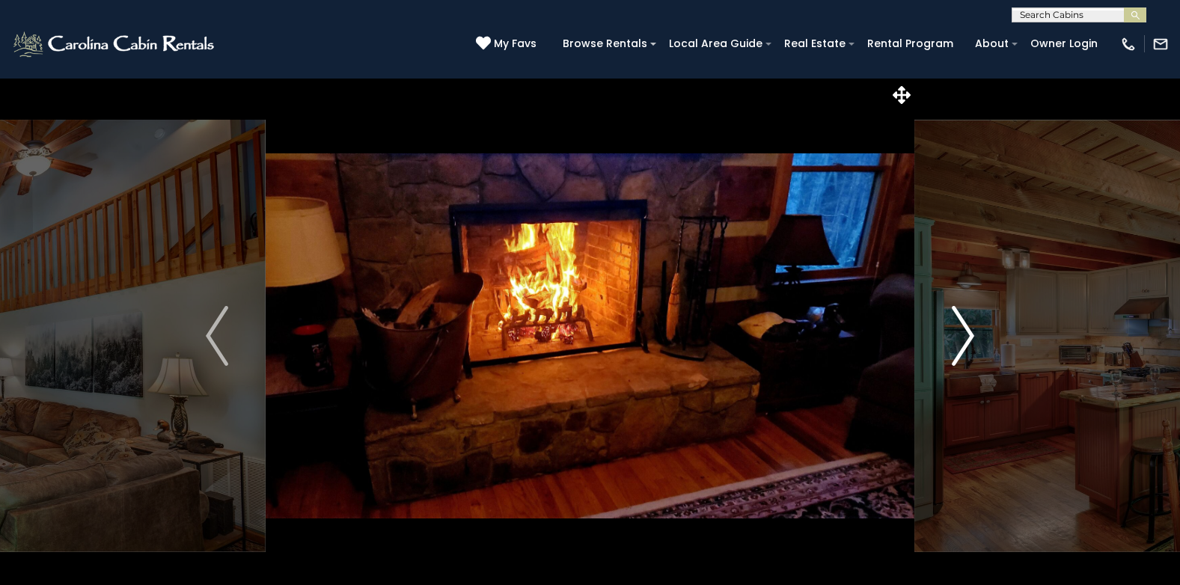
click at [966, 337] on img "Next" at bounding box center [962, 336] width 22 height 60
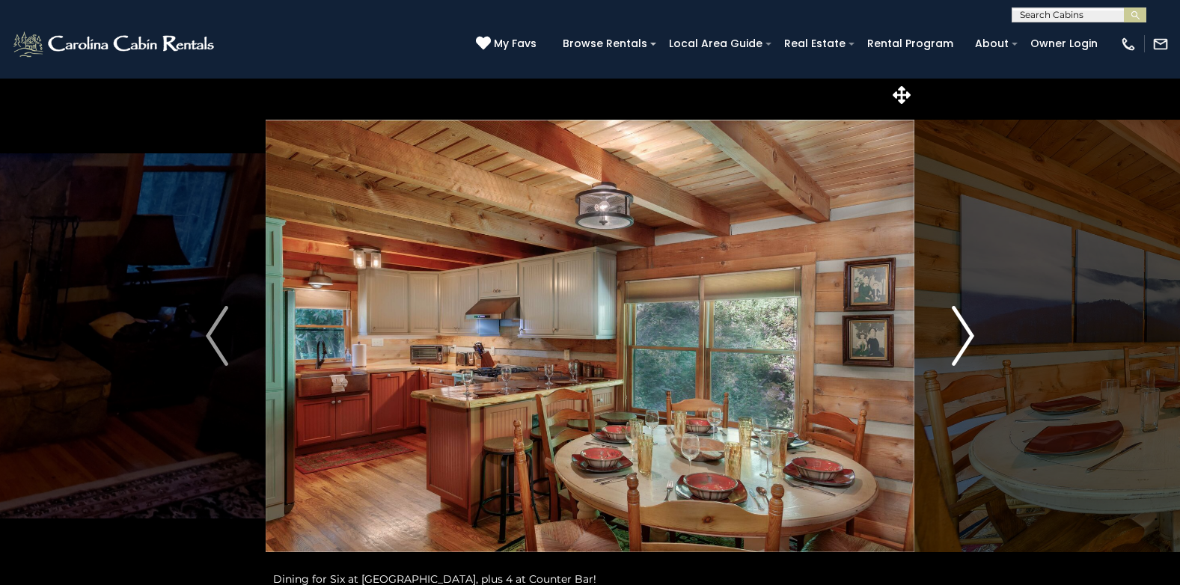
click at [966, 337] on img "Next" at bounding box center [962, 336] width 22 height 60
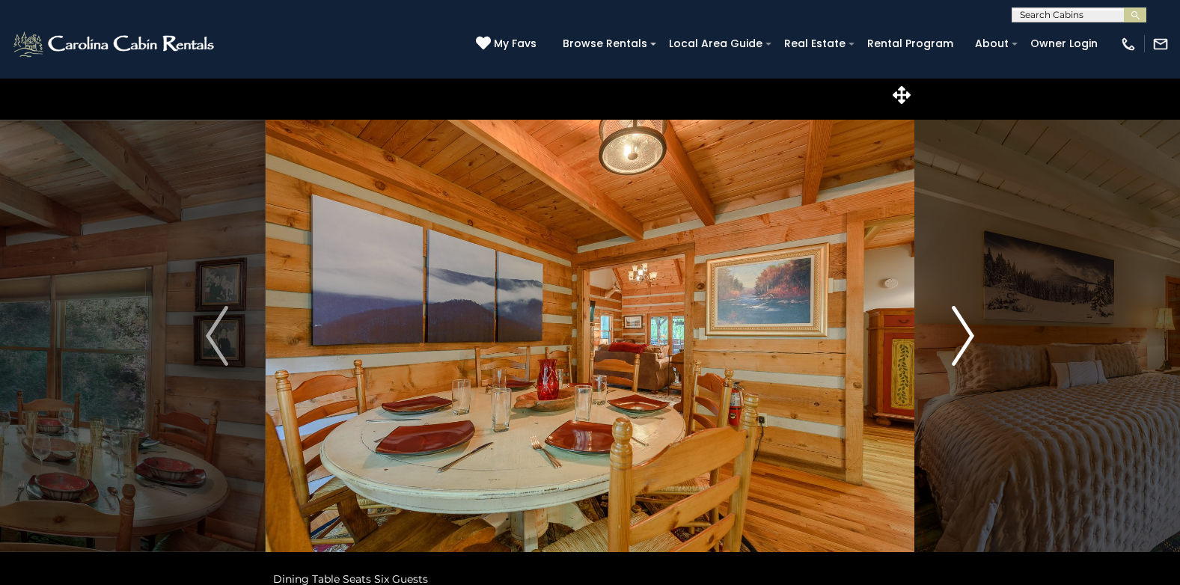
click at [966, 337] on img "Next" at bounding box center [962, 336] width 22 height 60
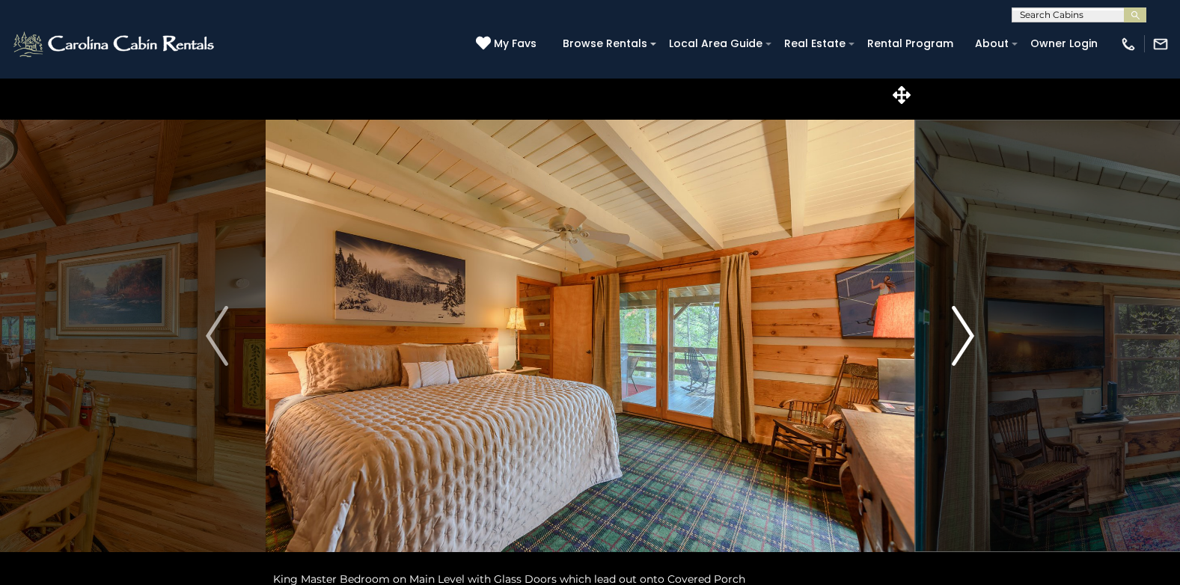
click at [966, 337] on img "Next" at bounding box center [962, 336] width 22 height 60
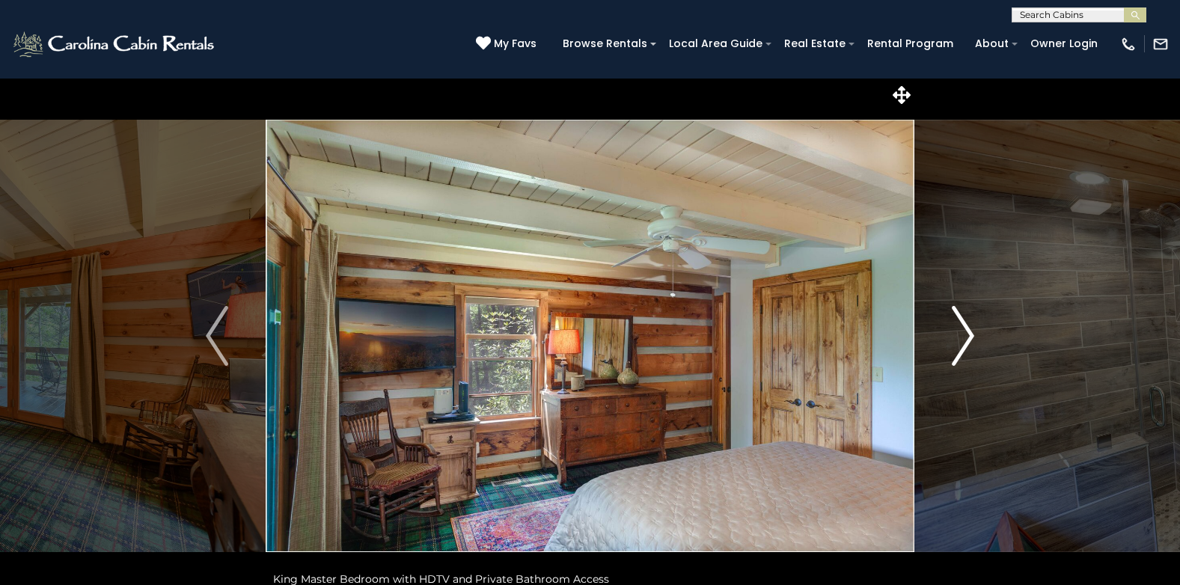
click at [966, 337] on img "Next" at bounding box center [962, 336] width 22 height 60
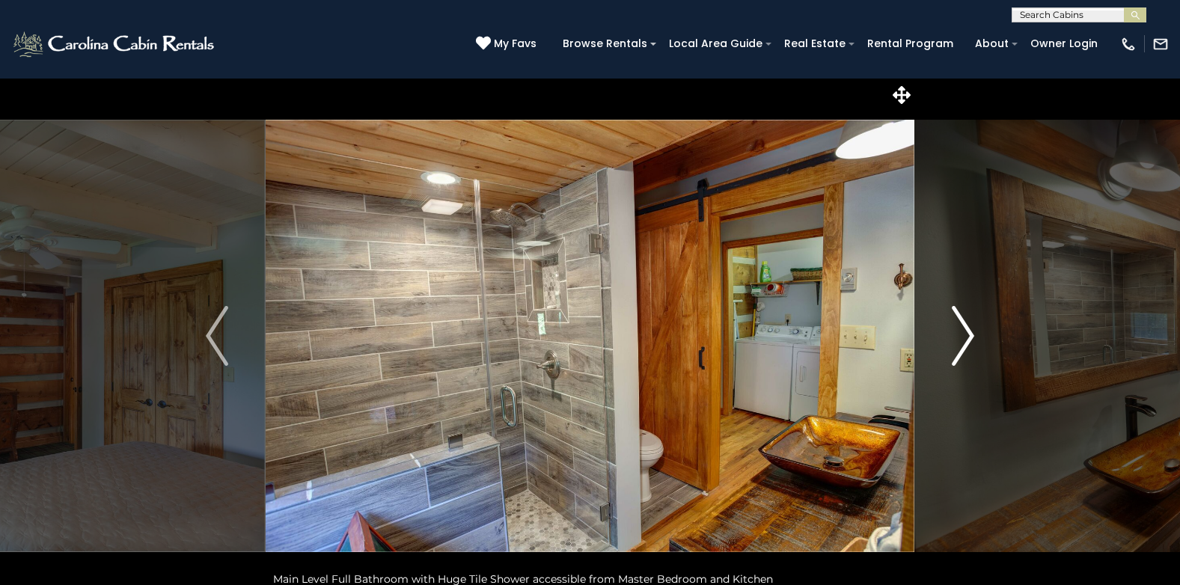
click at [966, 337] on img "Next" at bounding box center [962, 336] width 22 height 60
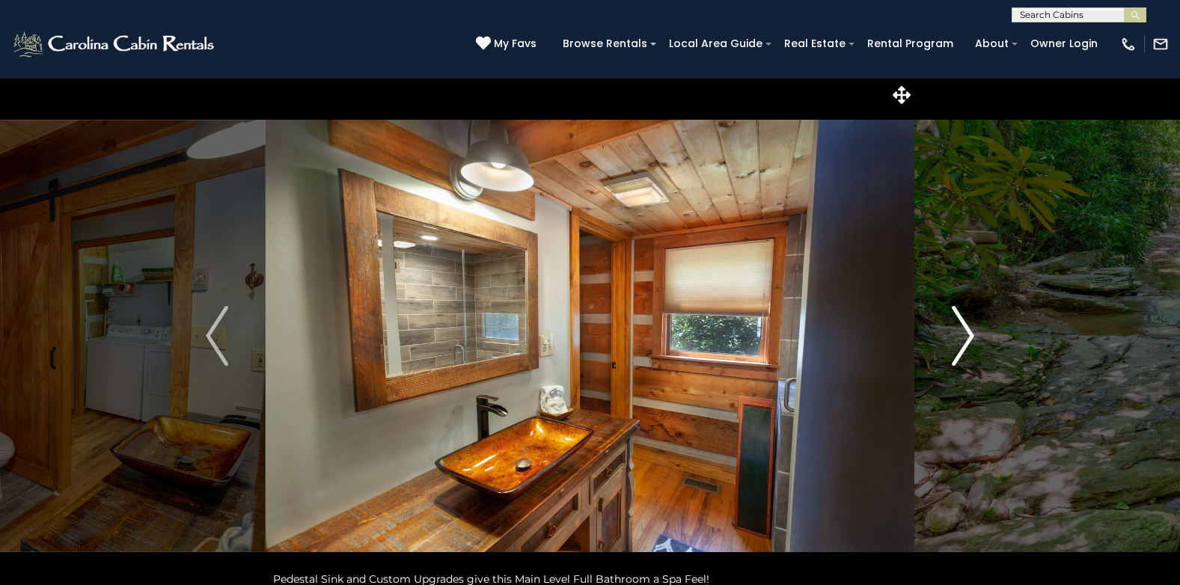
click at [966, 337] on img "Next" at bounding box center [962, 336] width 22 height 60
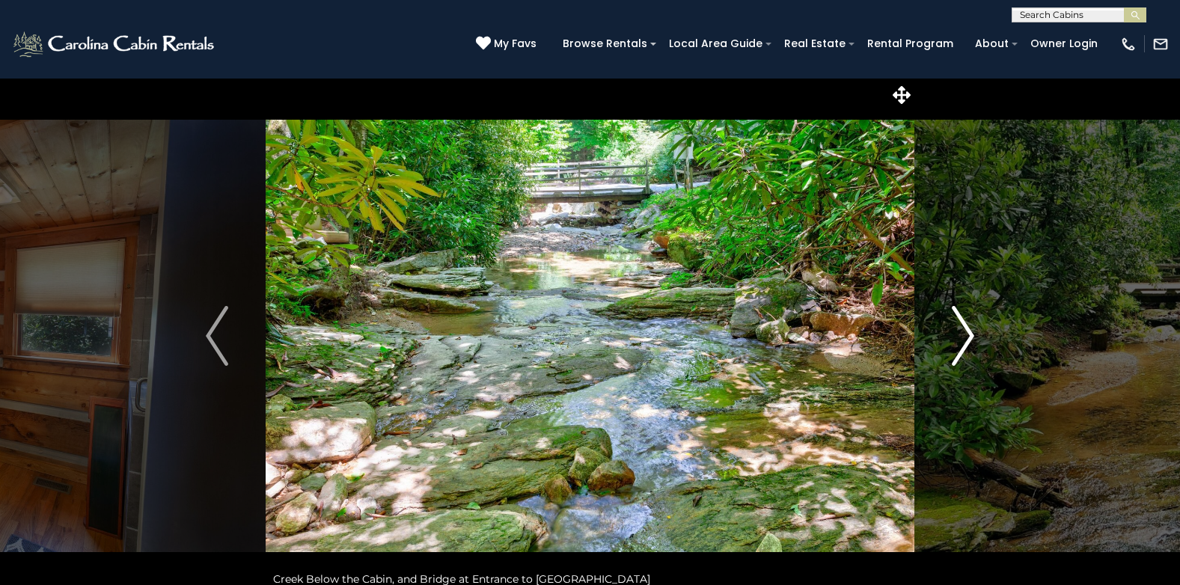
click at [966, 337] on img "Next" at bounding box center [962, 336] width 22 height 60
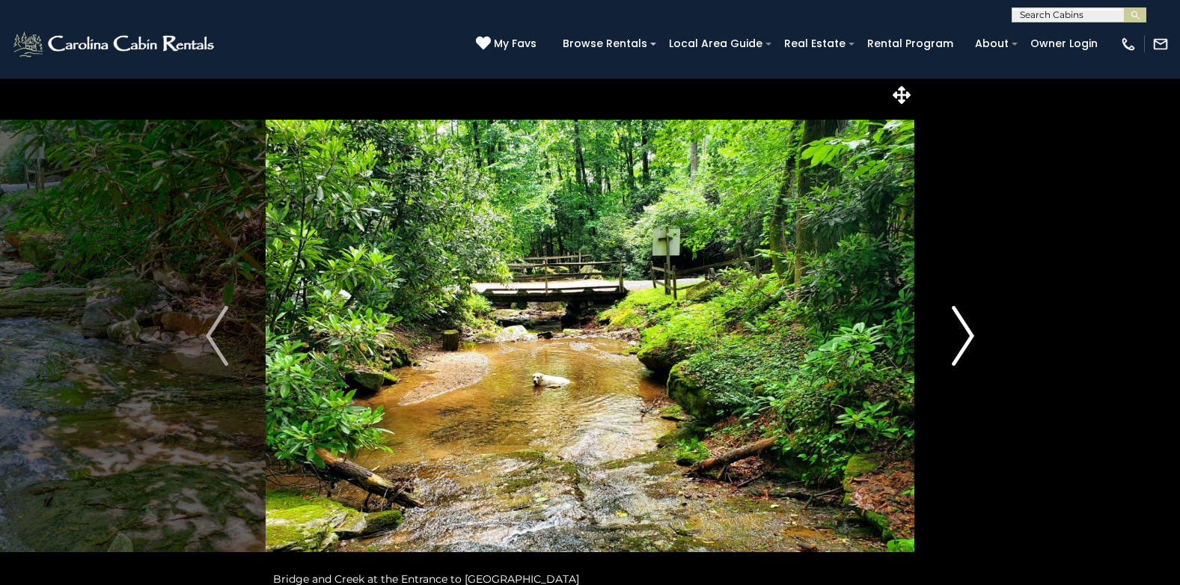
click at [966, 337] on img "Next" at bounding box center [962, 336] width 22 height 60
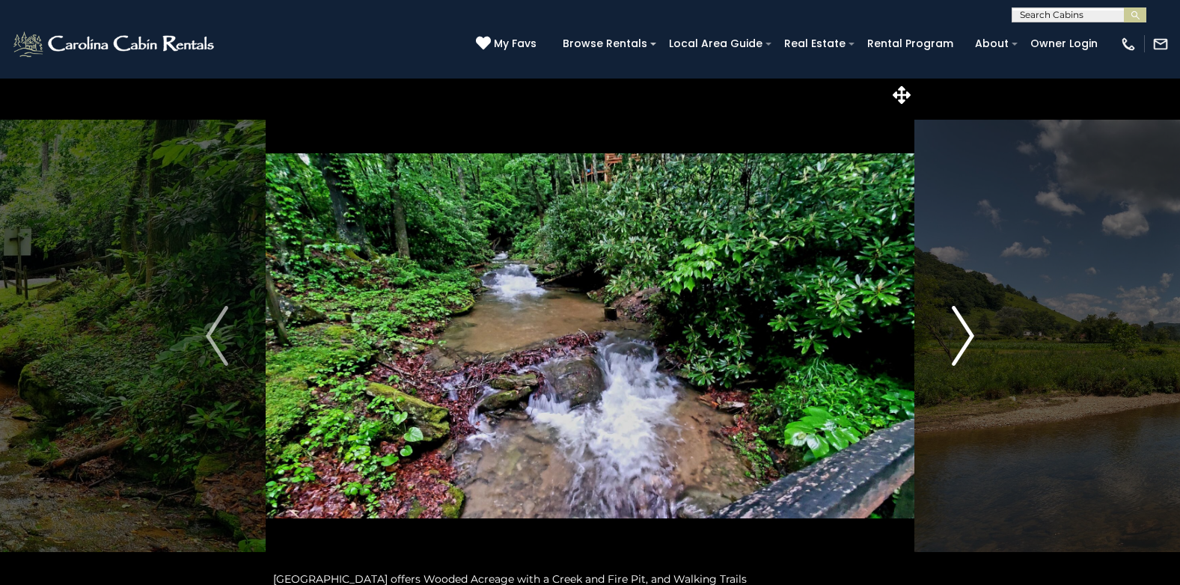
click at [966, 337] on img "Next" at bounding box center [962, 336] width 22 height 60
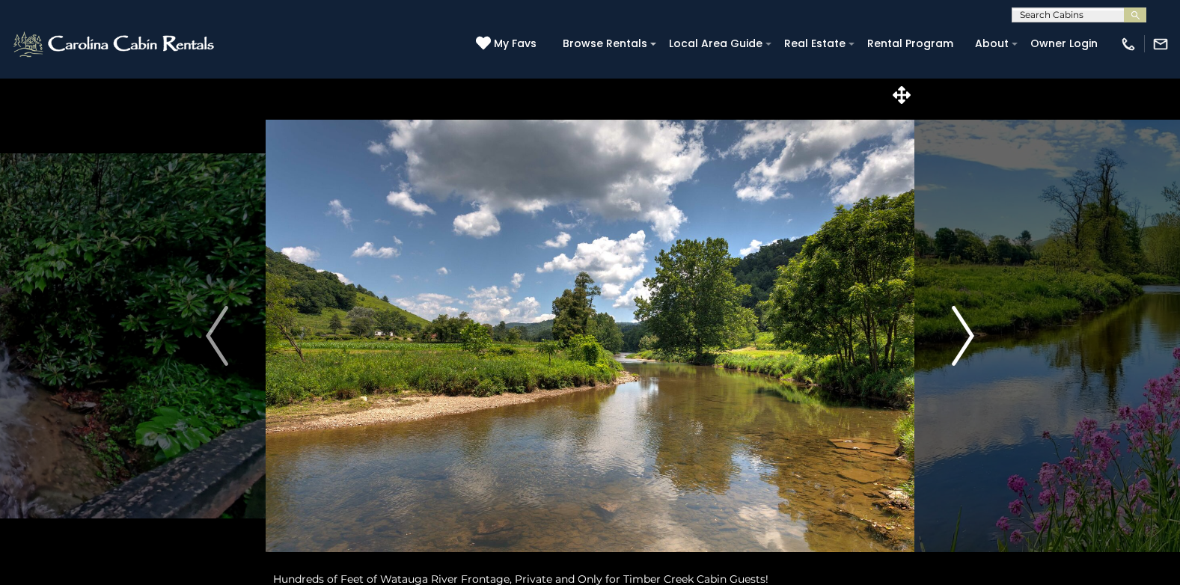
click at [966, 337] on img "Next" at bounding box center [962, 336] width 22 height 60
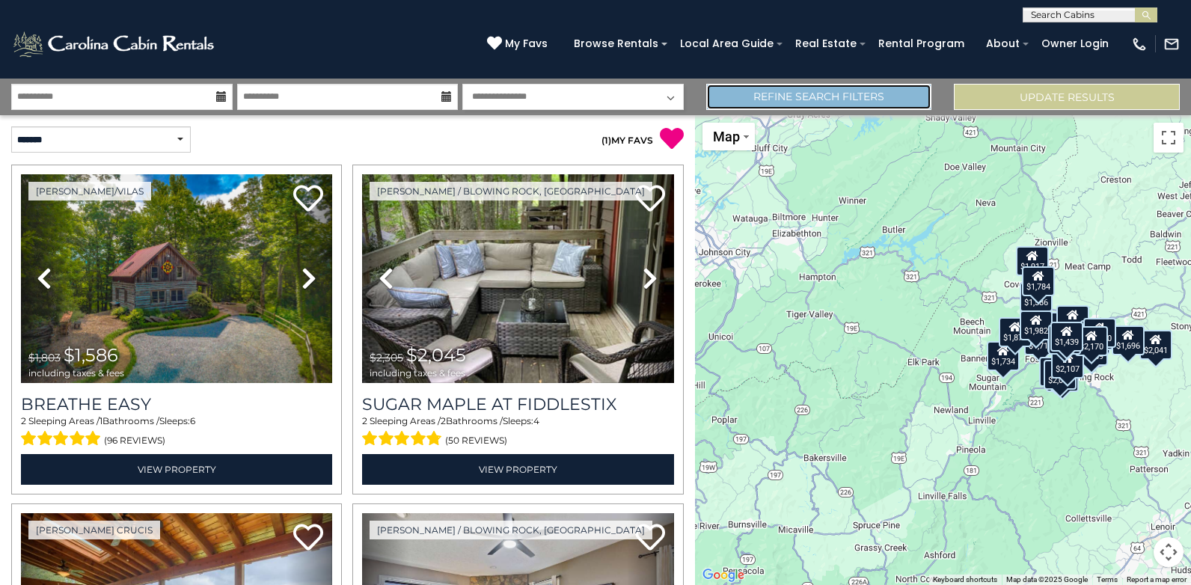
click at [773, 96] on link "Refine Search Filters" at bounding box center [819, 97] width 226 height 26
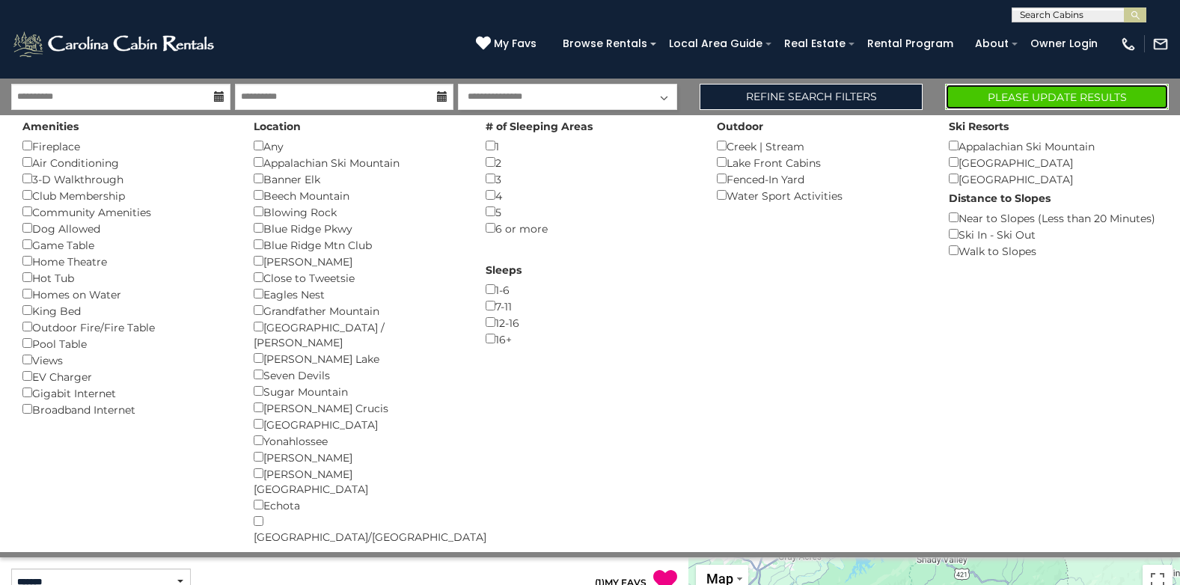
click at [1004, 94] on button "Please Update Results" at bounding box center [1057, 97] width 224 height 26
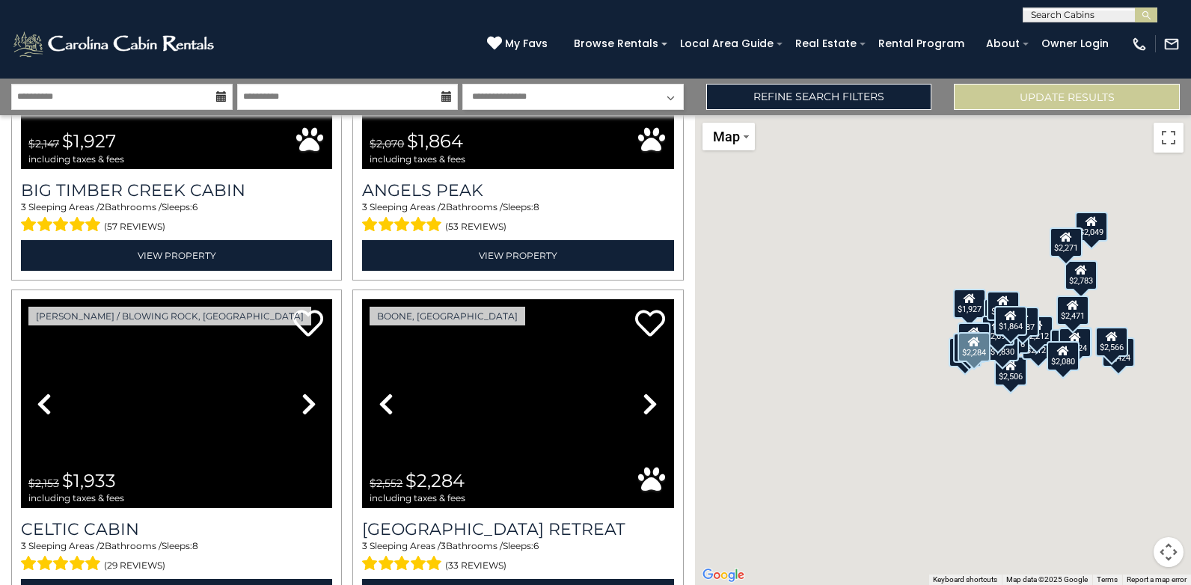
scroll to position [3291, 0]
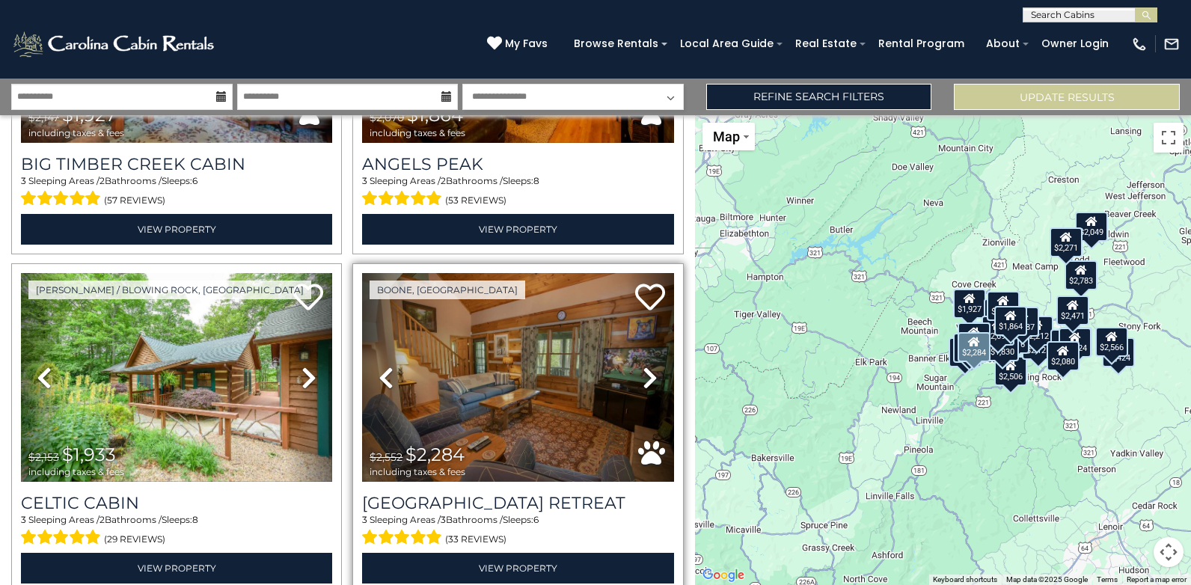
click at [643, 366] on icon at bounding box center [650, 378] width 15 height 24
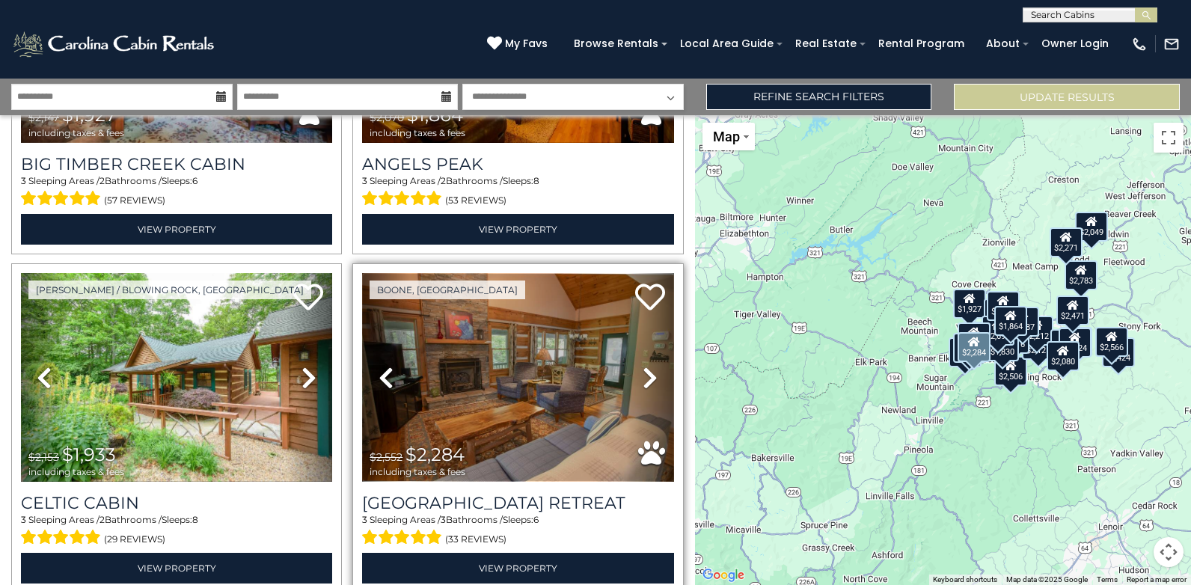
click at [559, 343] on img at bounding box center [517, 377] width 311 height 209
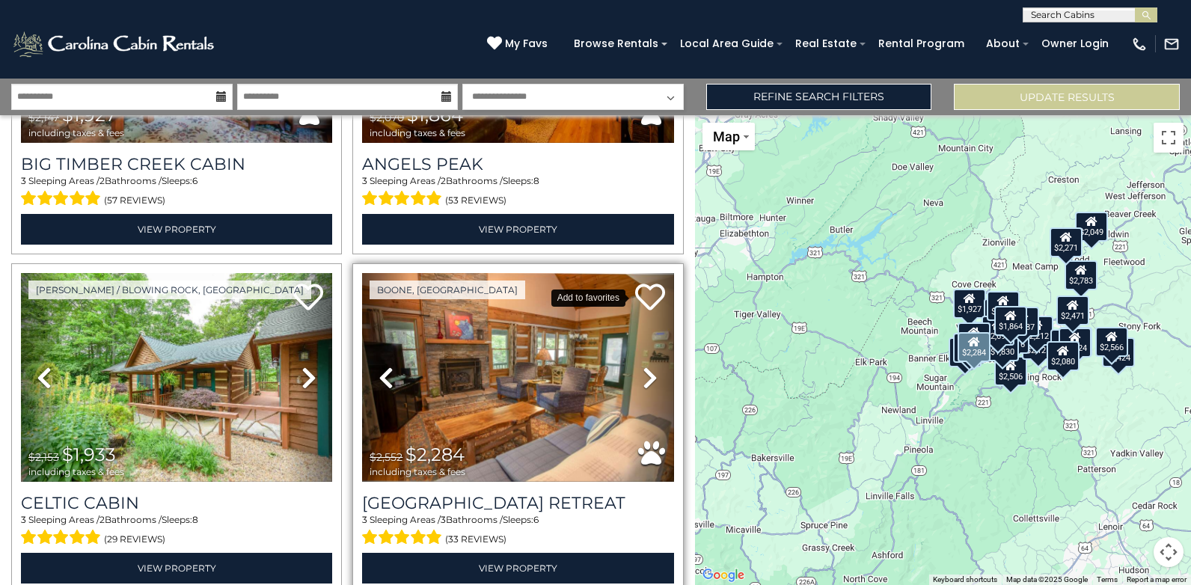
click at [641, 282] on icon at bounding box center [650, 297] width 30 height 30
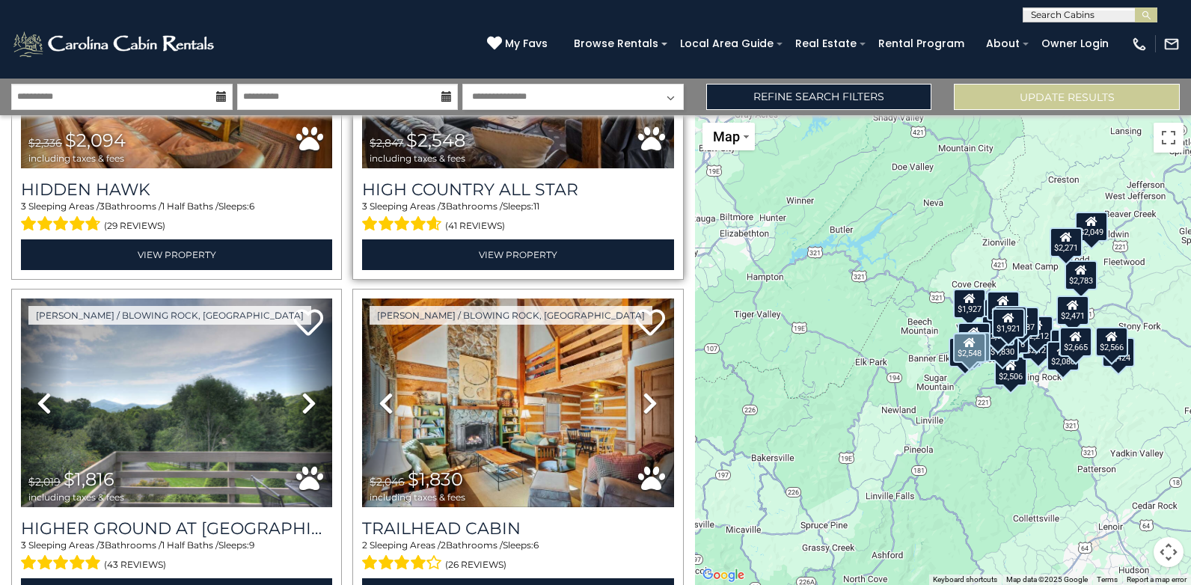
scroll to position [4638, 0]
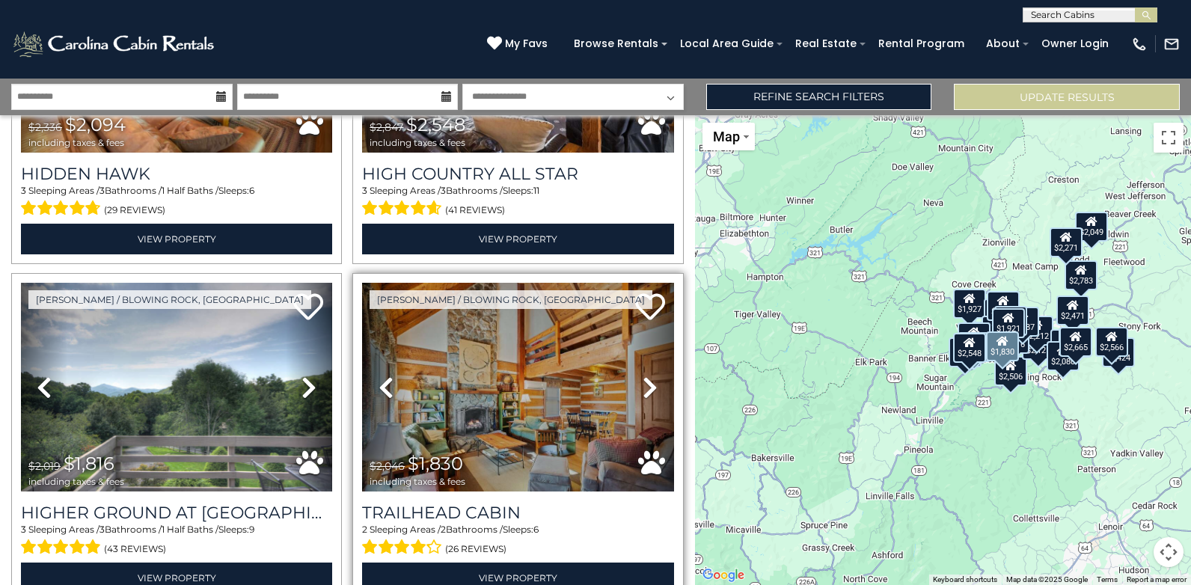
click at [634, 346] on link "Next" at bounding box center [650, 387] width 46 height 209
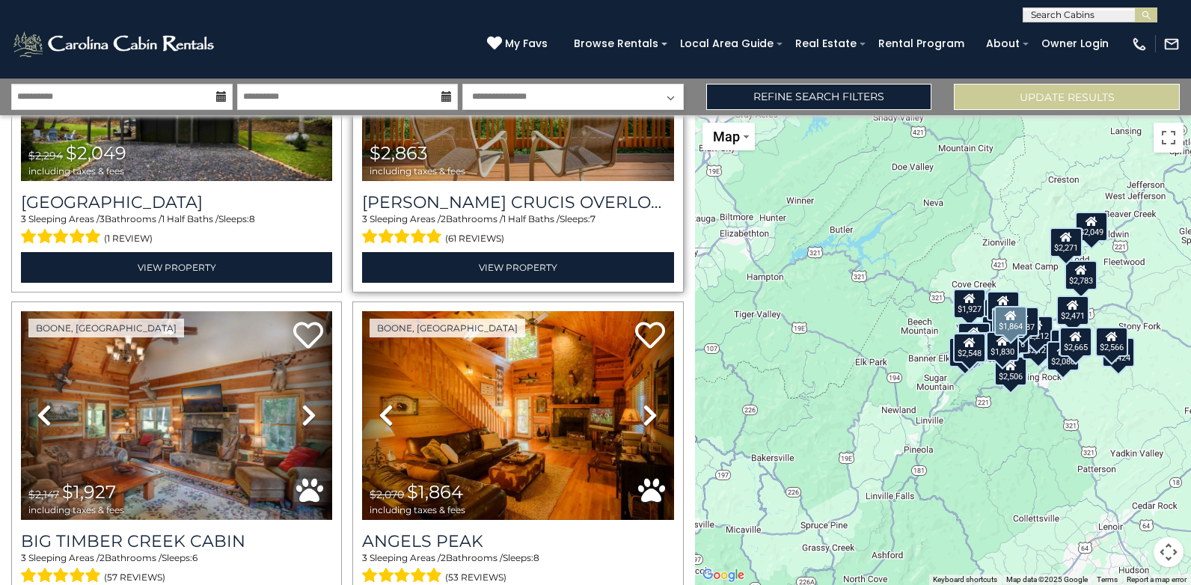
scroll to position [2989, 0]
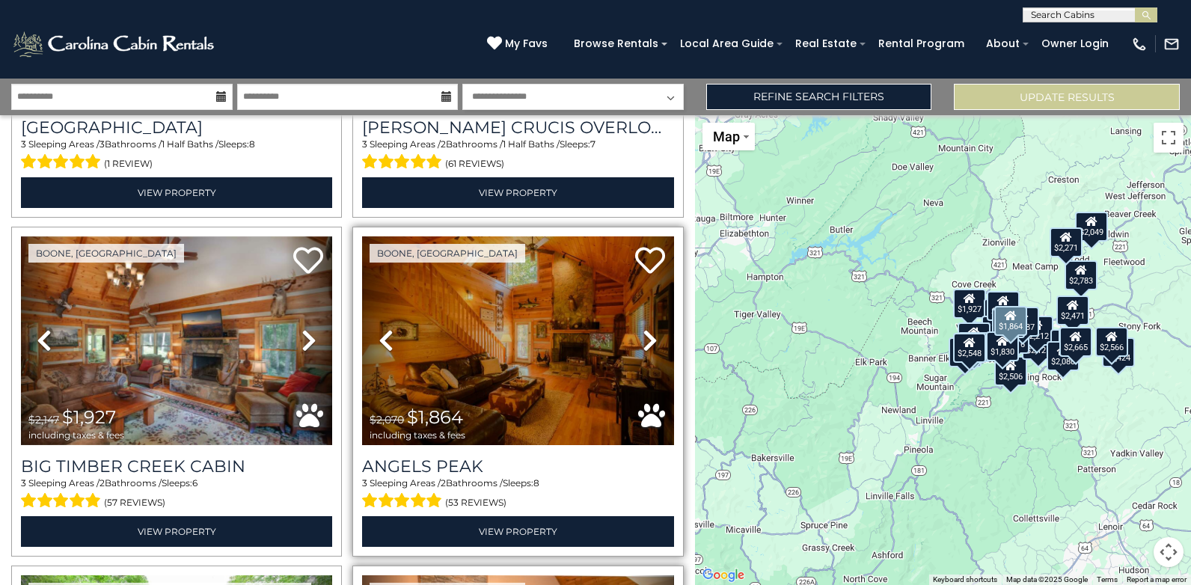
click at [643, 328] on icon at bounding box center [650, 340] width 15 height 24
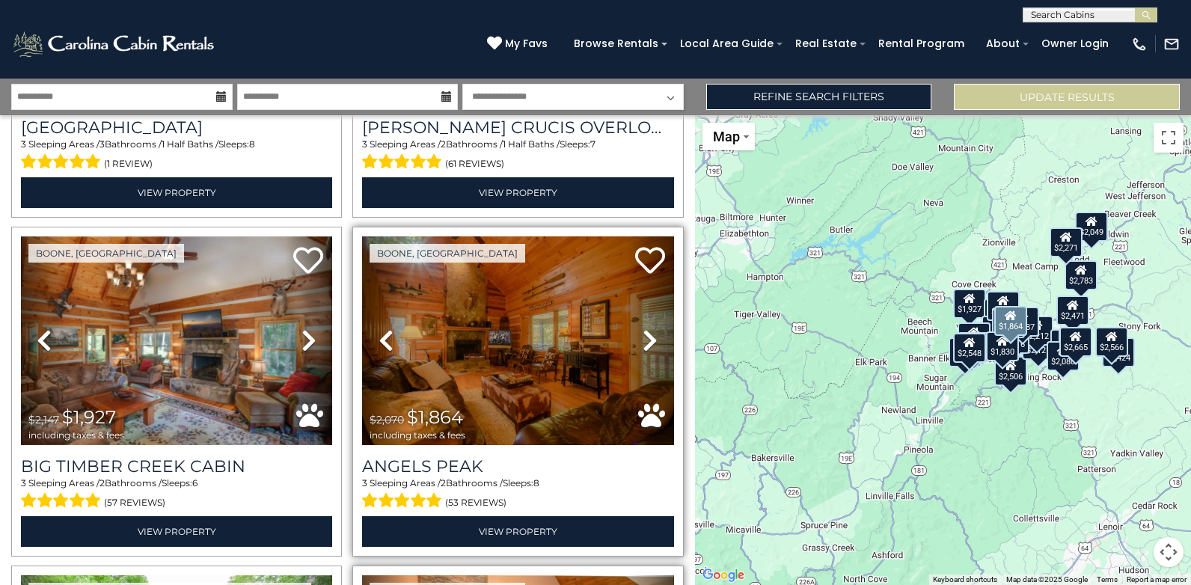
click at [643, 328] on icon at bounding box center [650, 340] width 15 height 24
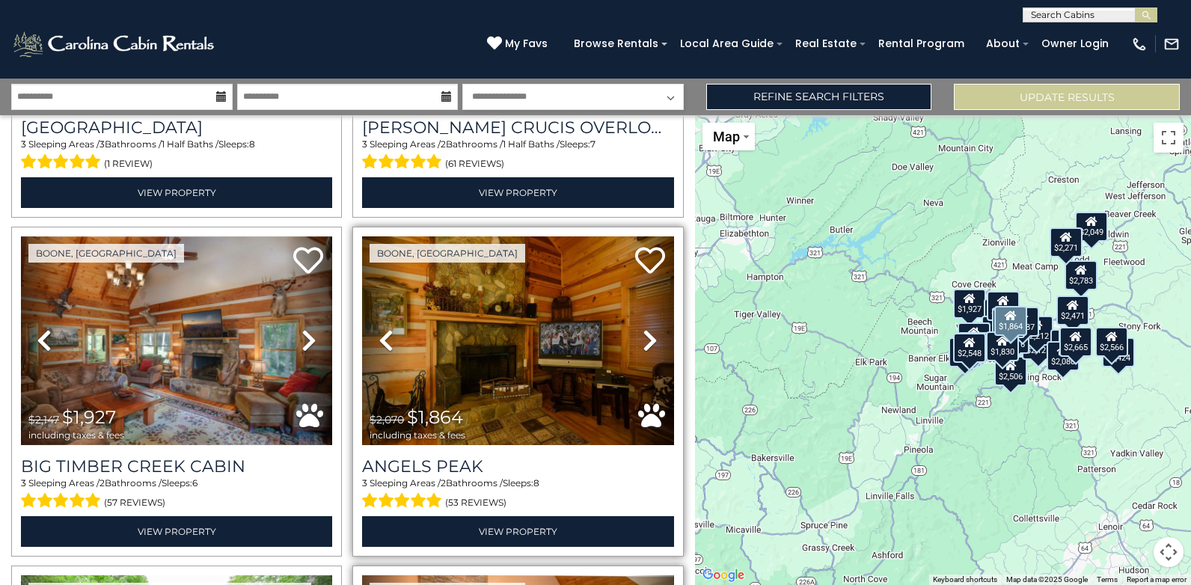
click at [643, 328] on icon at bounding box center [650, 340] width 15 height 24
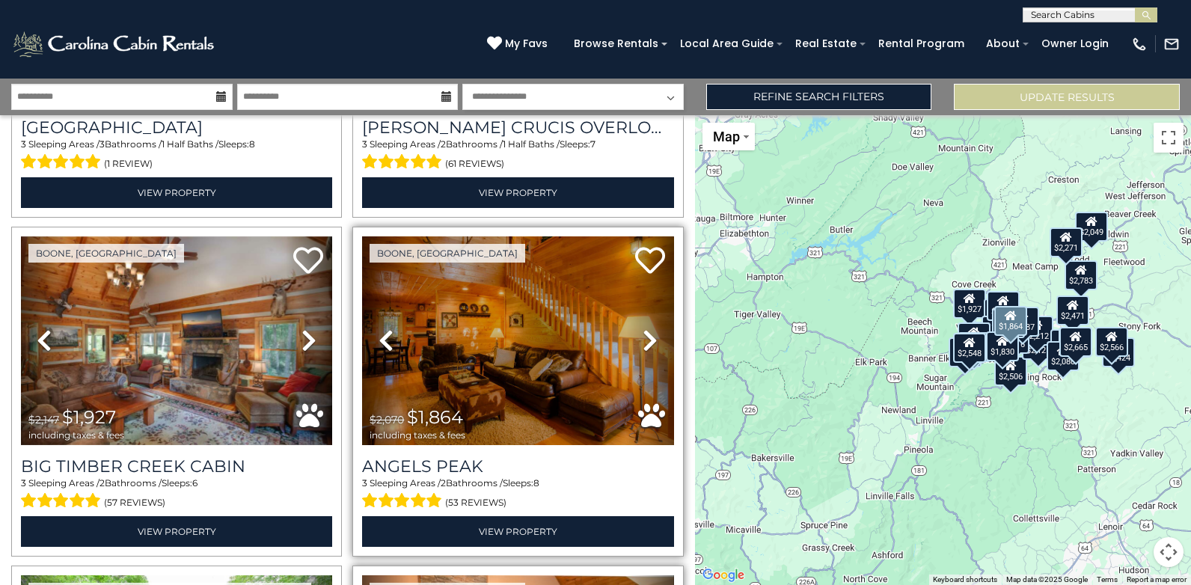
click at [643, 328] on icon at bounding box center [650, 340] width 15 height 24
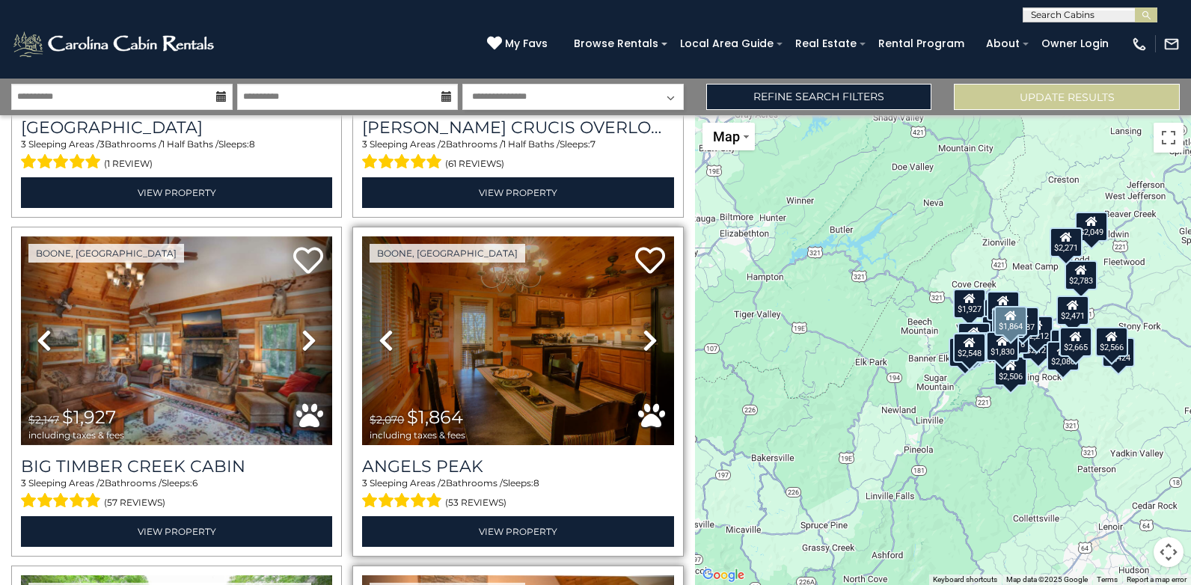
click at [643, 328] on icon at bounding box center [650, 340] width 15 height 24
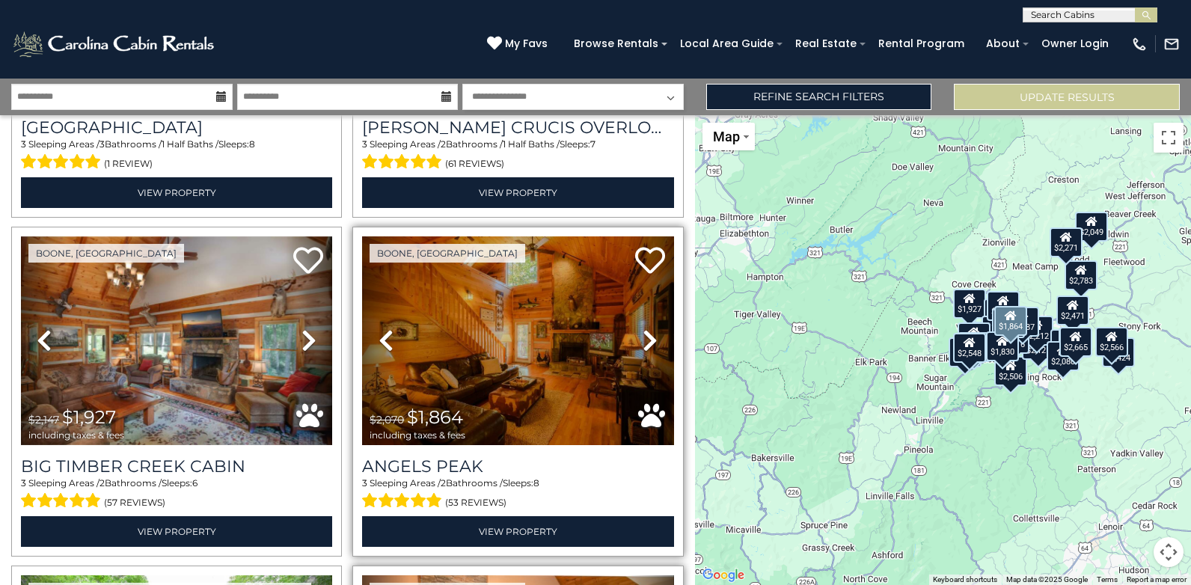
click at [643, 328] on icon at bounding box center [650, 340] width 15 height 24
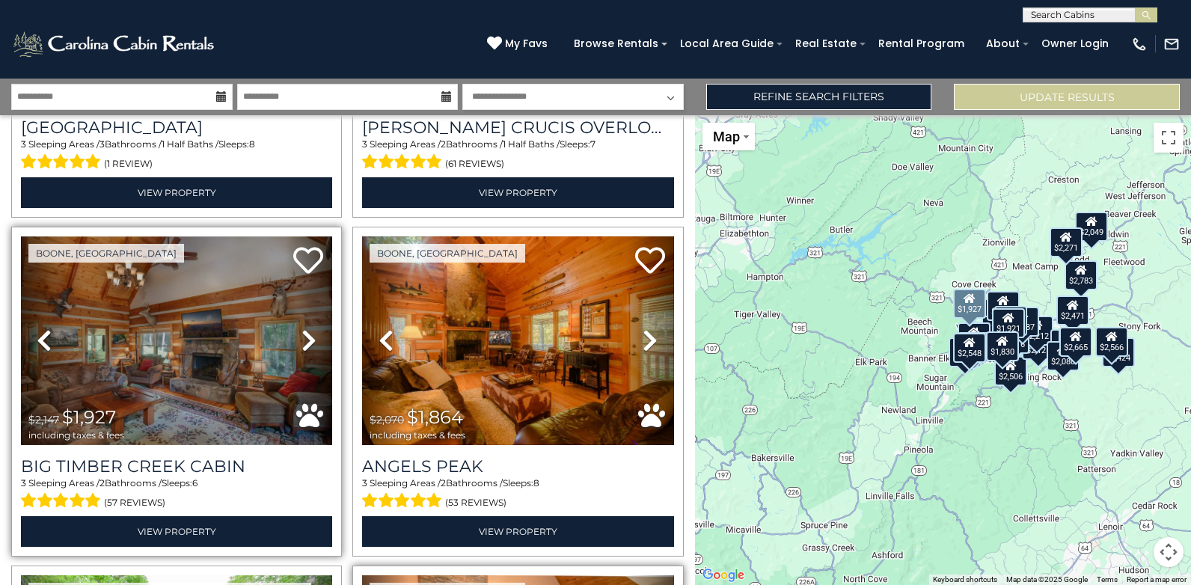
click at [305, 328] on icon at bounding box center [308, 340] width 15 height 24
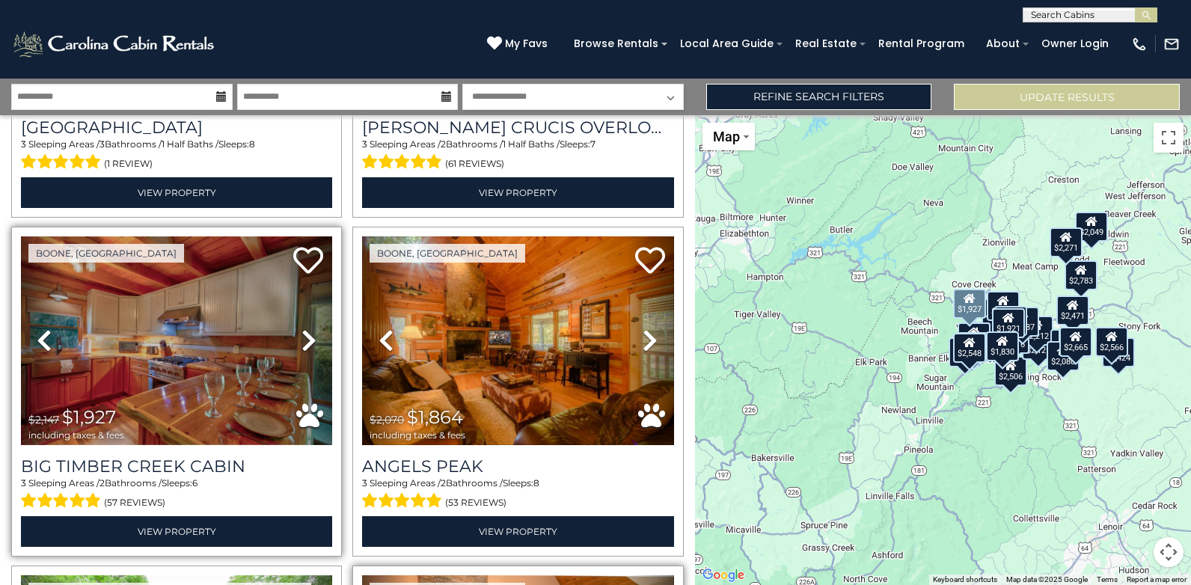
click at [305, 328] on icon at bounding box center [308, 340] width 15 height 24
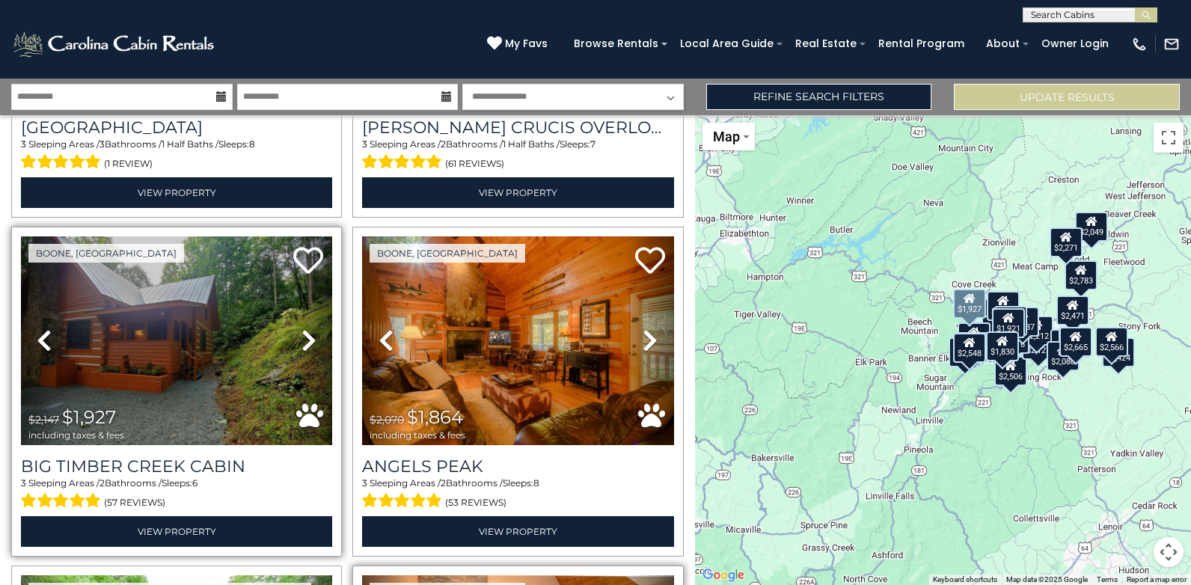
click at [305, 328] on icon at bounding box center [308, 340] width 15 height 24
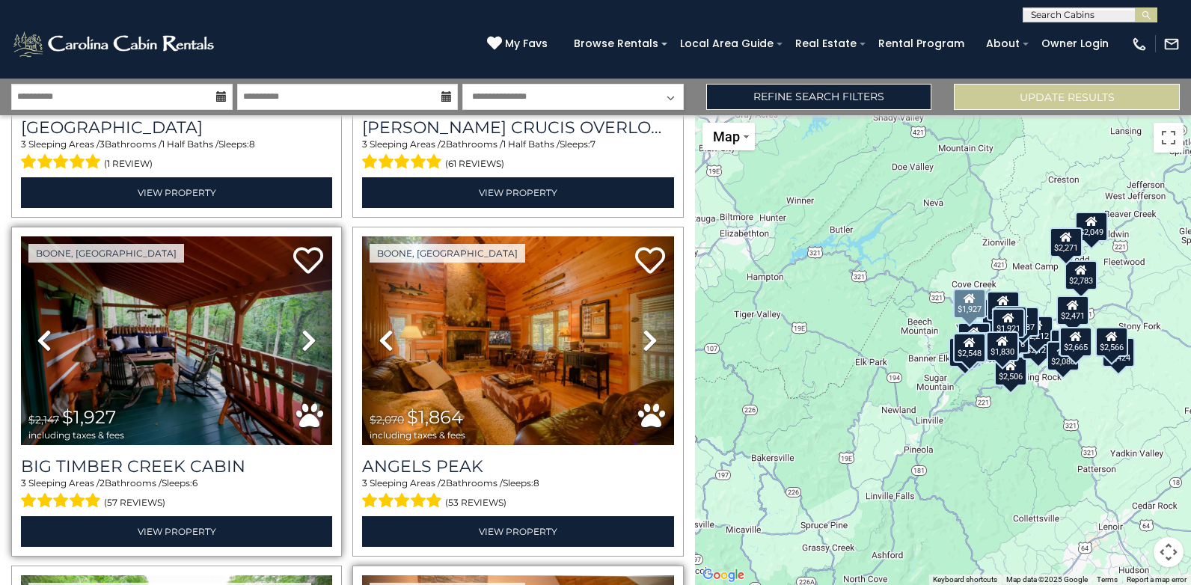
click at [305, 328] on icon at bounding box center [308, 340] width 15 height 24
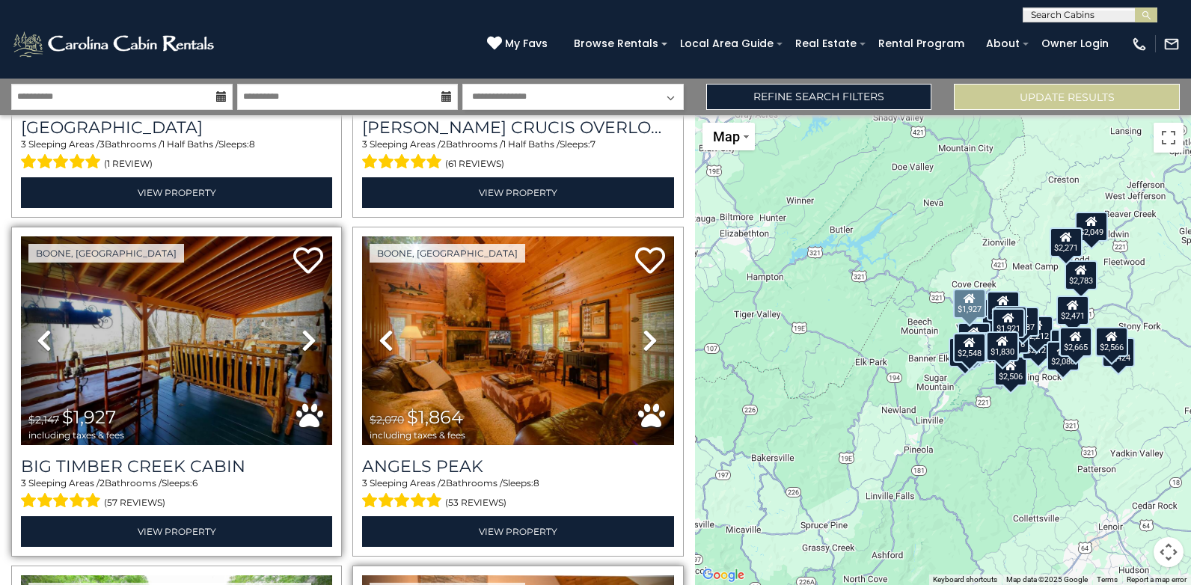
click at [305, 328] on icon at bounding box center [308, 340] width 15 height 24
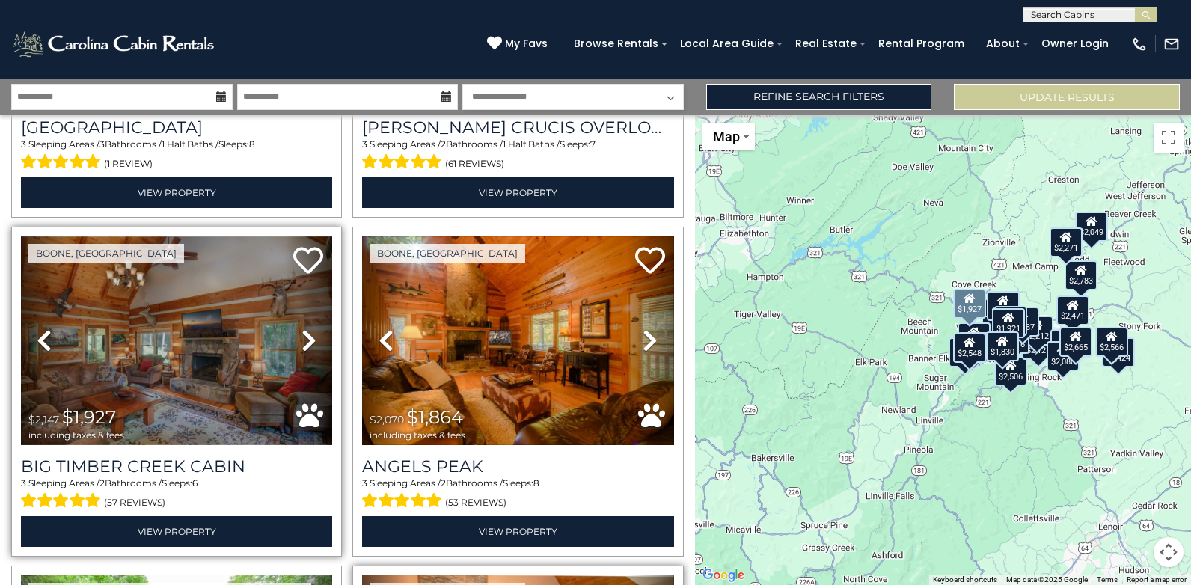
click at [305, 328] on icon at bounding box center [308, 340] width 15 height 24
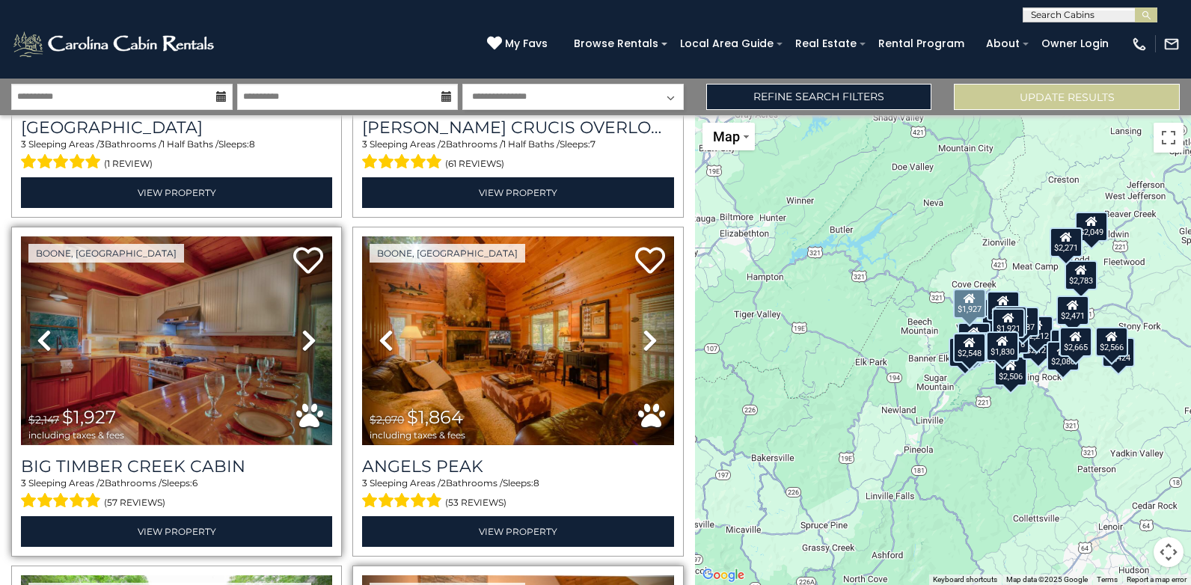
click at [305, 328] on icon at bounding box center [308, 340] width 15 height 24
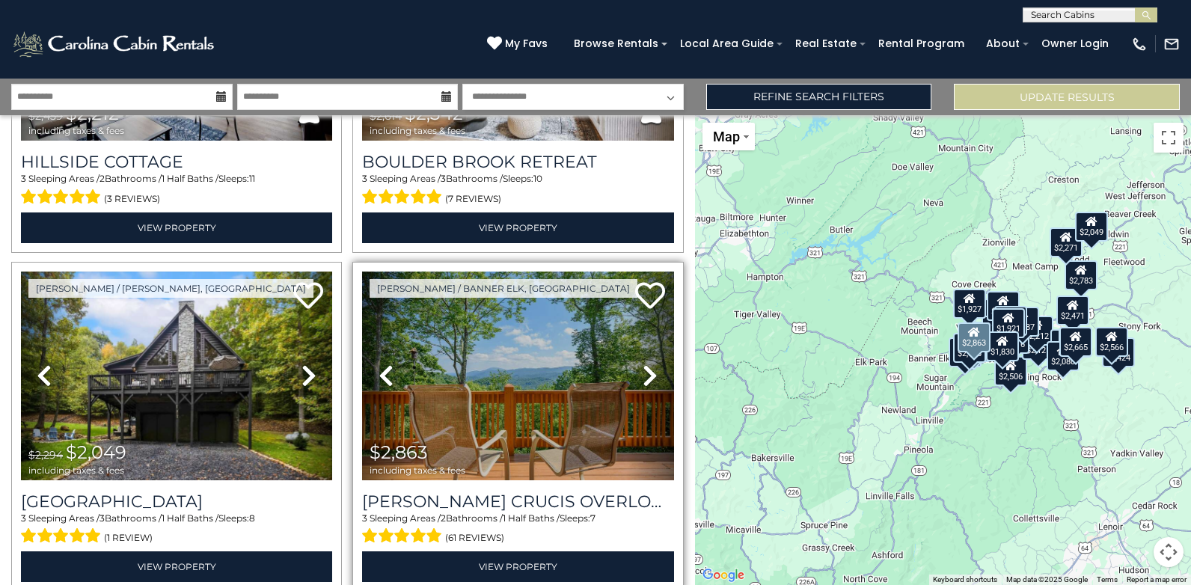
scroll to position [2690, 0]
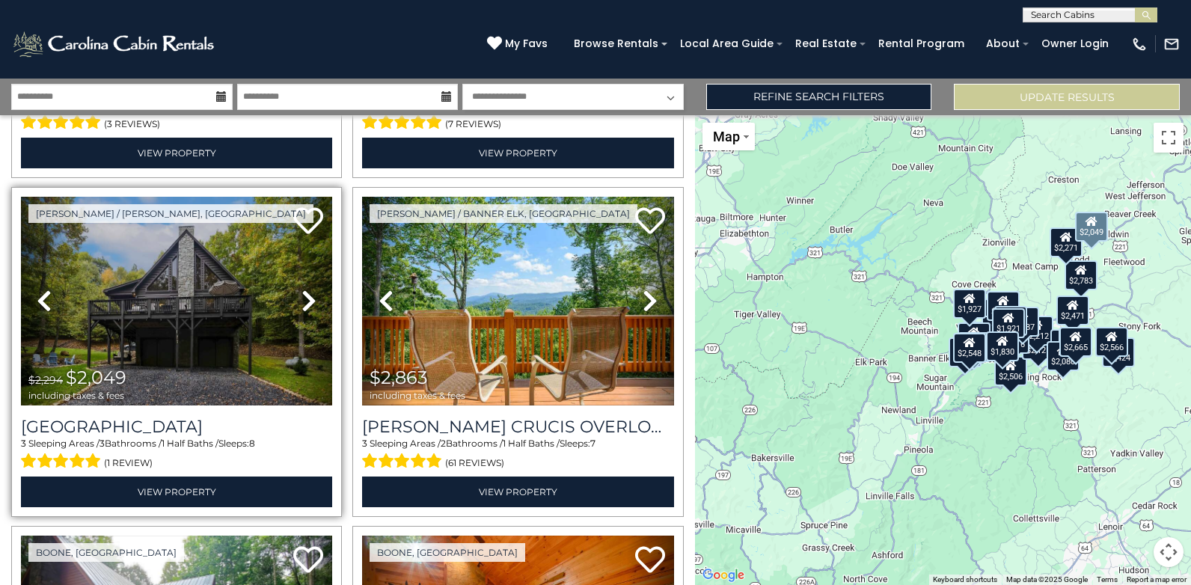
click at [301, 289] on icon at bounding box center [308, 301] width 15 height 24
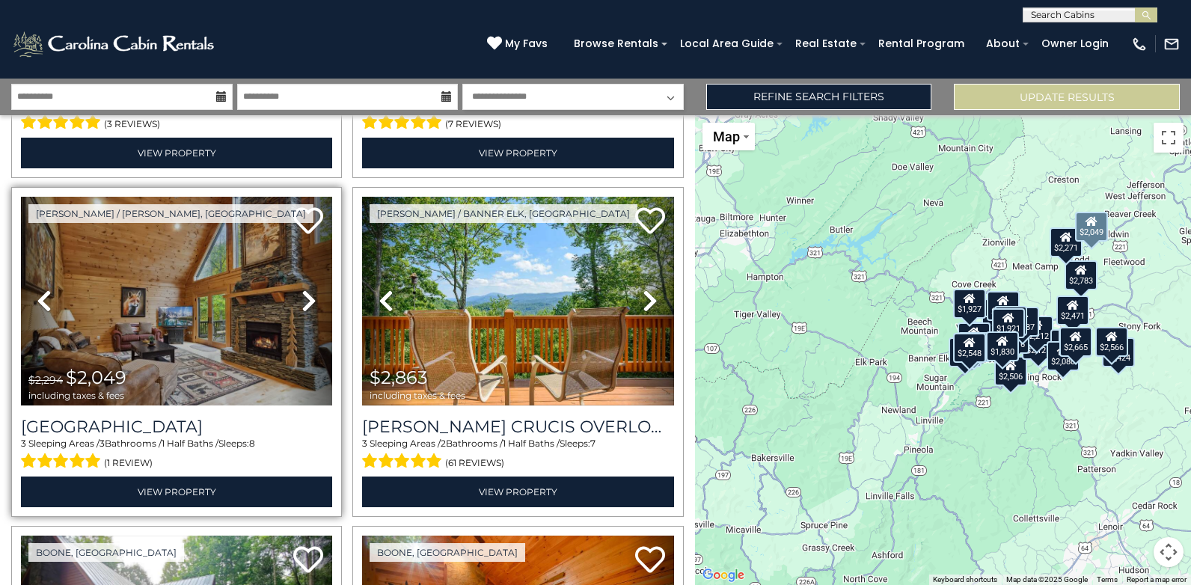
click at [301, 289] on icon at bounding box center [308, 301] width 15 height 24
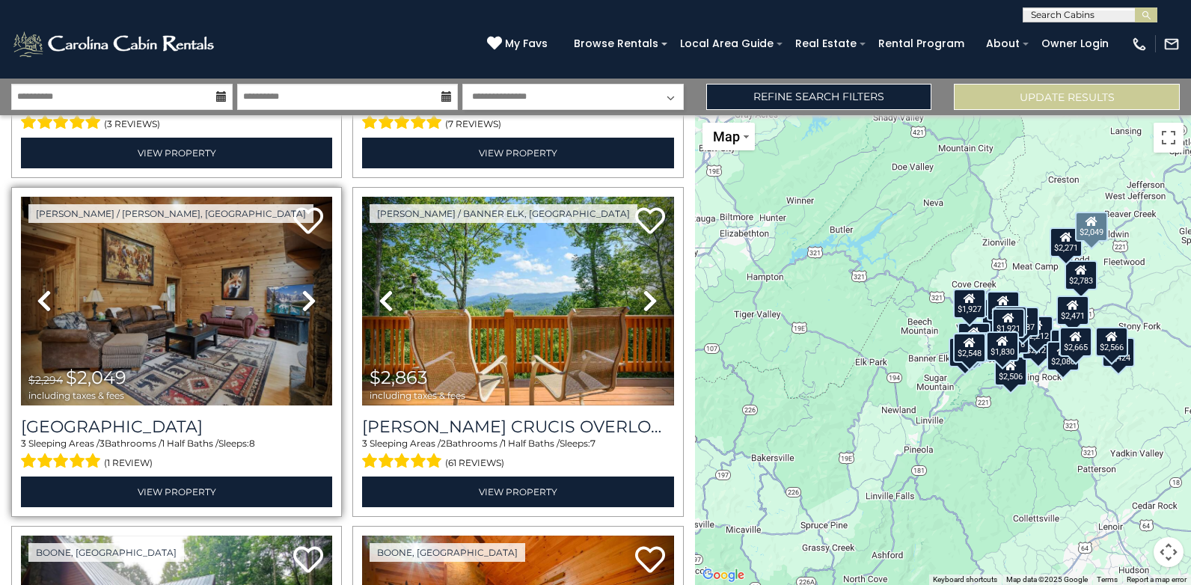
click at [301, 289] on icon at bounding box center [308, 301] width 15 height 24
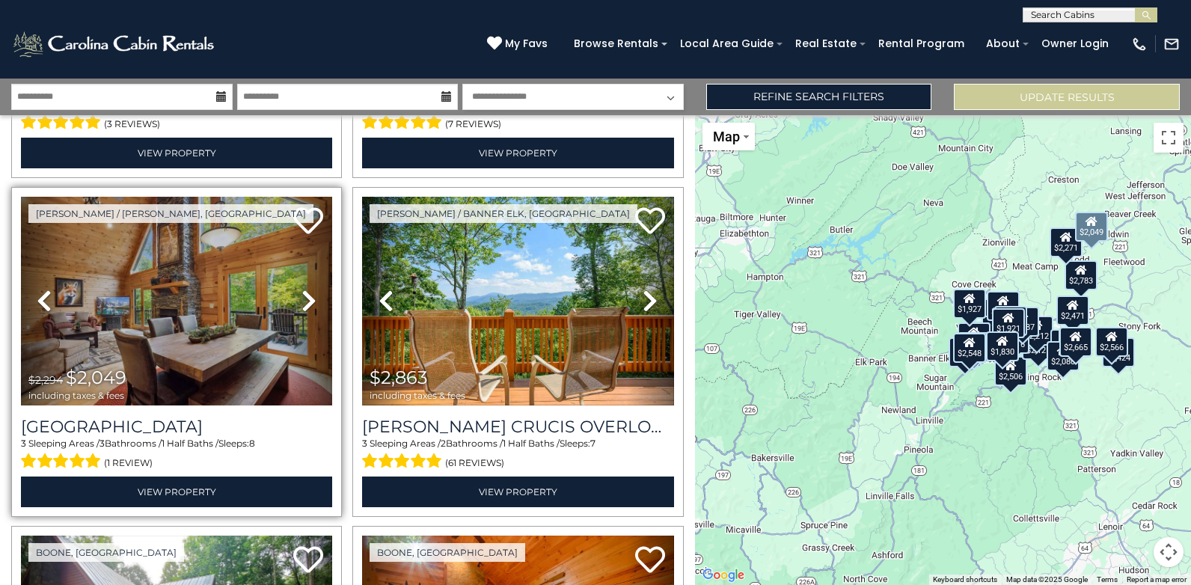
click at [301, 289] on icon at bounding box center [308, 301] width 15 height 24
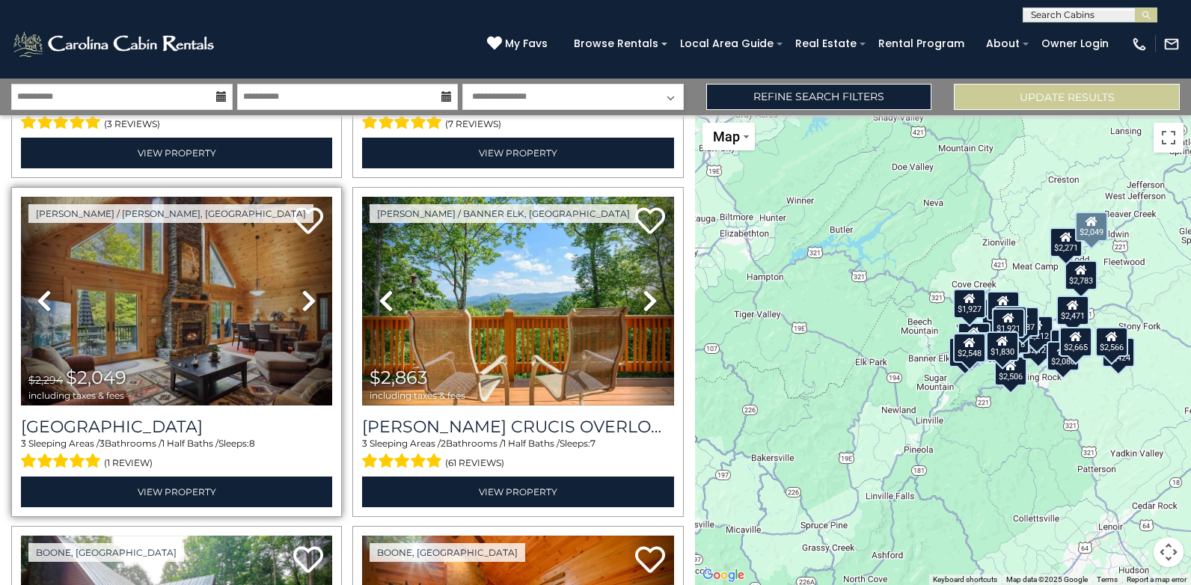
click at [301, 289] on icon at bounding box center [308, 301] width 15 height 24
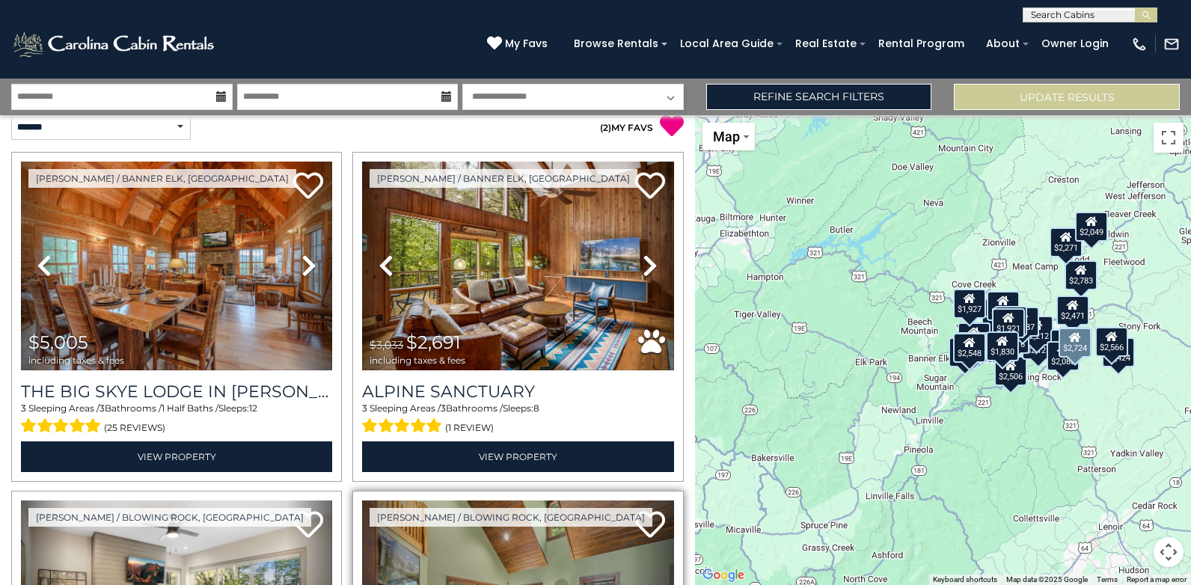
scroll to position [0, 0]
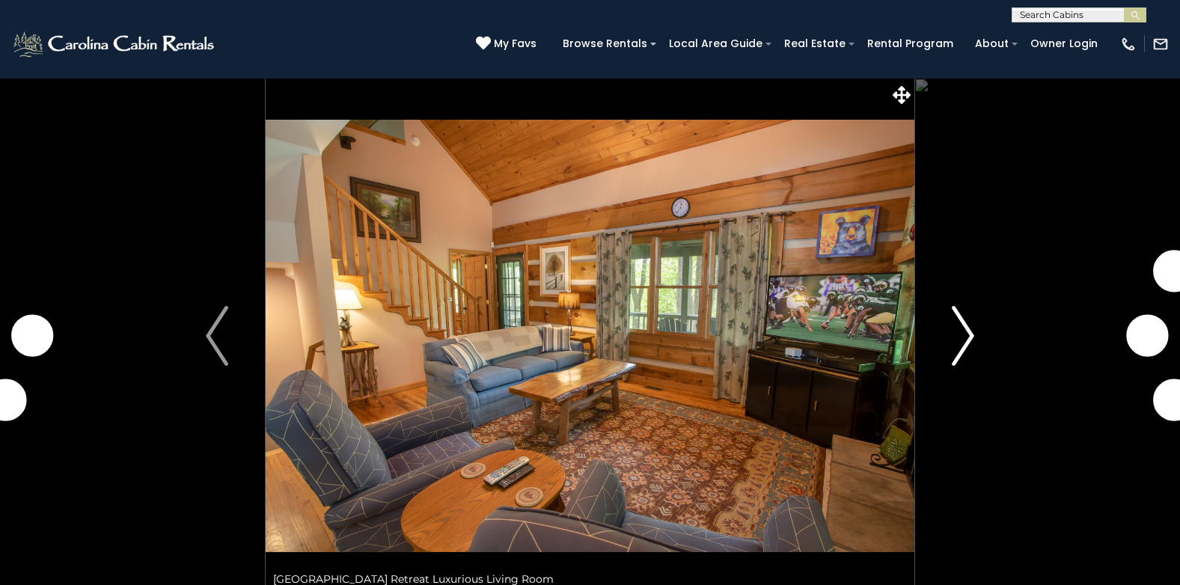
click at [960, 332] on img "Next" at bounding box center [962, 336] width 22 height 60
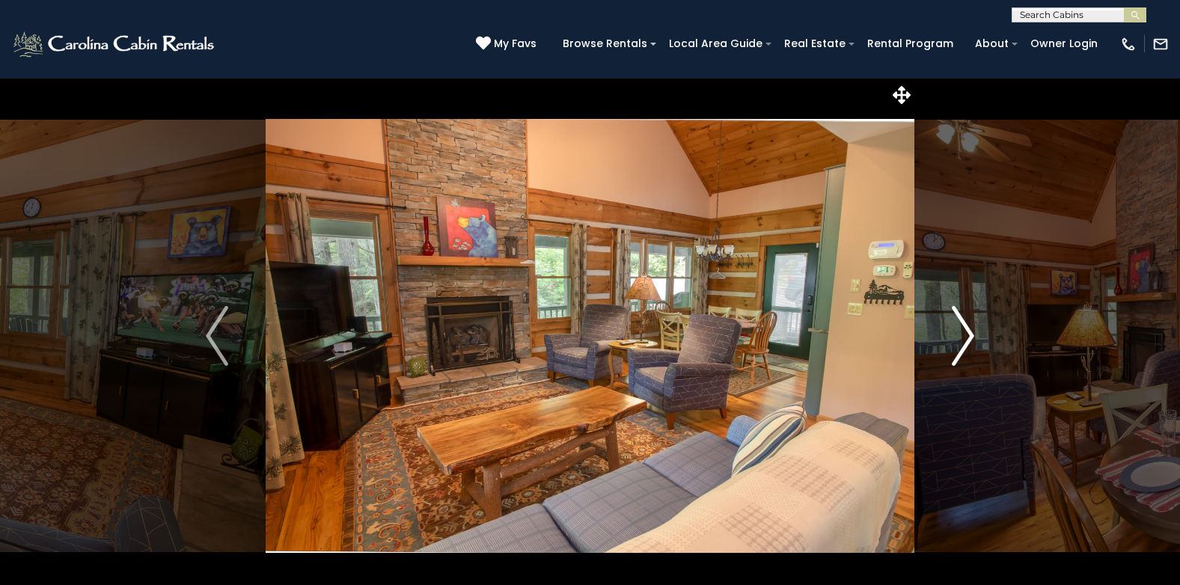
click at [963, 333] on img "Next" at bounding box center [962, 336] width 22 height 60
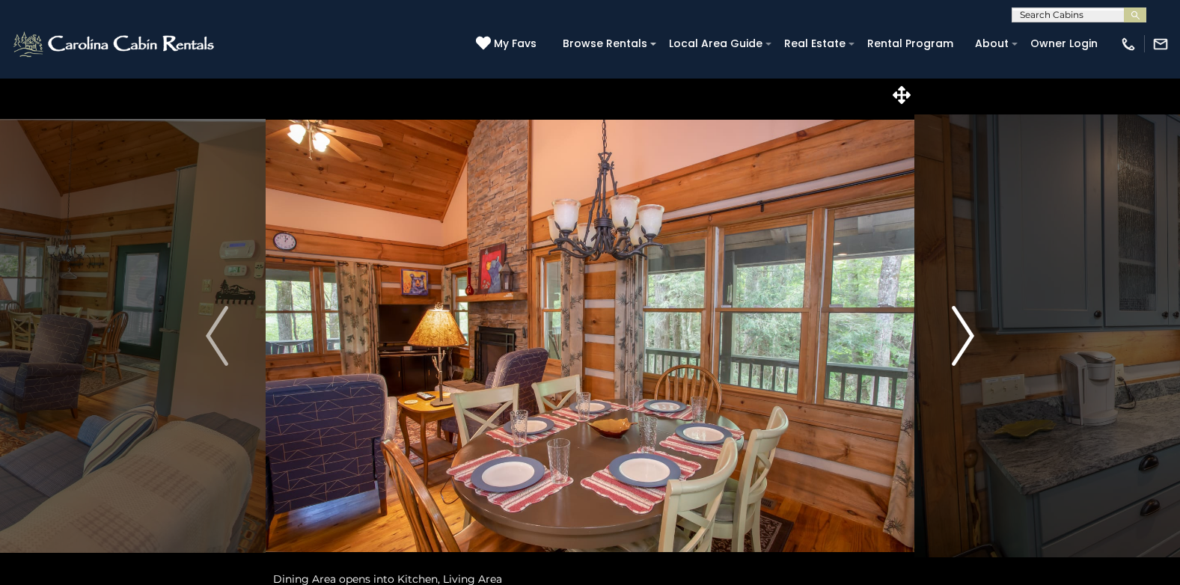
click at [963, 333] on img "Next" at bounding box center [962, 336] width 22 height 60
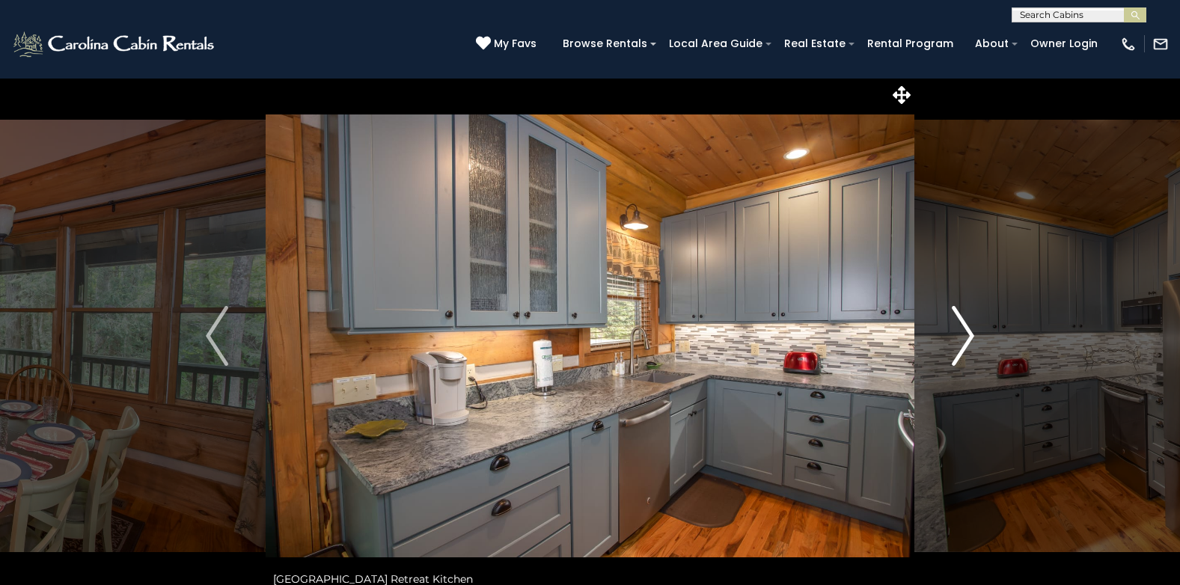
click at [963, 333] on img "Next" at bounding box center [962, 336] width 22 height 60
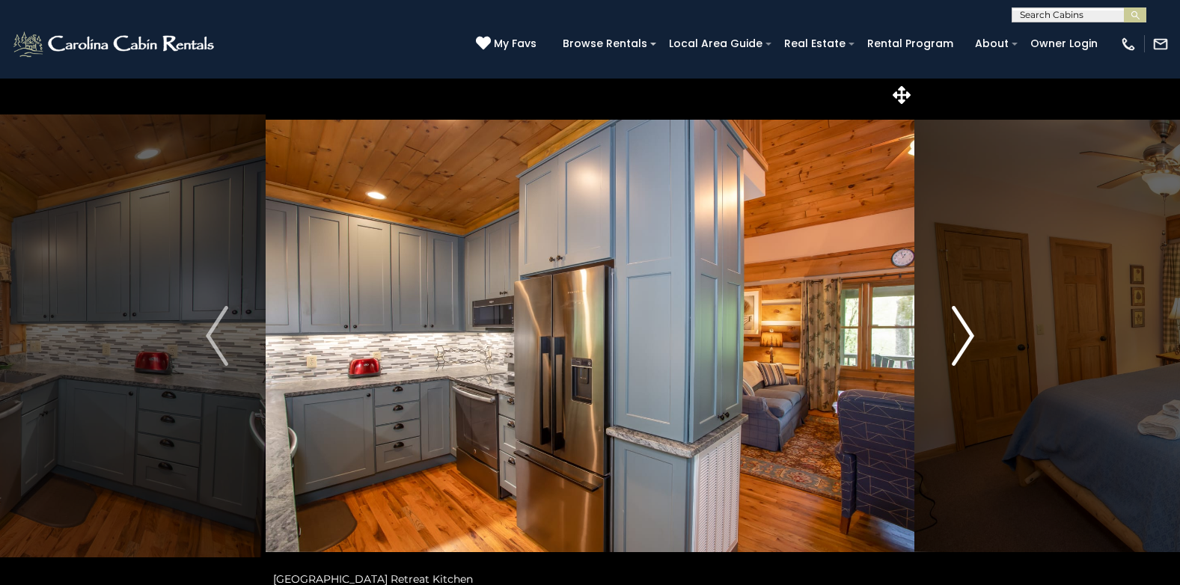
click at [963, 333] on img "Next" at bounding box center [962, 336] width 22 height 60
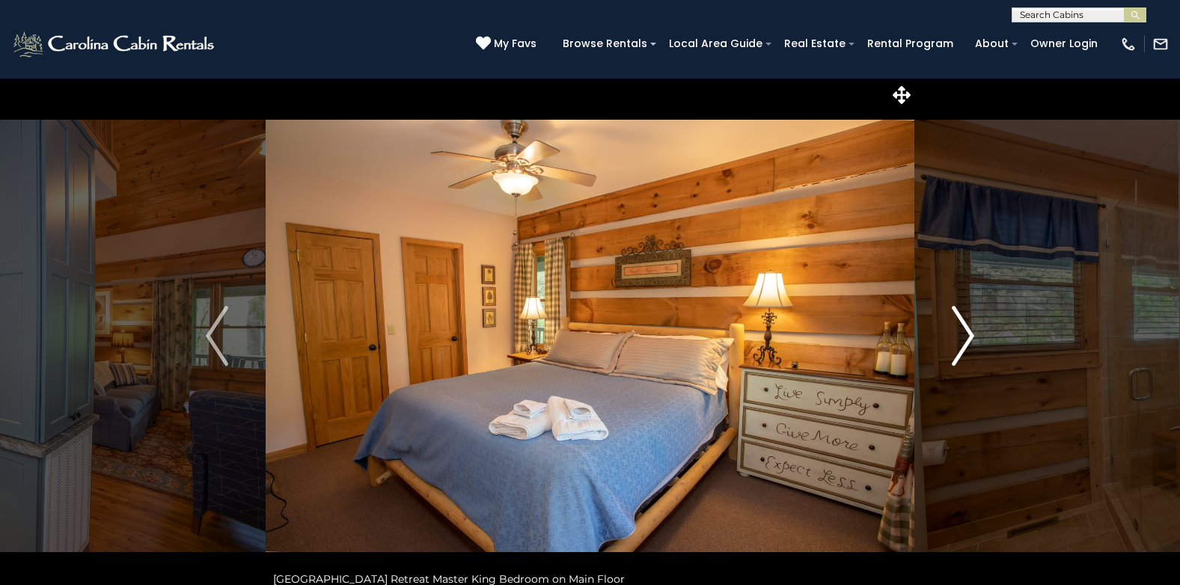
click at [963, 333] on img "Next" at bounding box center [962, 336] width 22 height 60
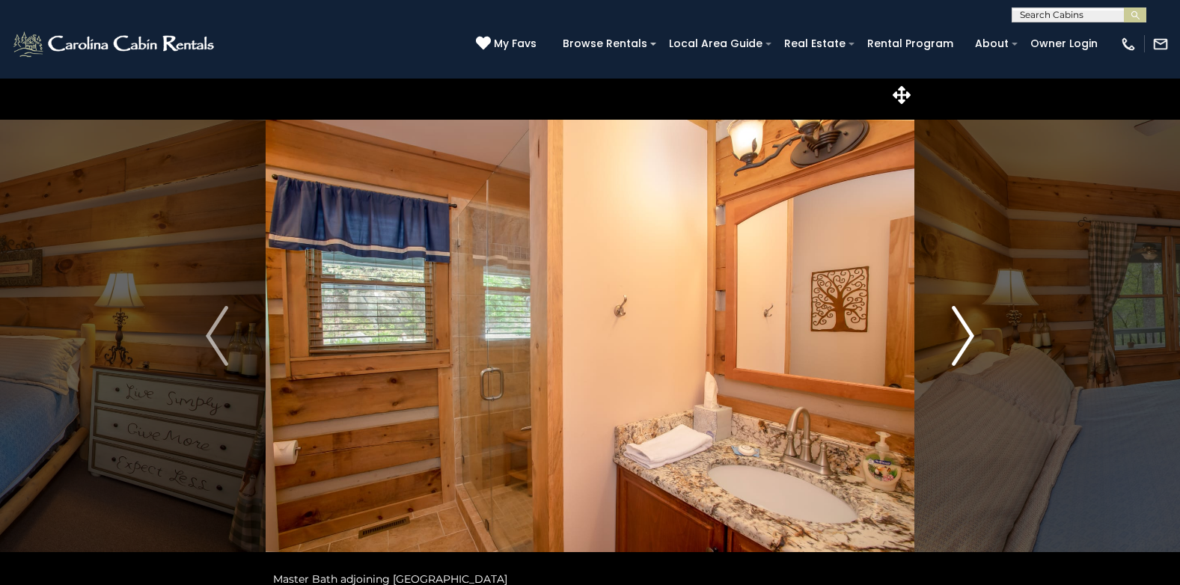
click at [963, 333] on img "Next" at bounding box center [962, 336] width 22 height 60
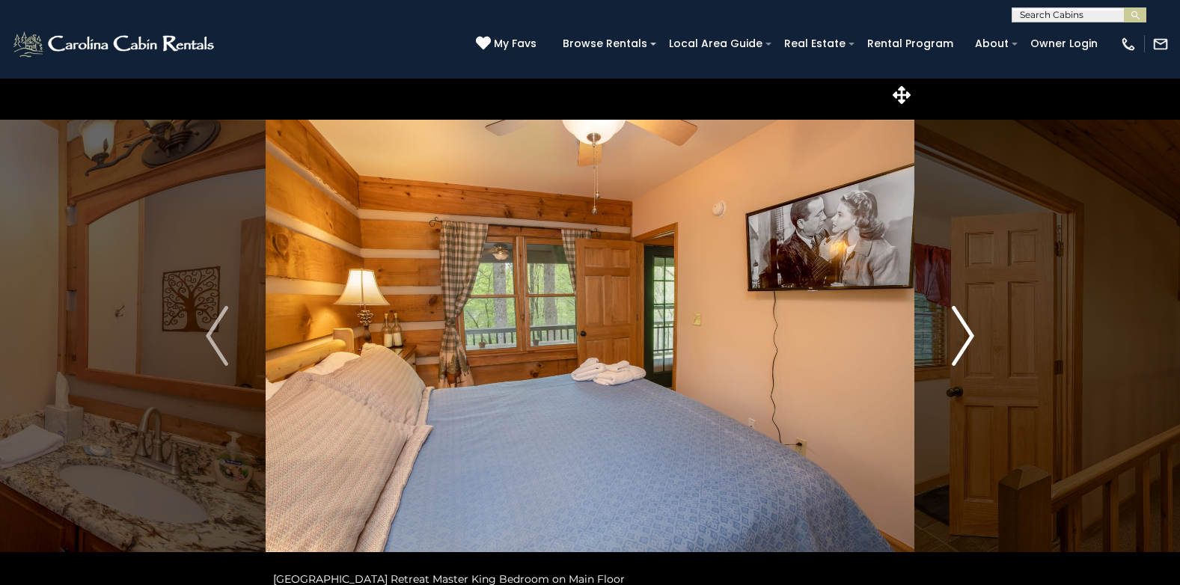
click at [963, 333] on img "Next" at bounding box center [962, 336] width 22 height 60
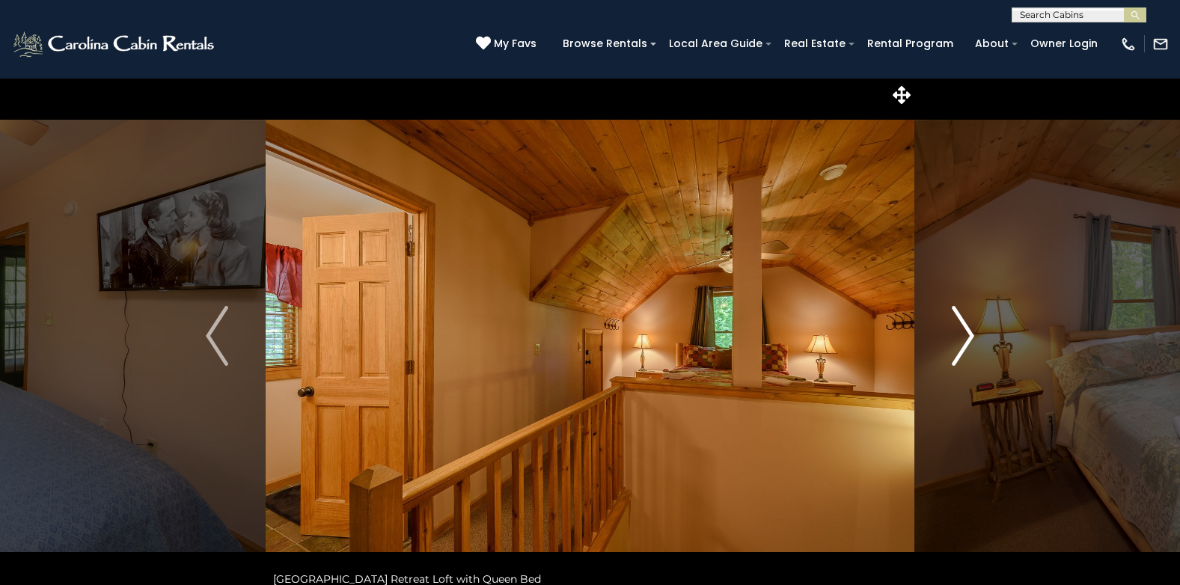
click at [963, 333] on img "Next" at bounding box center [962, 336] width 22 height 60
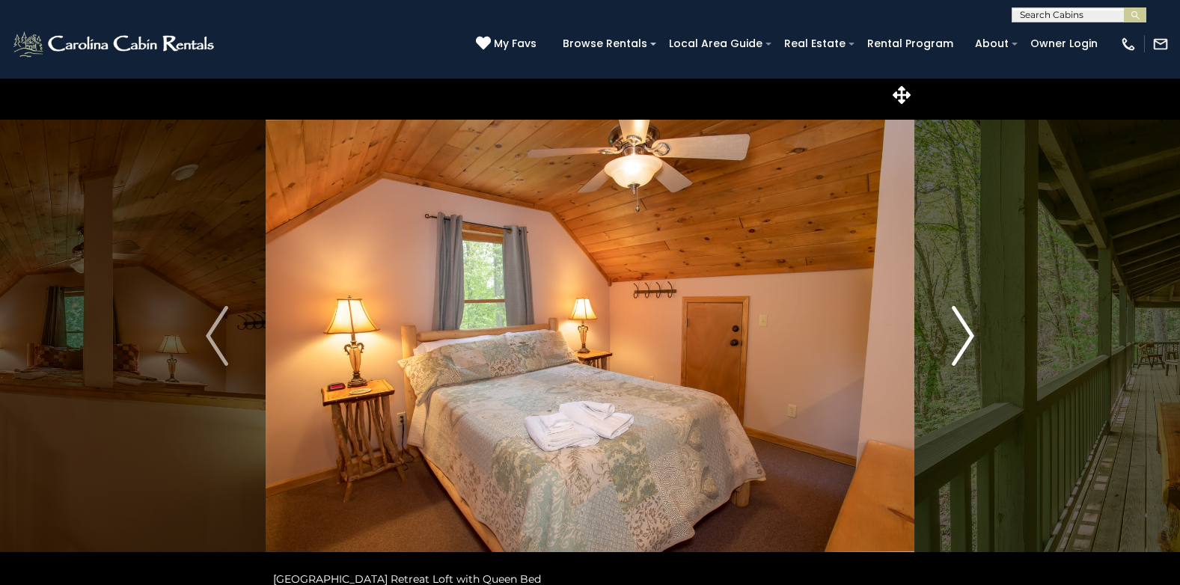
click at [963, 333] on img "Next" at bounding box center [962, 336] width 22 height 60
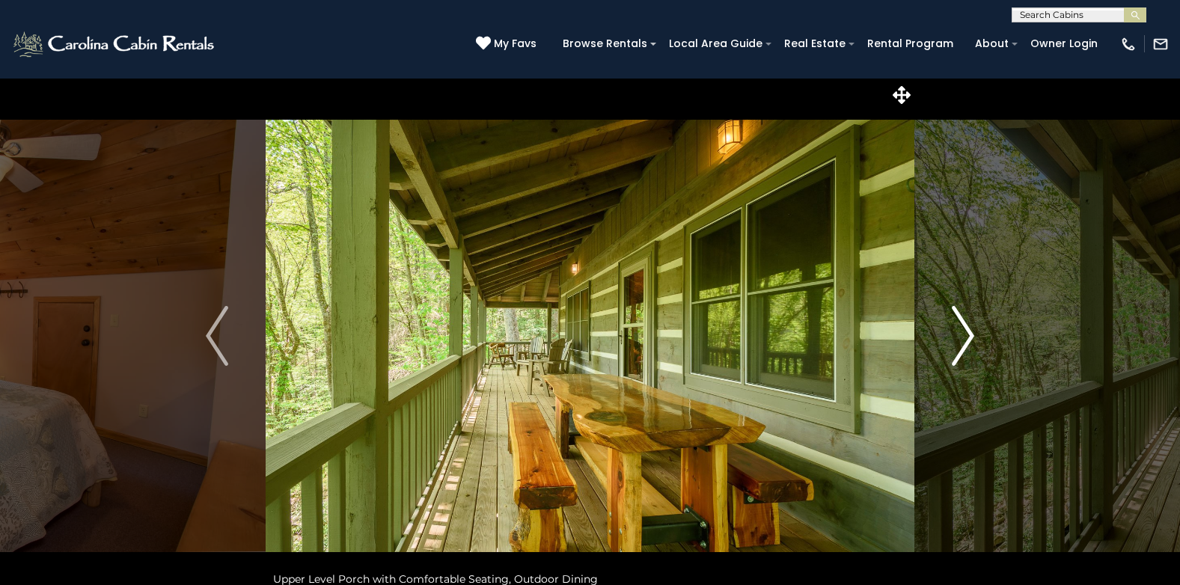
click at [963, 333] on img "Next" at bounding box center [962, 336] width 22 height 60
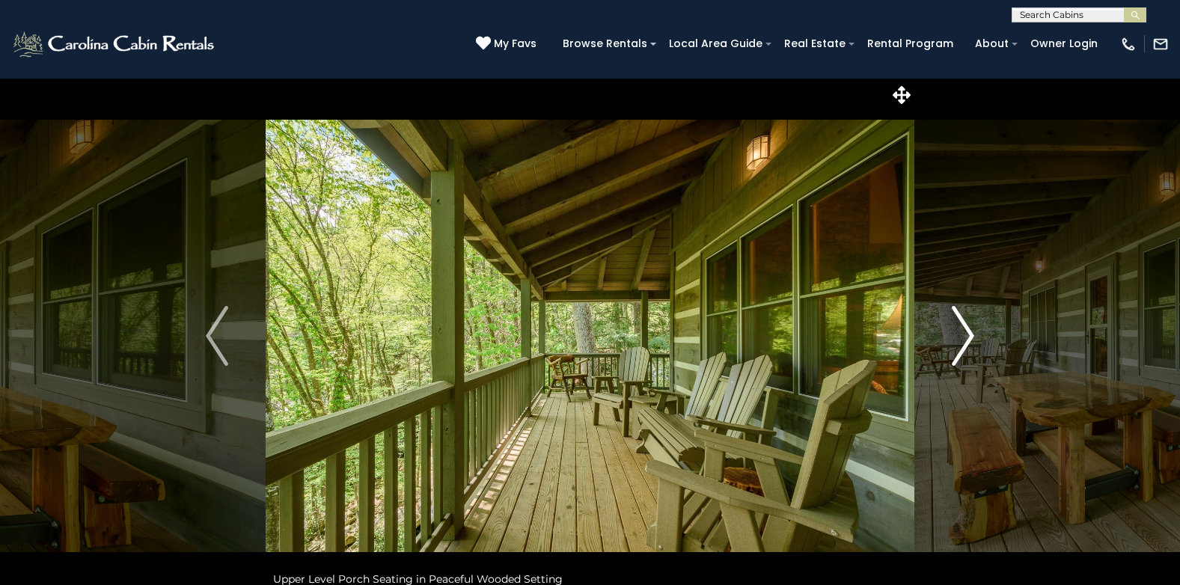
click at [963, 333] on img "Next" at bounding box center [962, 336] width 22 height 60
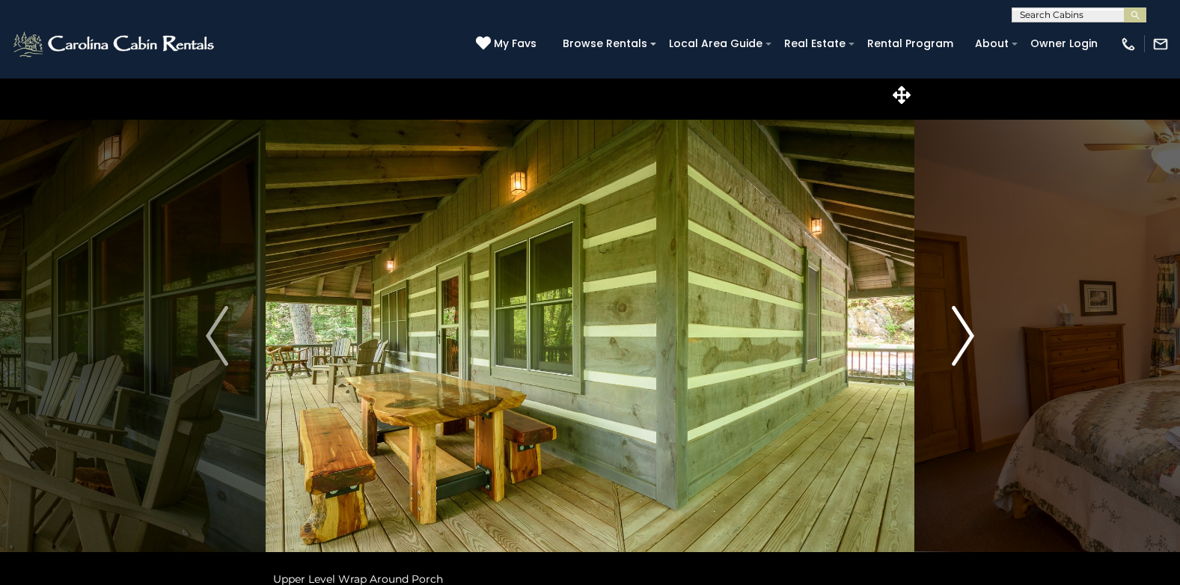
click at [963, 333] on img "Next" at bounding box center [962, 336] width 22 height 60
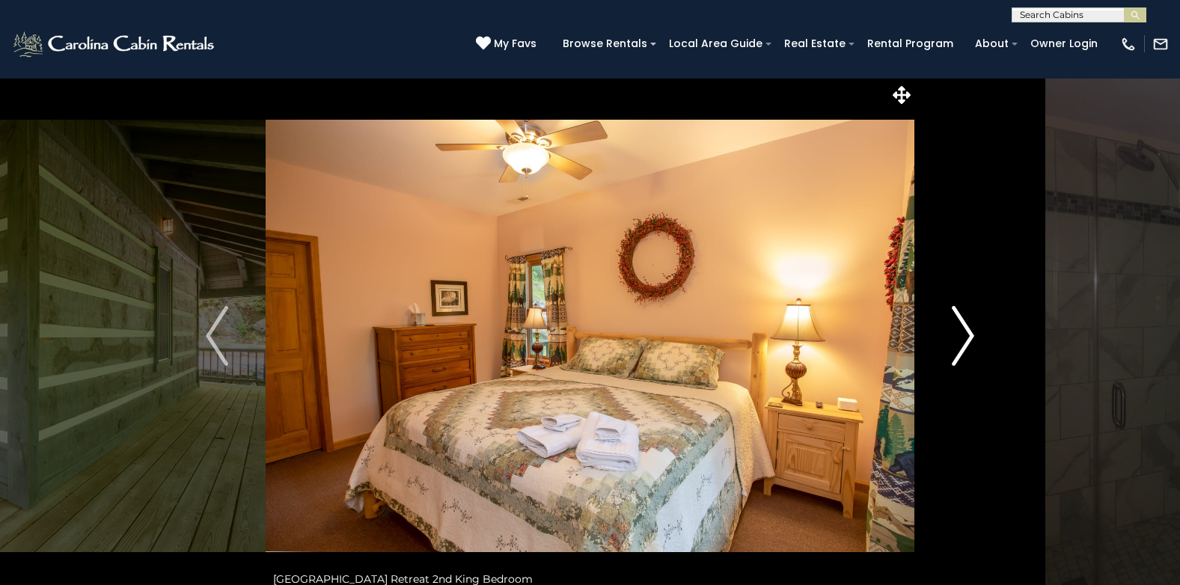
click at [963, 333] on img "Next" at bounding box center [962, 336] width 22 height 60
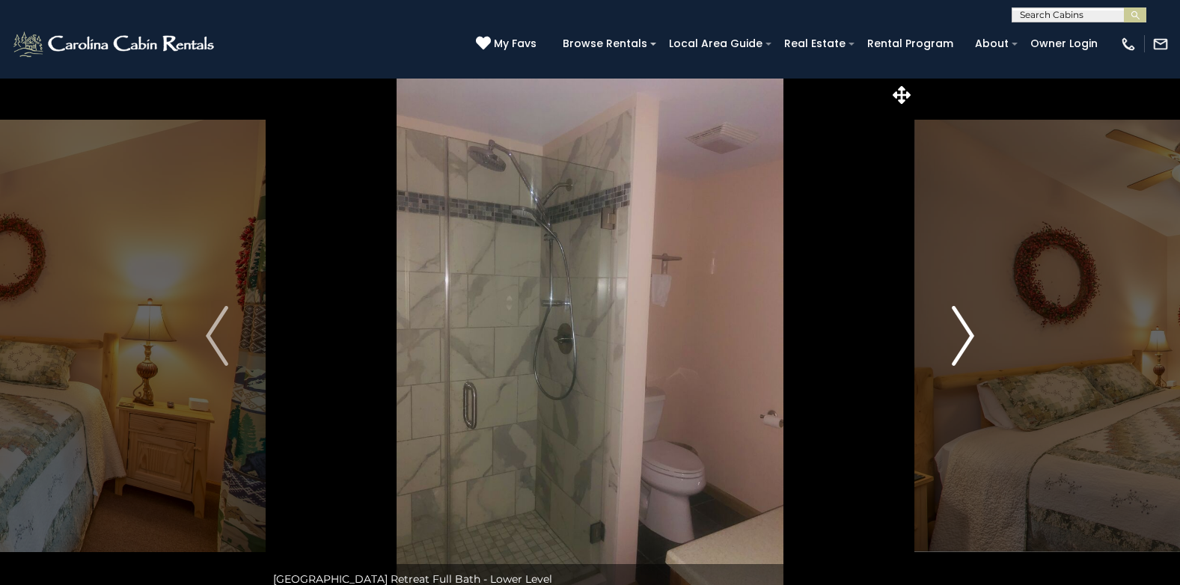
click at [963, 333] on img "Next" at bounding box center [962, 336] width 22 height 60
